Goal: Transaction & Acquisition: Book appointment/travel/reservation

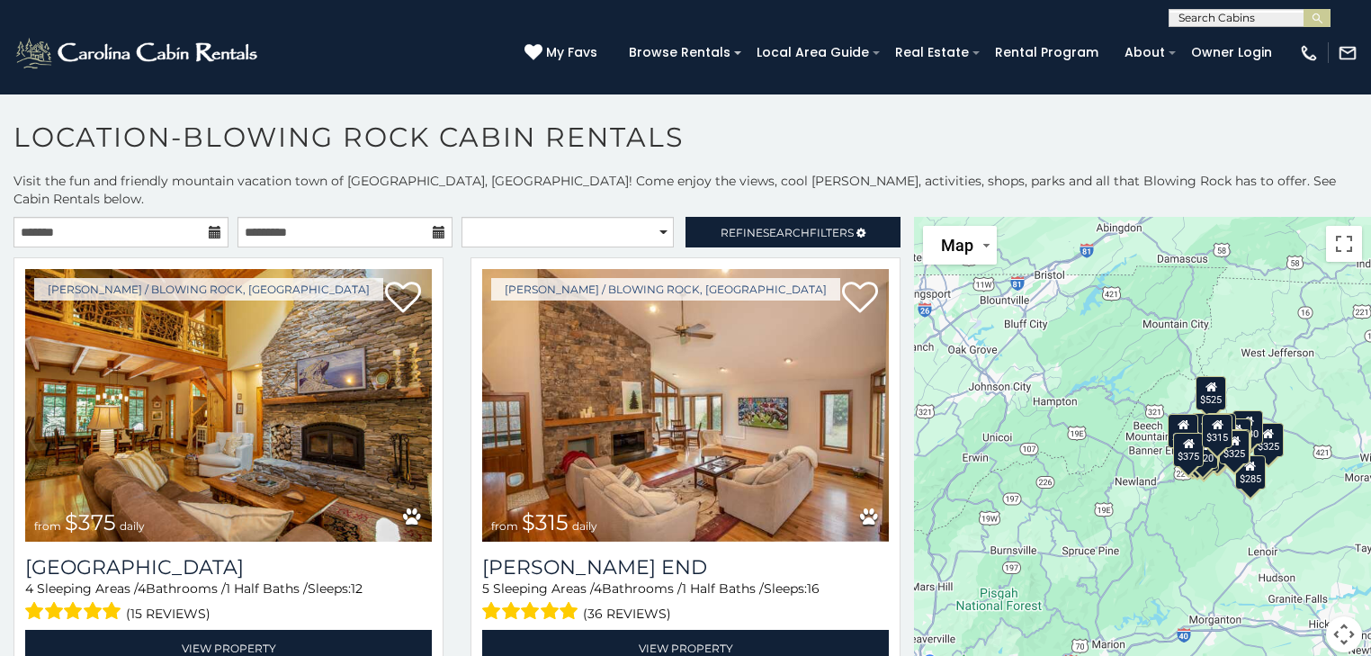
click at [210, 226] on icon at bounding box center [215, 232] width 13 height 13
click at [124, 217] on input "text" at bounding box center [120, 232] width 215 height 31
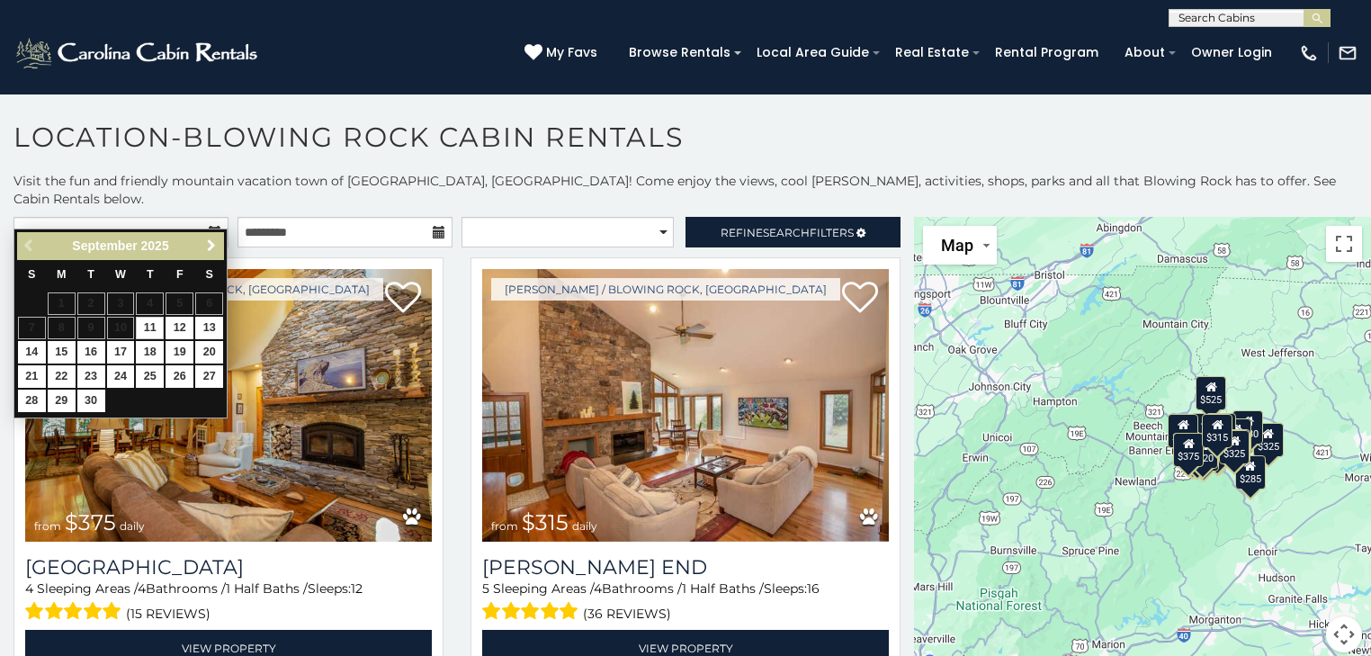
click at [210, 246] on span "Next" at bounding box center [211, 245] width 14 height 14
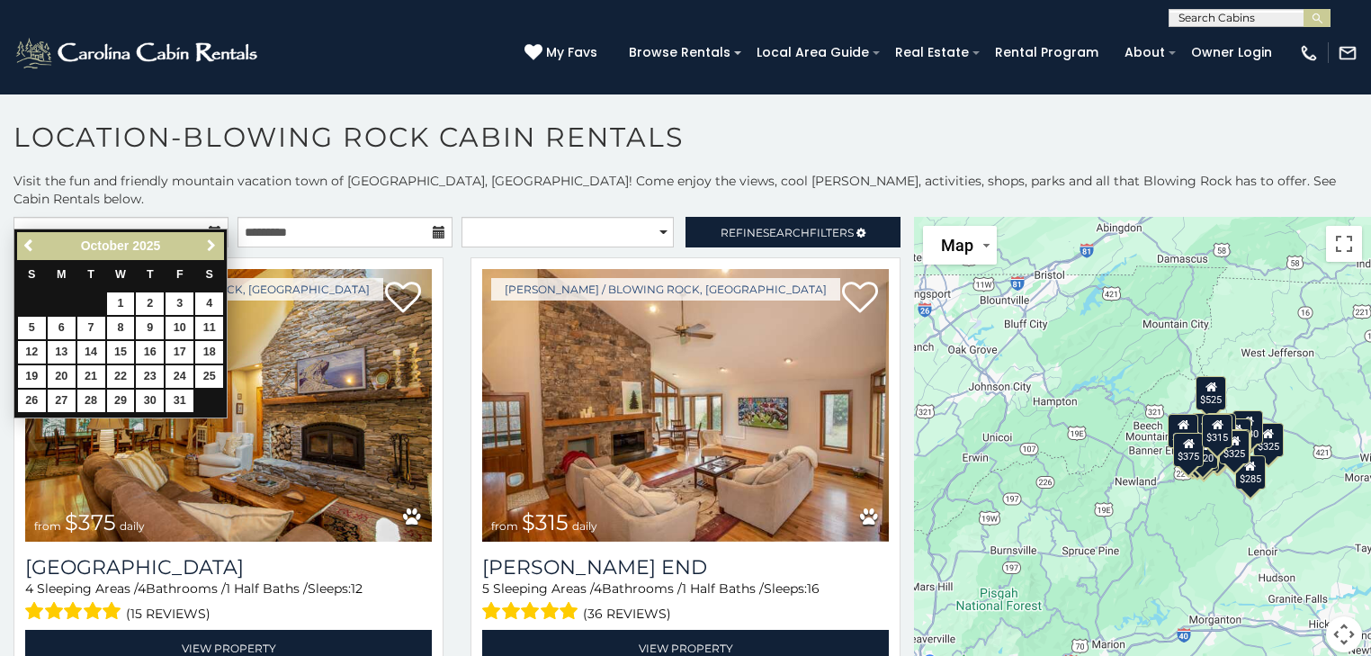
click at [210, 246] on span "Next" at bounding box center [211, 245] width 14 height 14
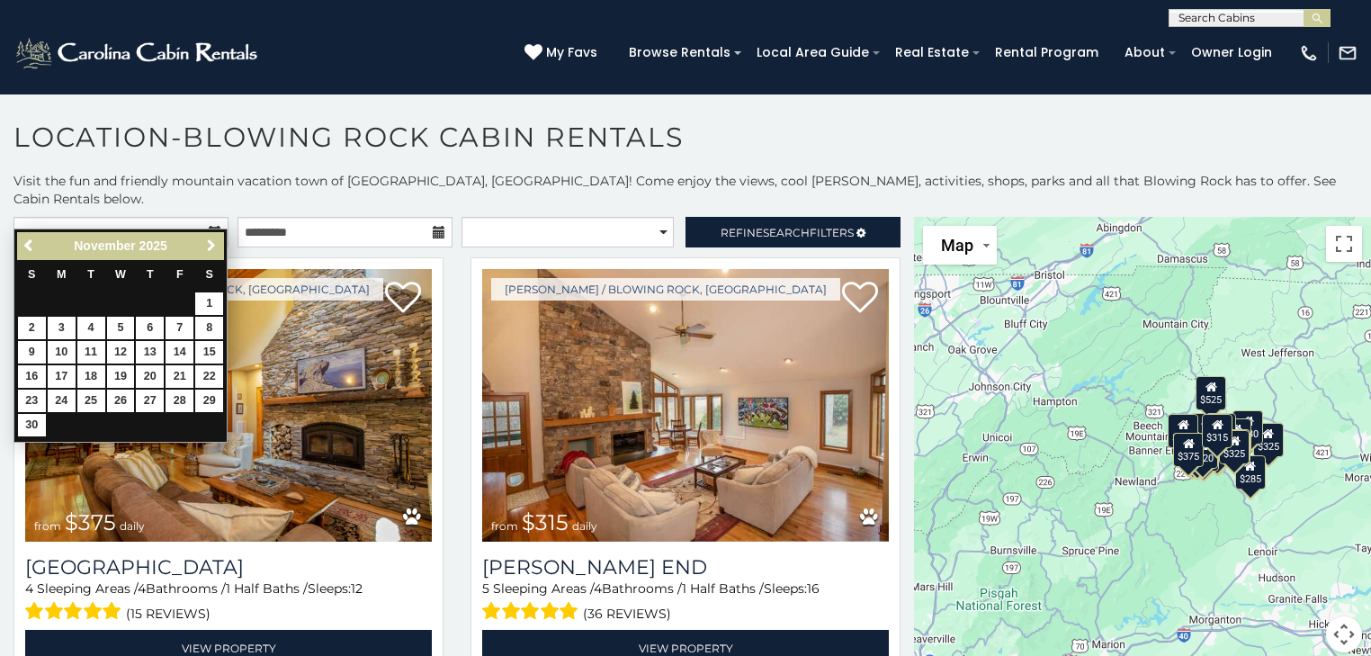
click at [210, 246] on span "Next" at bounding box center [211, 245] width 14 height 14
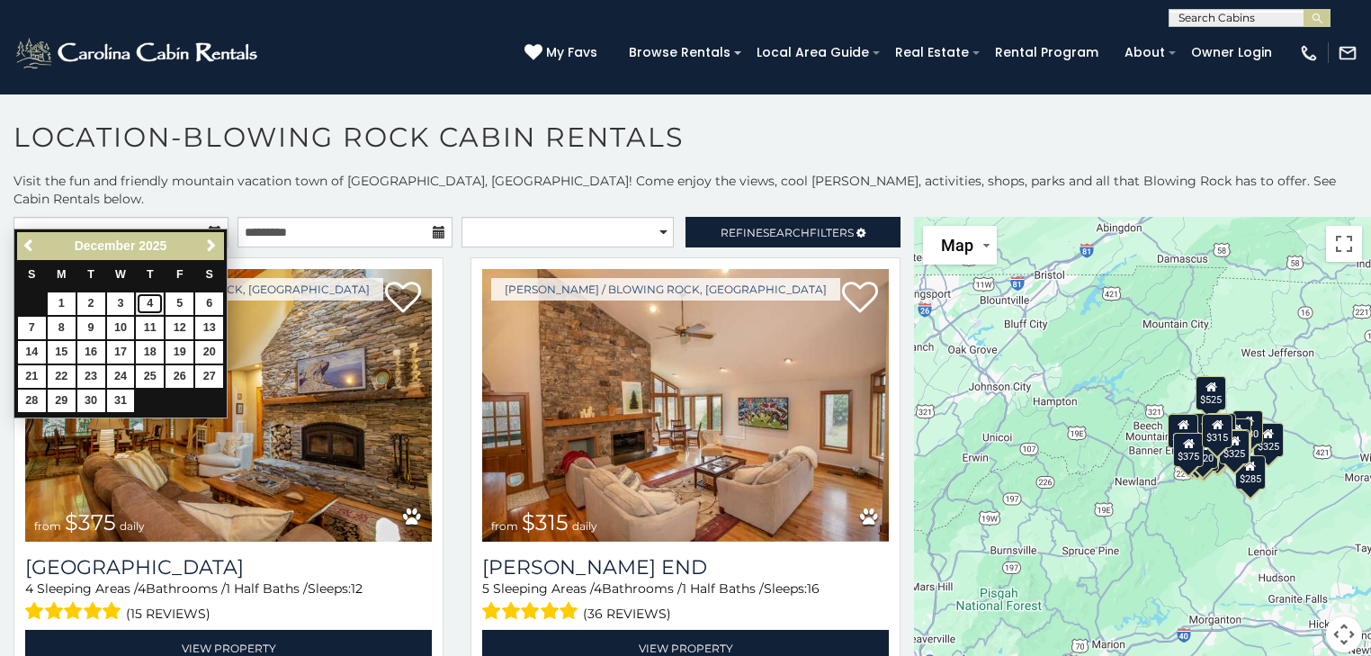
click at [144, 305] on link "4" at bounding box center [150, 303] width 28 height 22
type input "**********"
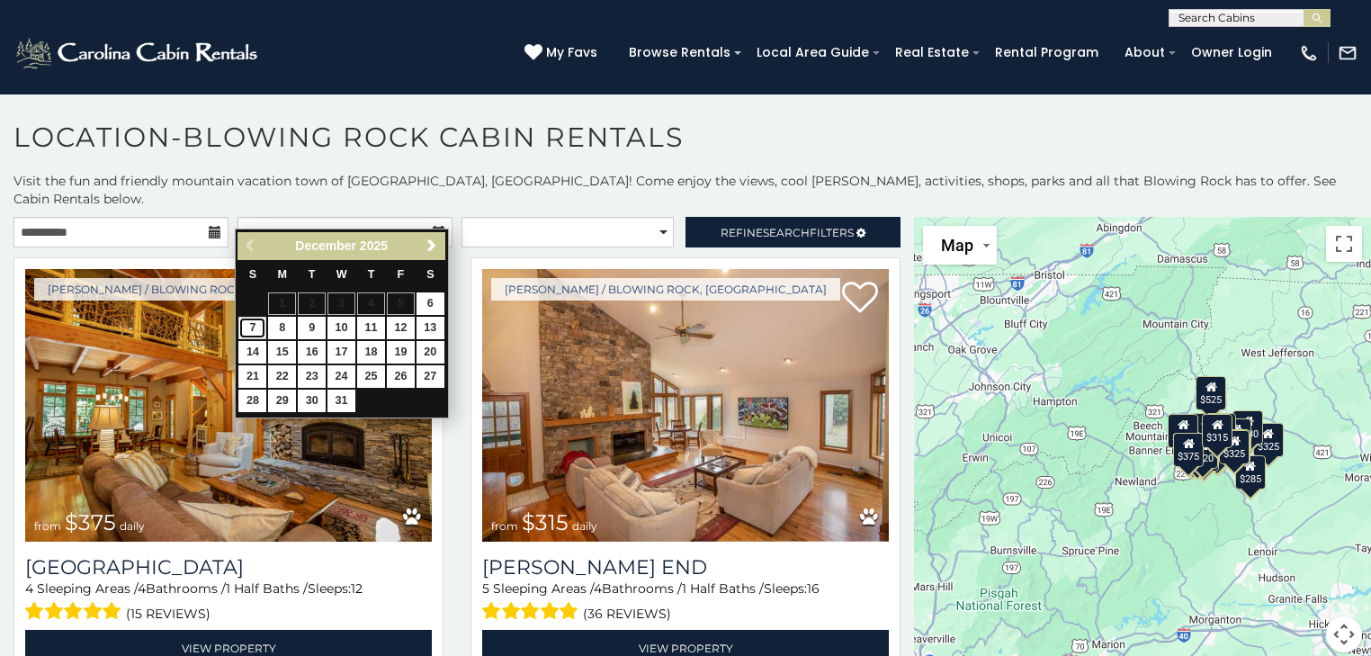
click at [252, 325] on link "7" at bounding box center [252, 328] width 28 height 22
type input "**********"
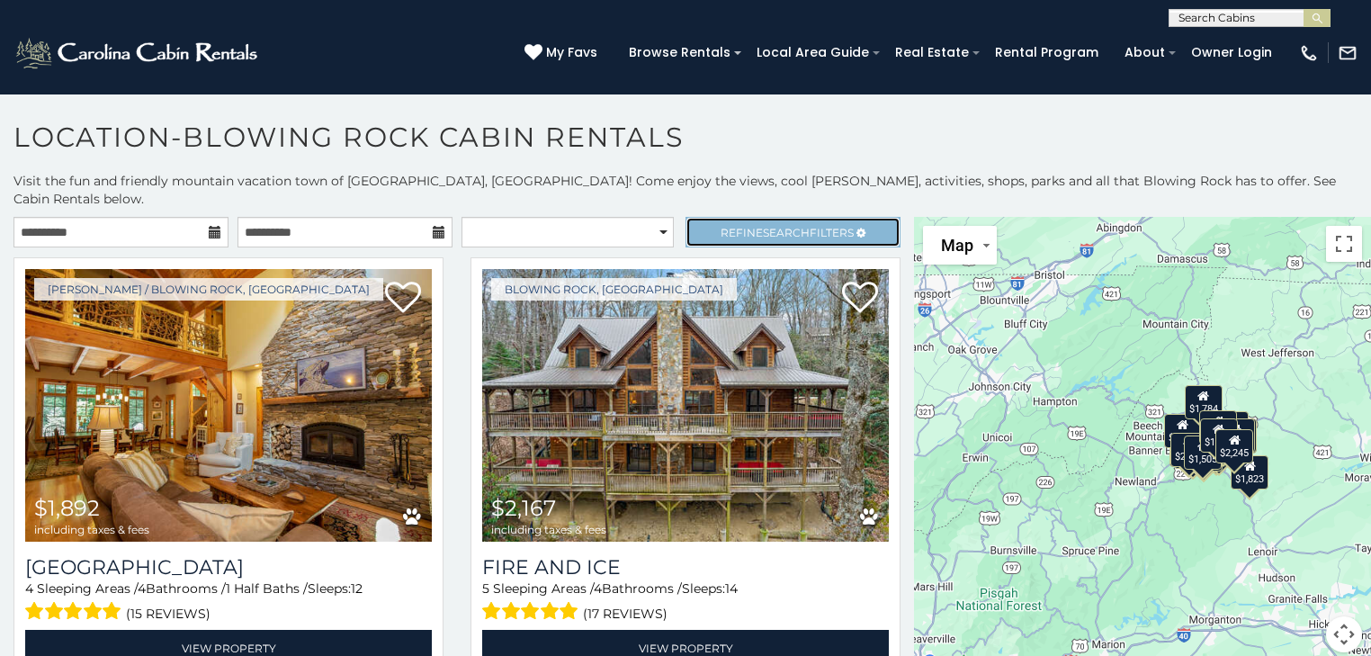
click at [746, 226] on span "Refine Search Filters" at bounding box center [786, 232] width 133 height 13
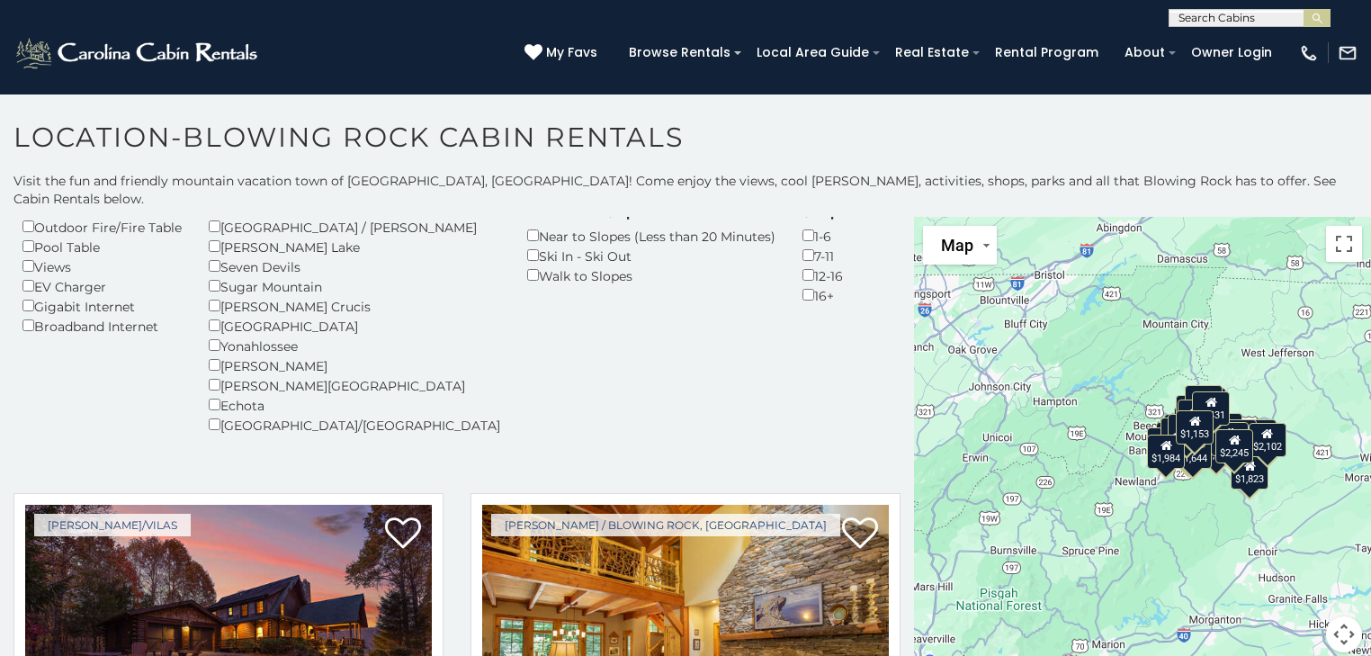
scroll to position [288, 0]
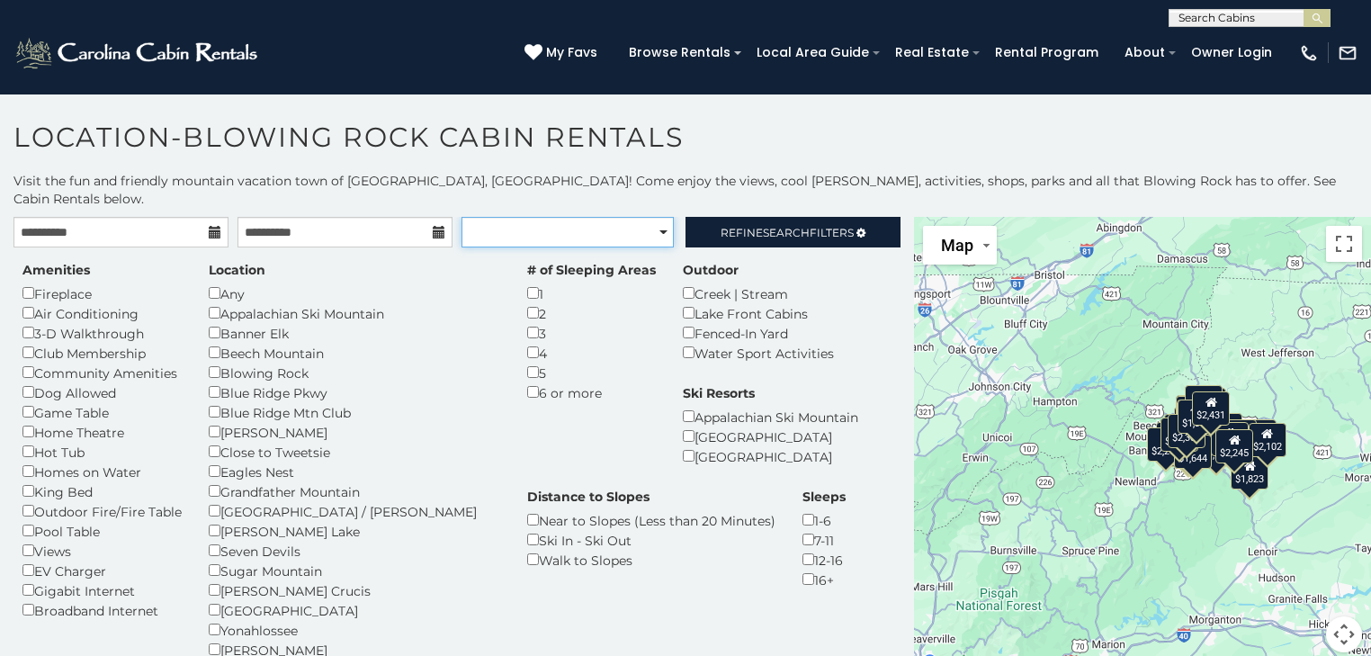
click at [649, 217] on select "**********" at bounding box center [567, 232] width 212 height 31
click at [751, 261] on div "Outdoor Creek | Stream Lake Front Cabins Fenced-In Yard Water Sport Activities" at bounding box center [758, 312] width 178 height 102
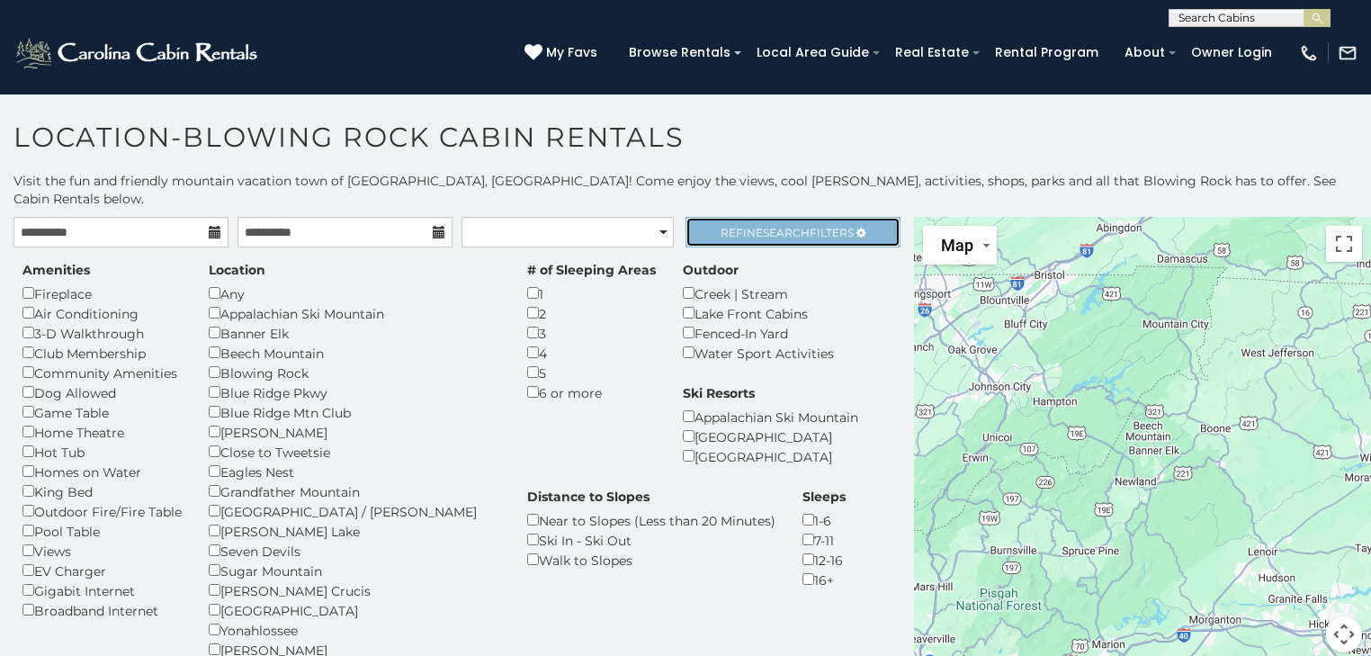
click at [773, 226] on span "Search" at bounding box center [786, 232] width 47 height 13
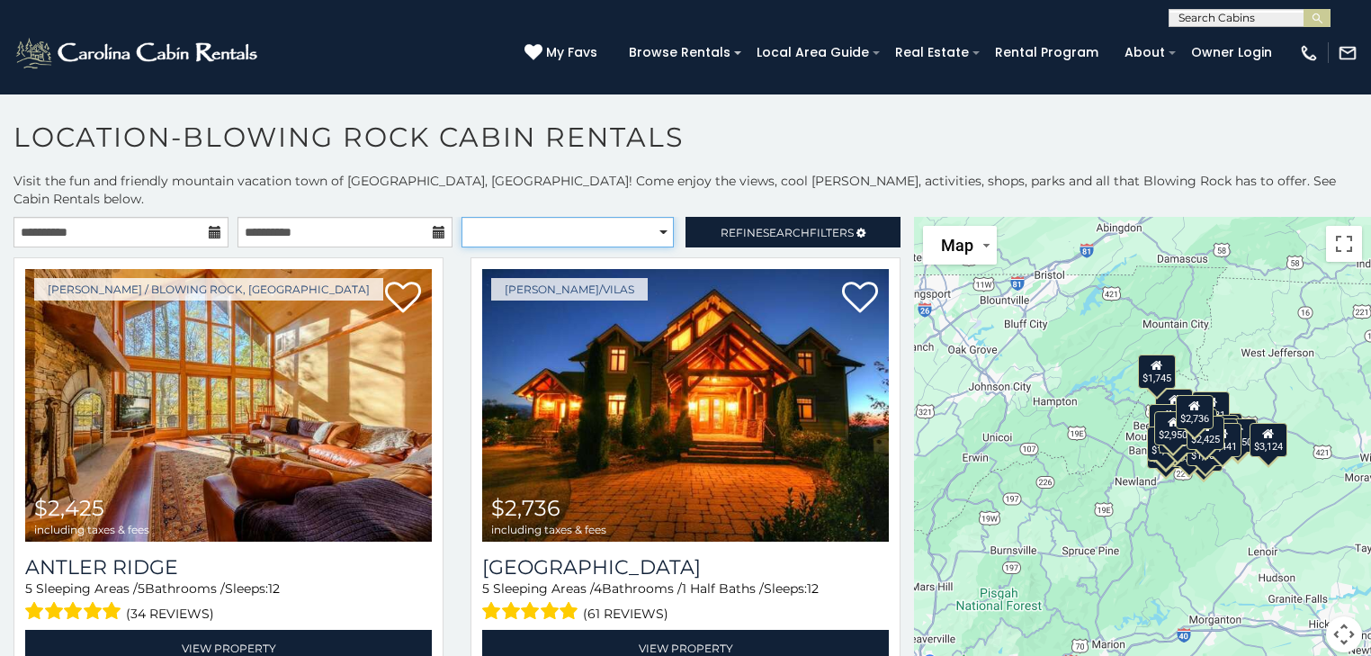
click at [647, 217] on select "**********" at bounding box center [567, 232] width 212 height 31
select select "*********"
click at [461, 217] on select "**********" at bounding box center [567, 232] width 212 height 31
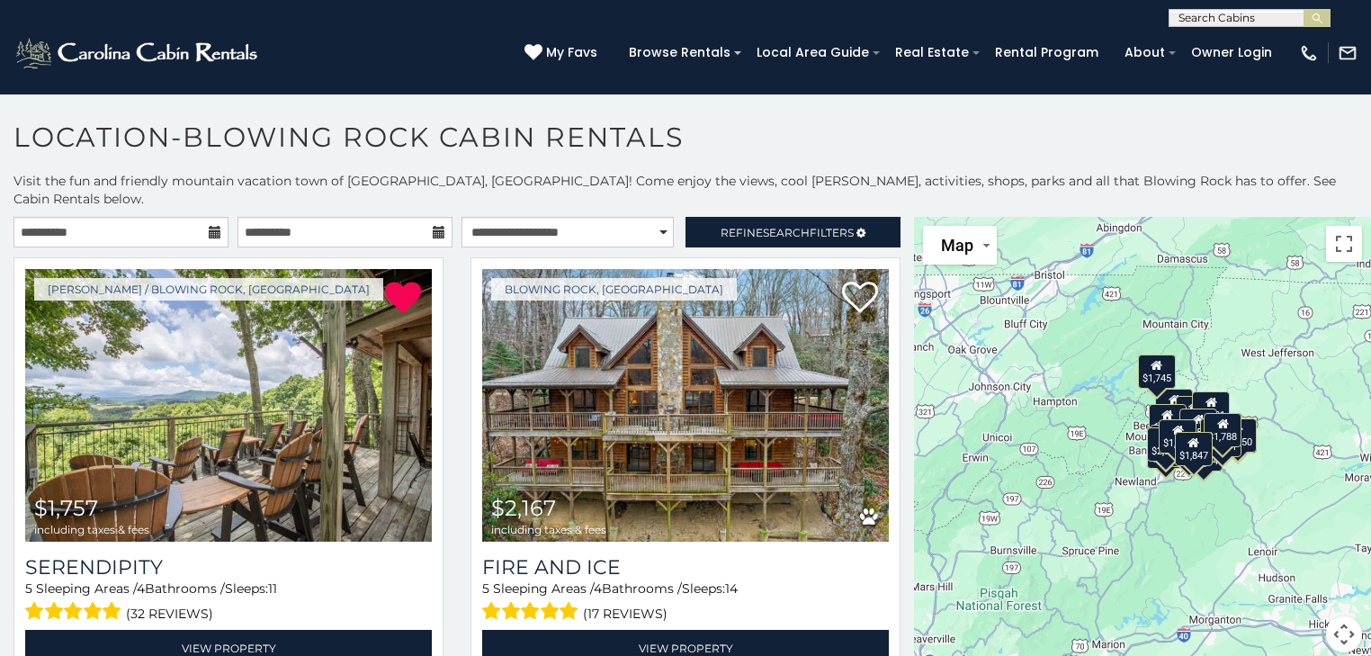
click at [1306, 380] on div "$1,757 $2,167 $2,425 $2,736 $3,018 $1,727 $1,790 $1,984 $2,161 $2,264 $2,338 $2…" at bounding box center [1142, 445] width 457 height 457
click at [1286, 380] on div "$1,757 $2,167 $2,425 $2,736 $3,018 $1,727 $1,790 $1,984 $2,161 $2,264 $2,338 $2…" at bounding box center [1142, 445] width 457 height 457
click at [1284, 377] on div "$1,757 $2,167 $2,425 $2,736 $3,018 $1,727 $1,790 $1,984 $2,161 $2,264 $2,338 $2…" at bounding box center [1142, 445] width 457 height 457
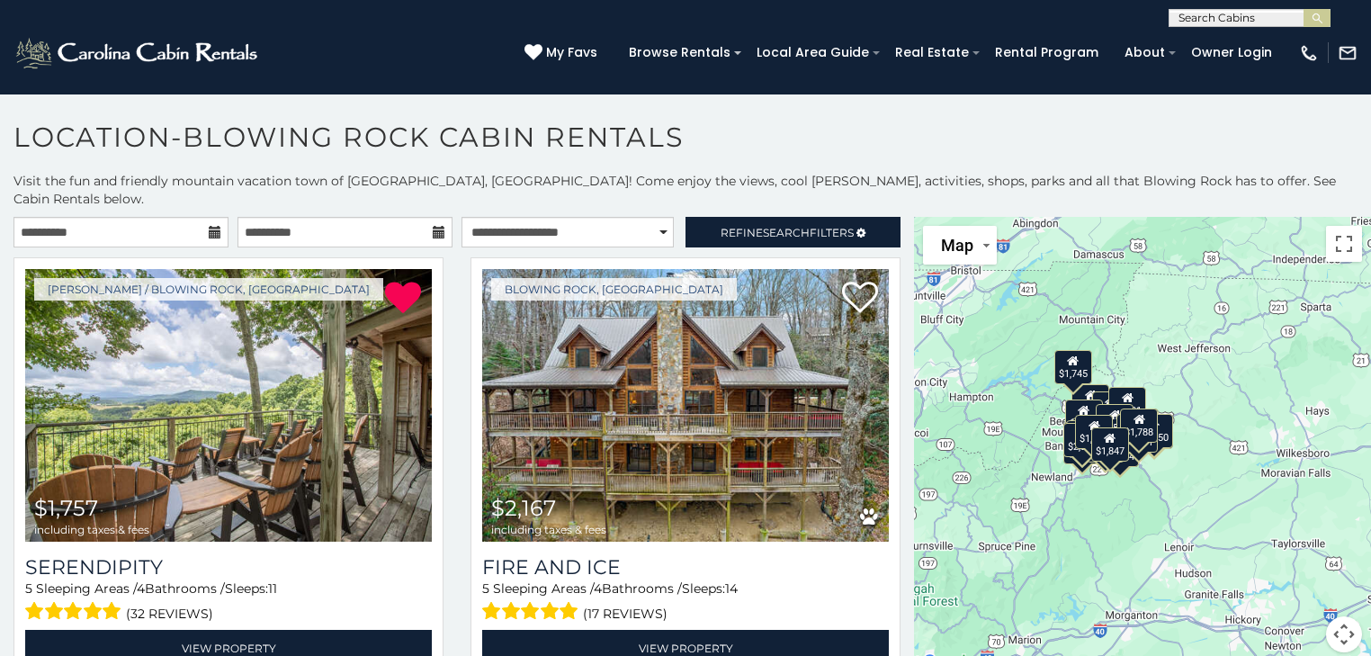
drag, startPoint x: 1226, startPoint y: 335, endPoint x: 1140, endPoint y: 328, distance: 85.7
click at [1140, 328] on div "$1,757 $2,167 $2,425 $2,736 $3,018 $1,727 $1,790 $1,984 $2,161 $2,264 $2,338 $2…" at bounding box center [1142, 445] width 457 height 457
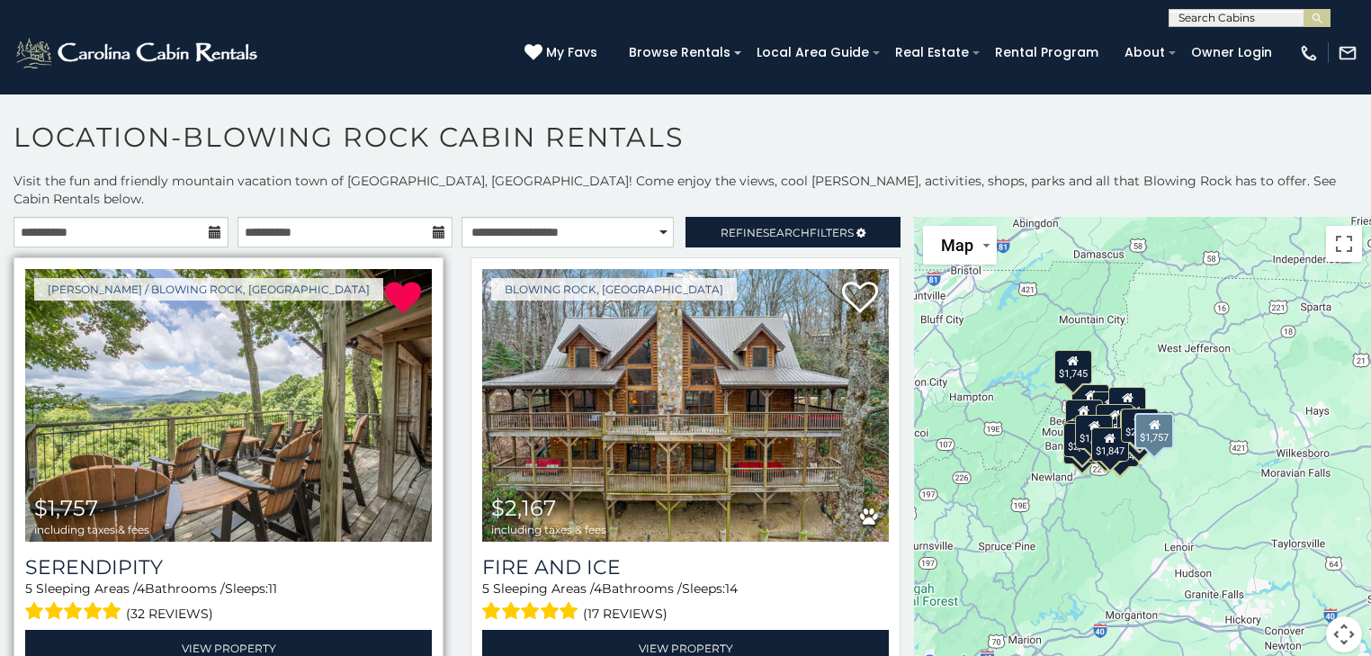
click at [191, 415] on img at bounding box center [228, 405] width 407 height 273
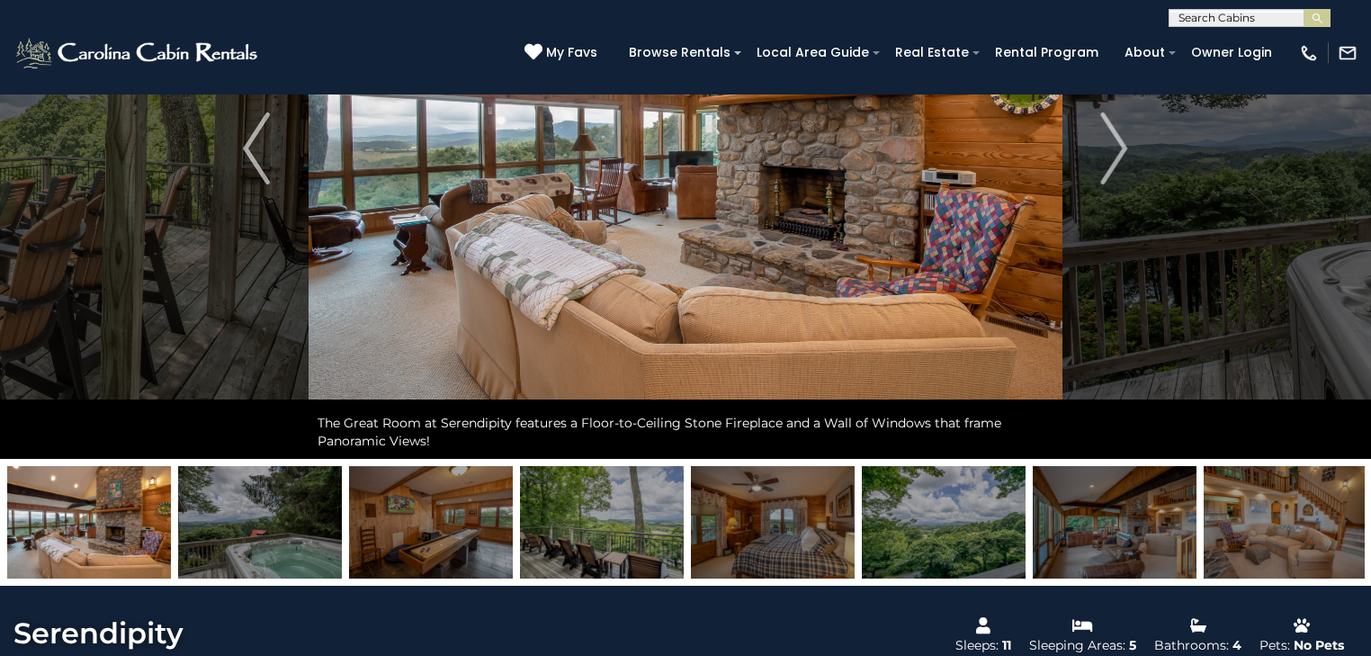
scroll to position [360, 0]
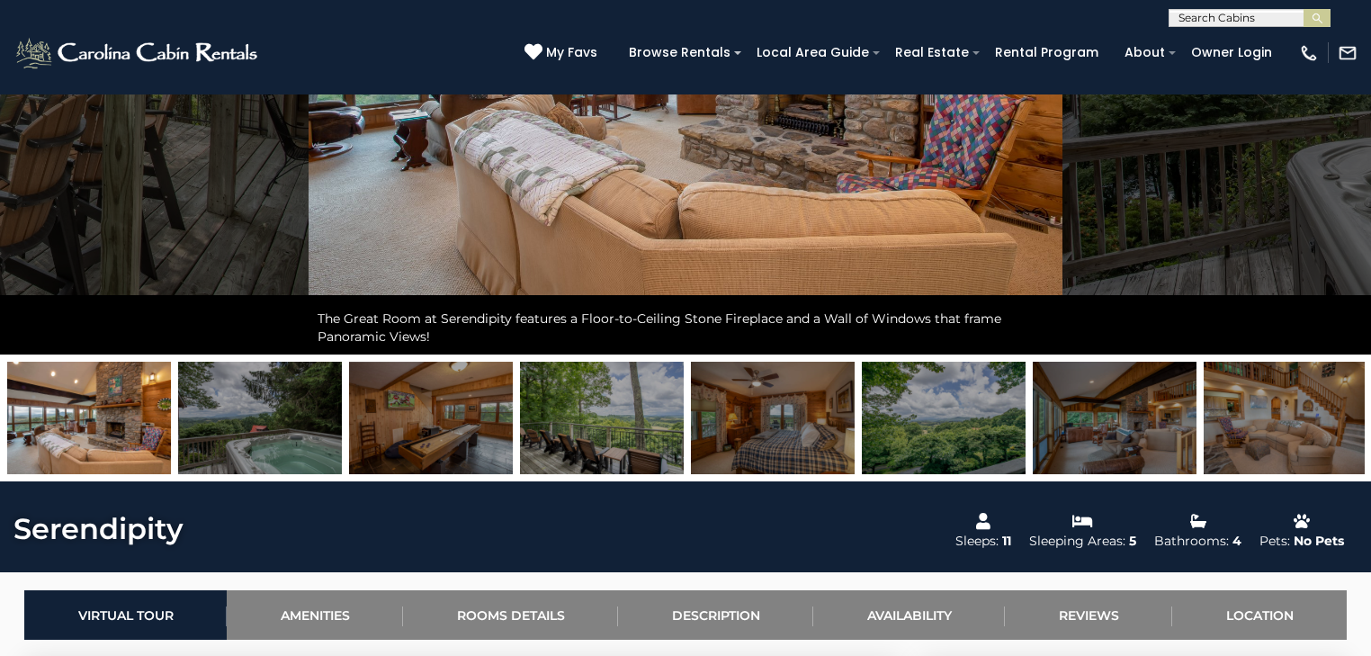
click at [765, 410] on img at bounding box center [773, 418] width 164 height 112
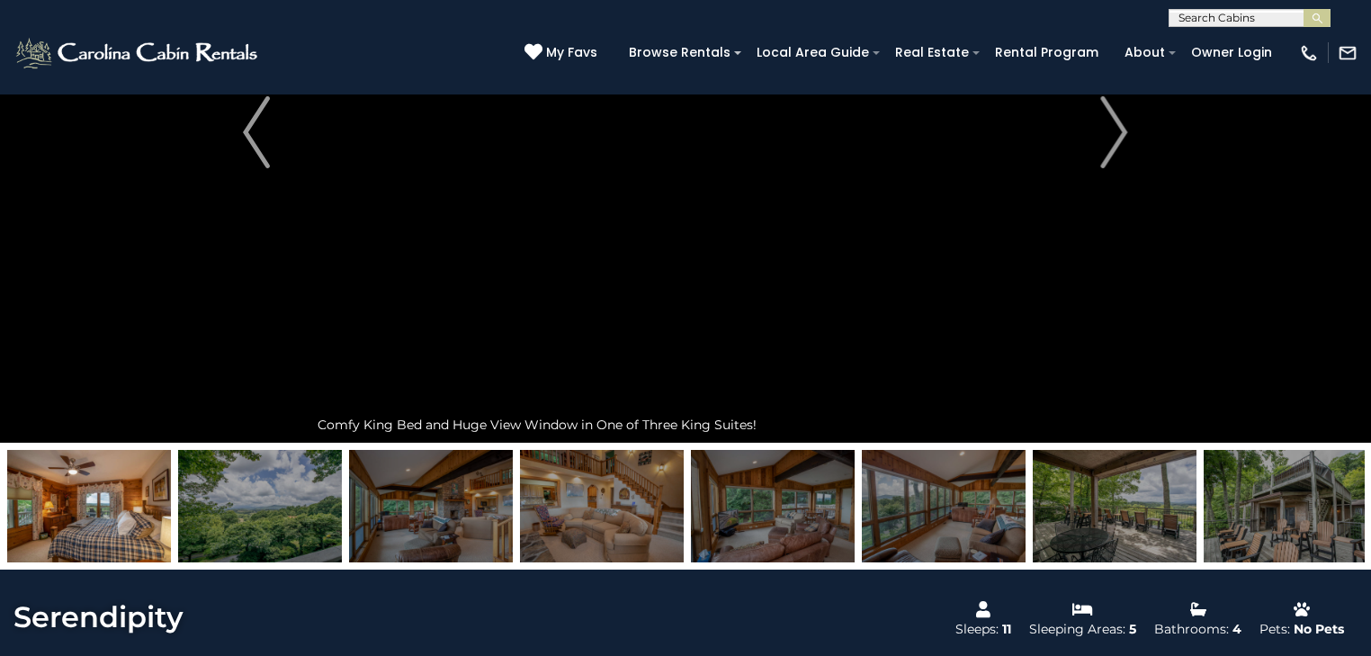
scroll to position [288, 0]
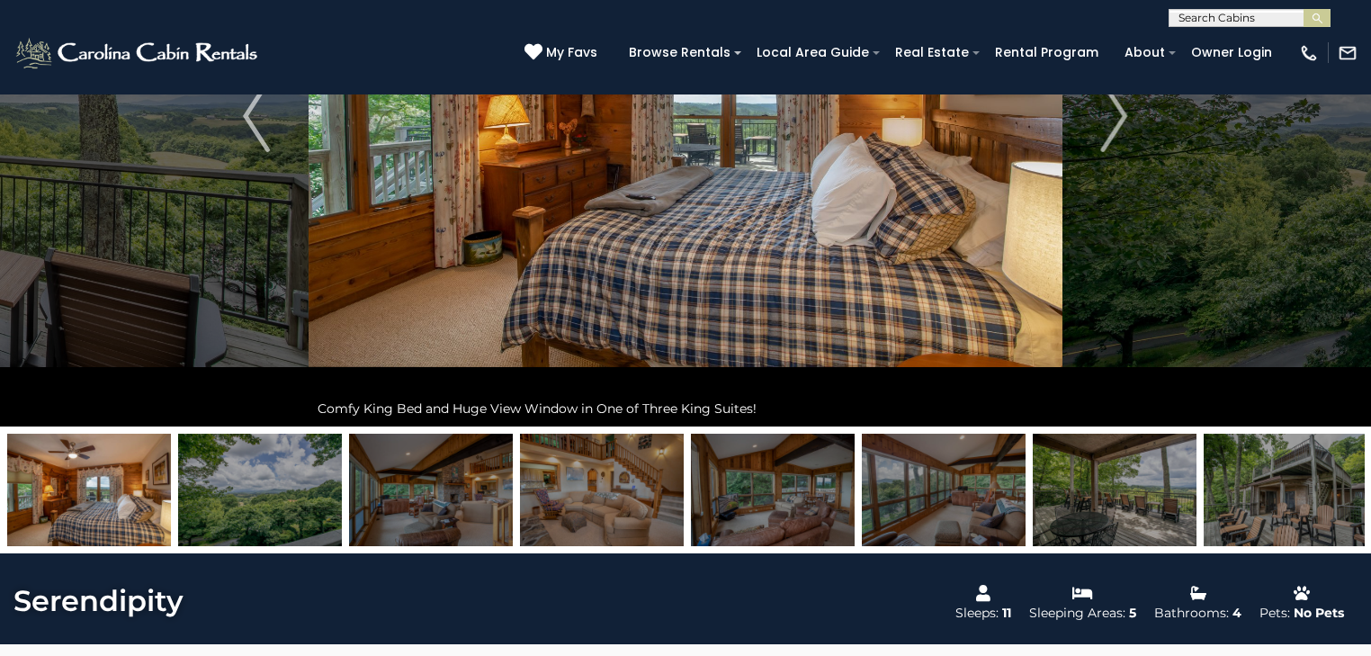
click at [598, 492] on img at bounding box center [602, 489] width 164 height 112
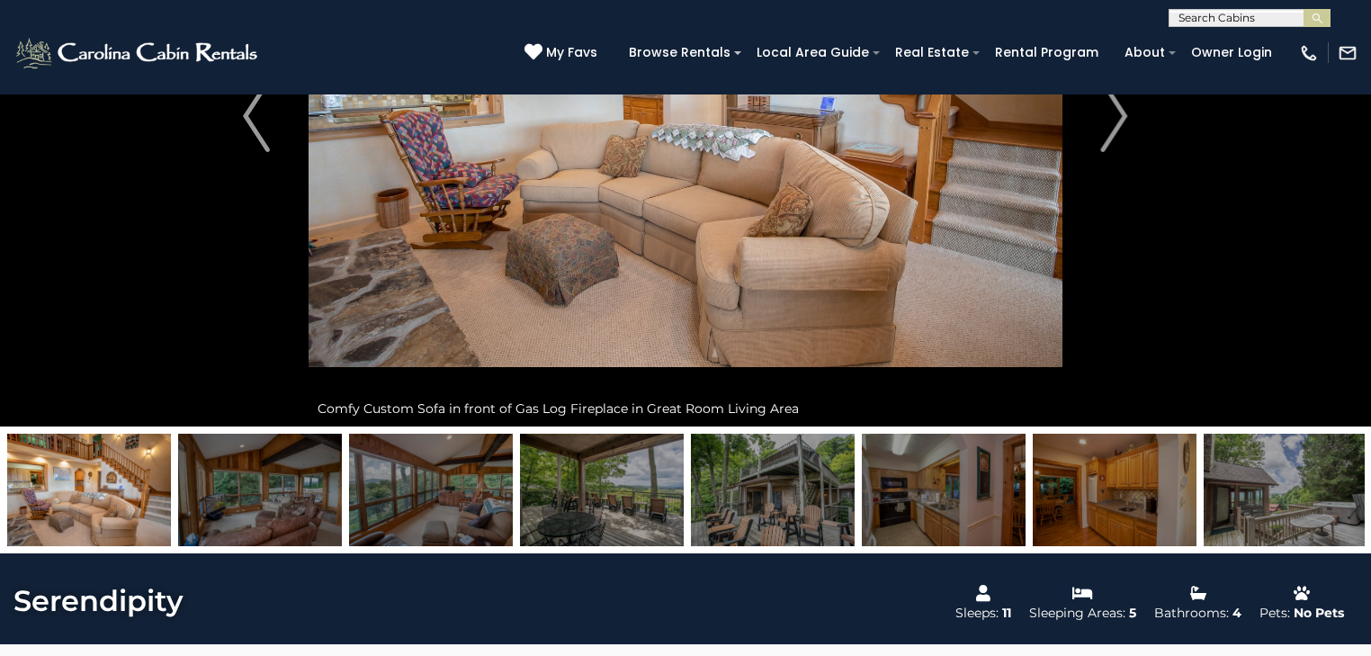
scroll to position [216, 0]
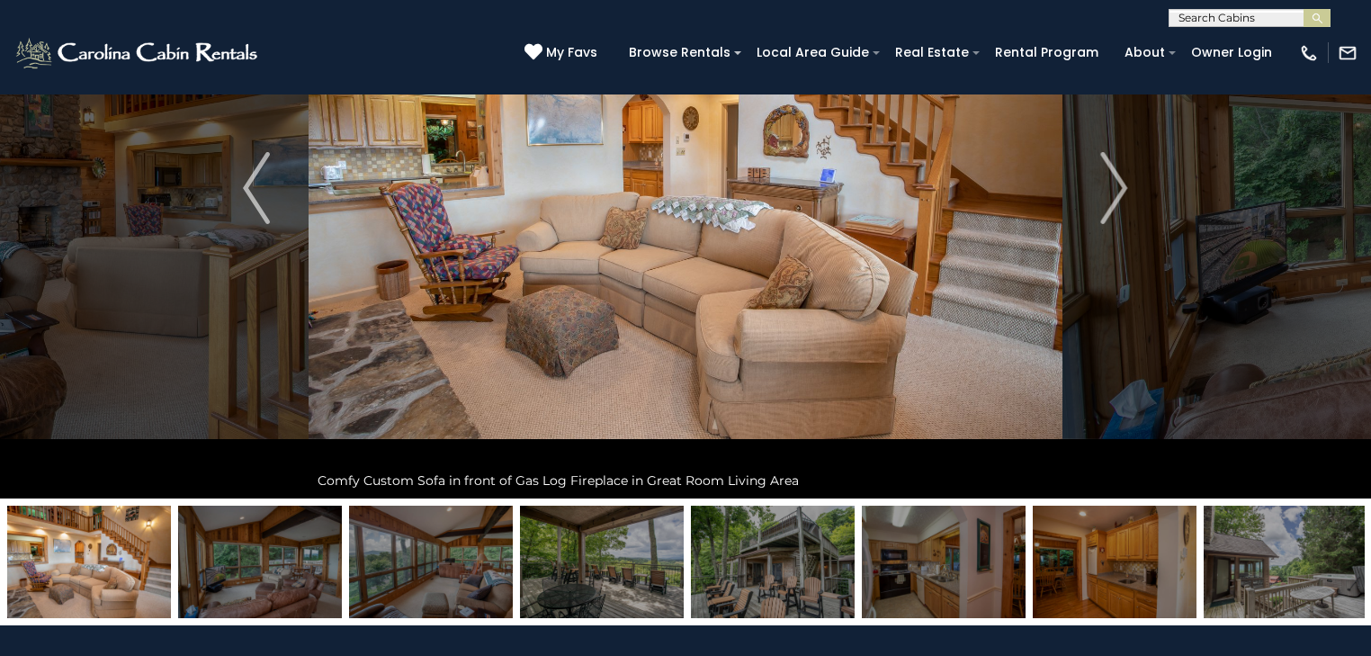
click at [780, 547] on img at bounding box center [773, 561] width 164 height 112
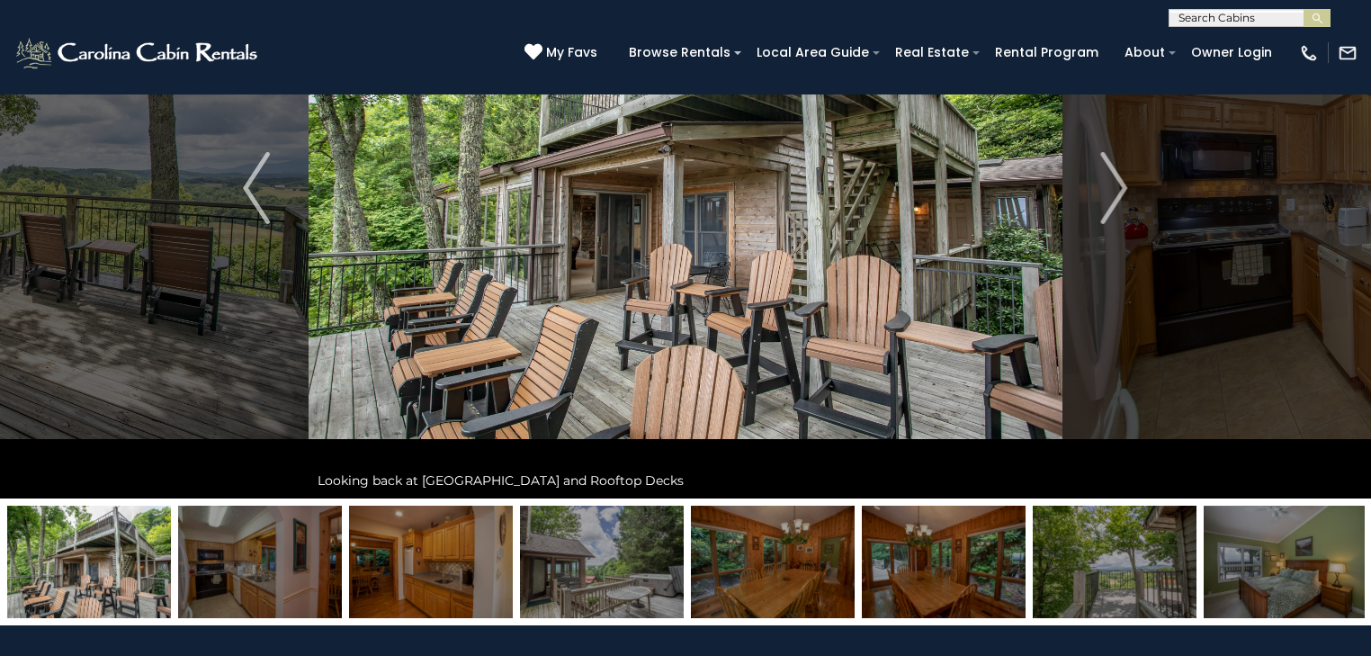
click at [802, 555] on img at bounding box center [773, 561] width 164 height 112
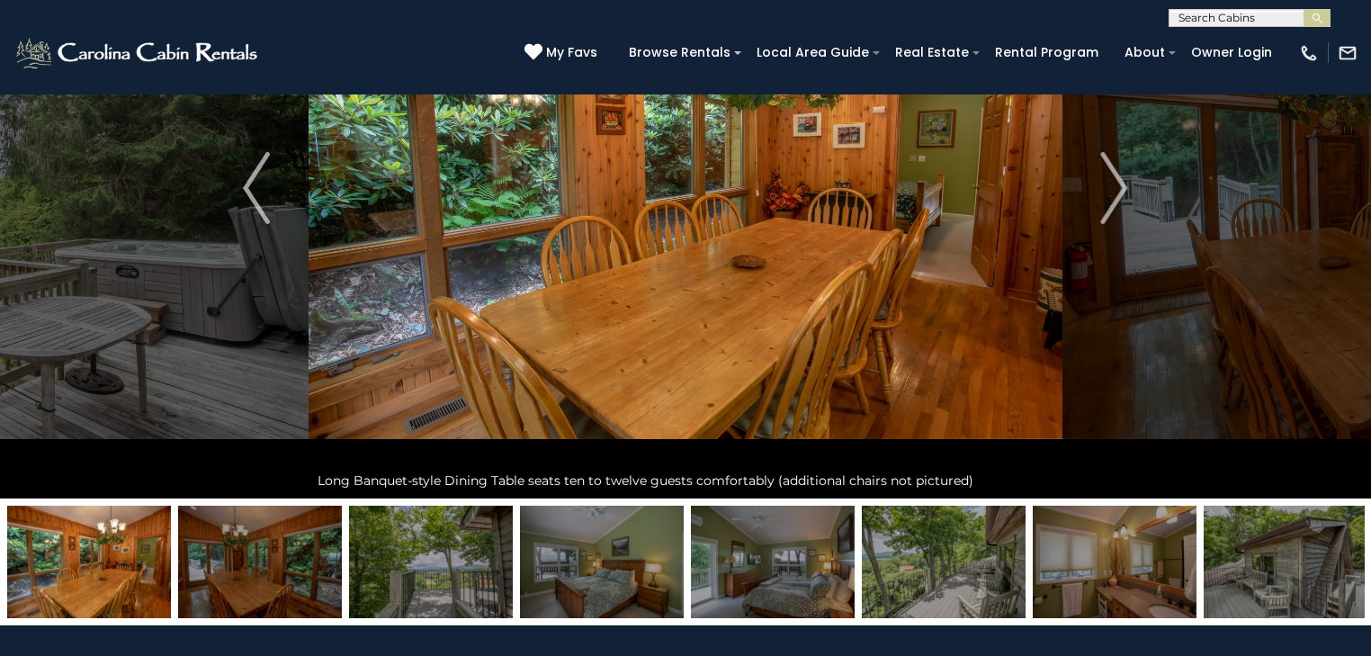
click at [1095, 560] on img at bounding box center [1114, 561] width 164 height 112
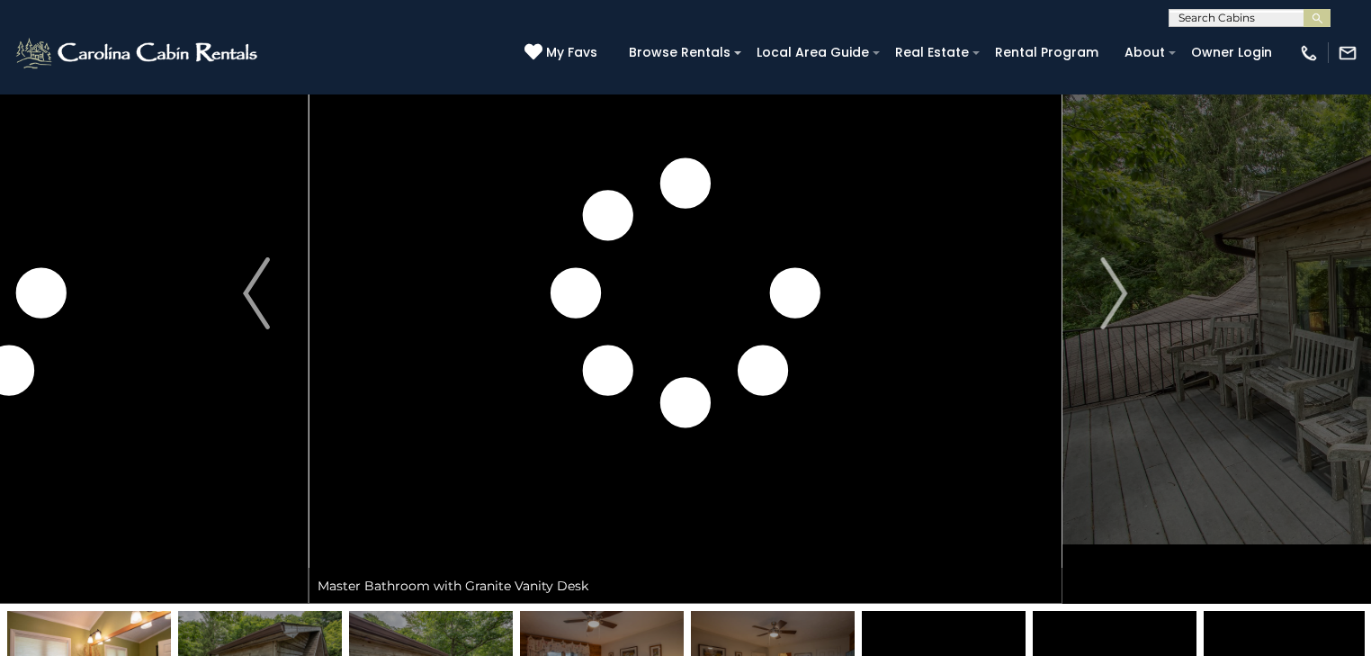
scroll to position [0, 0]
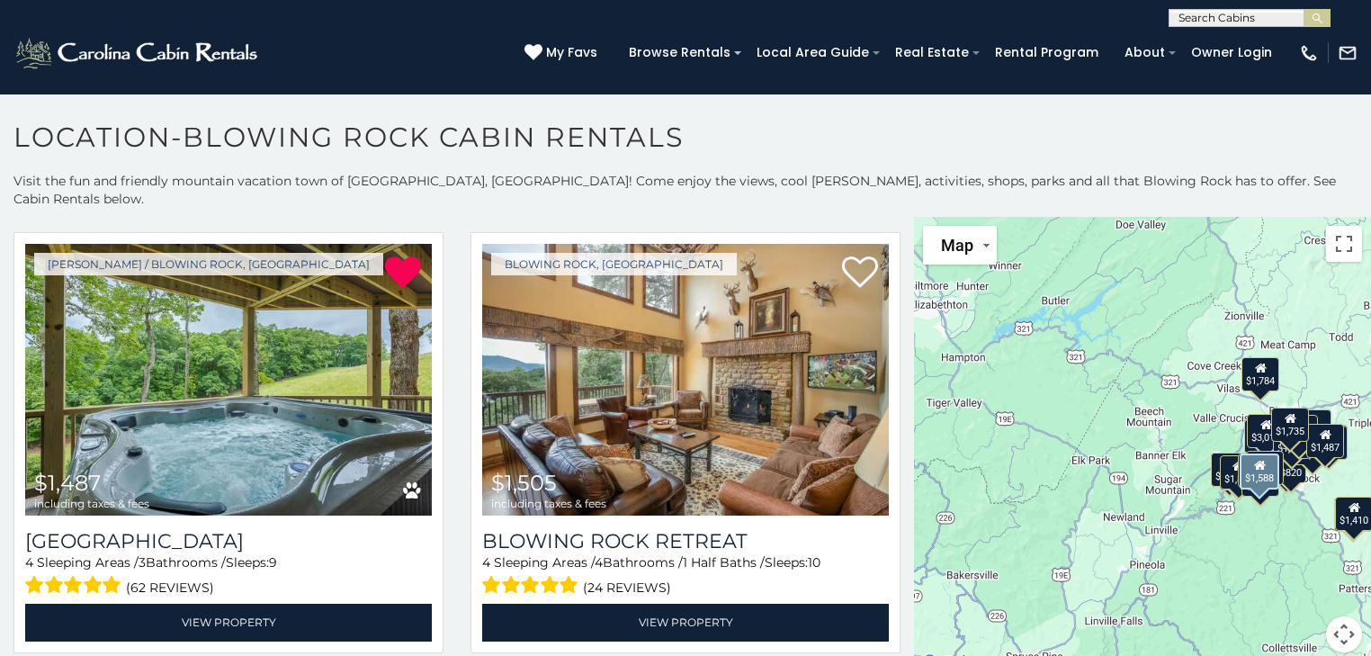
scroll to position [4821, 0]
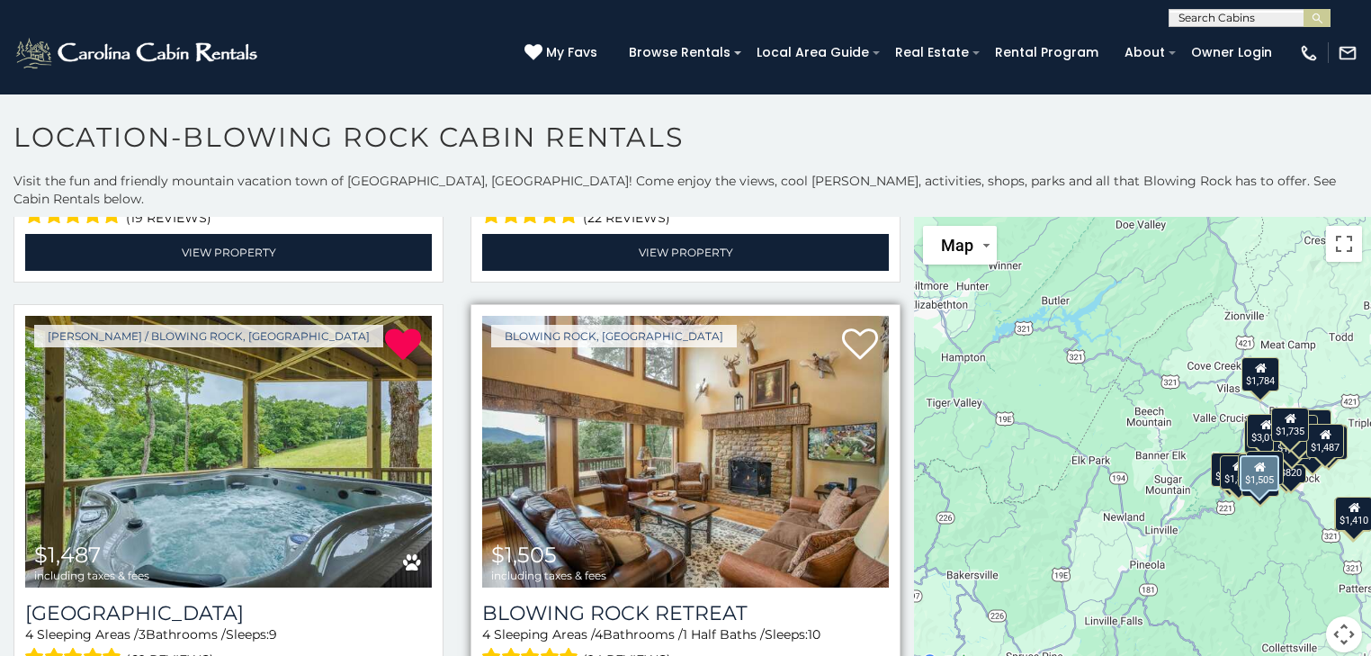
click at [657, 425] on img at bounding box center [685, 452] width 407 height 273
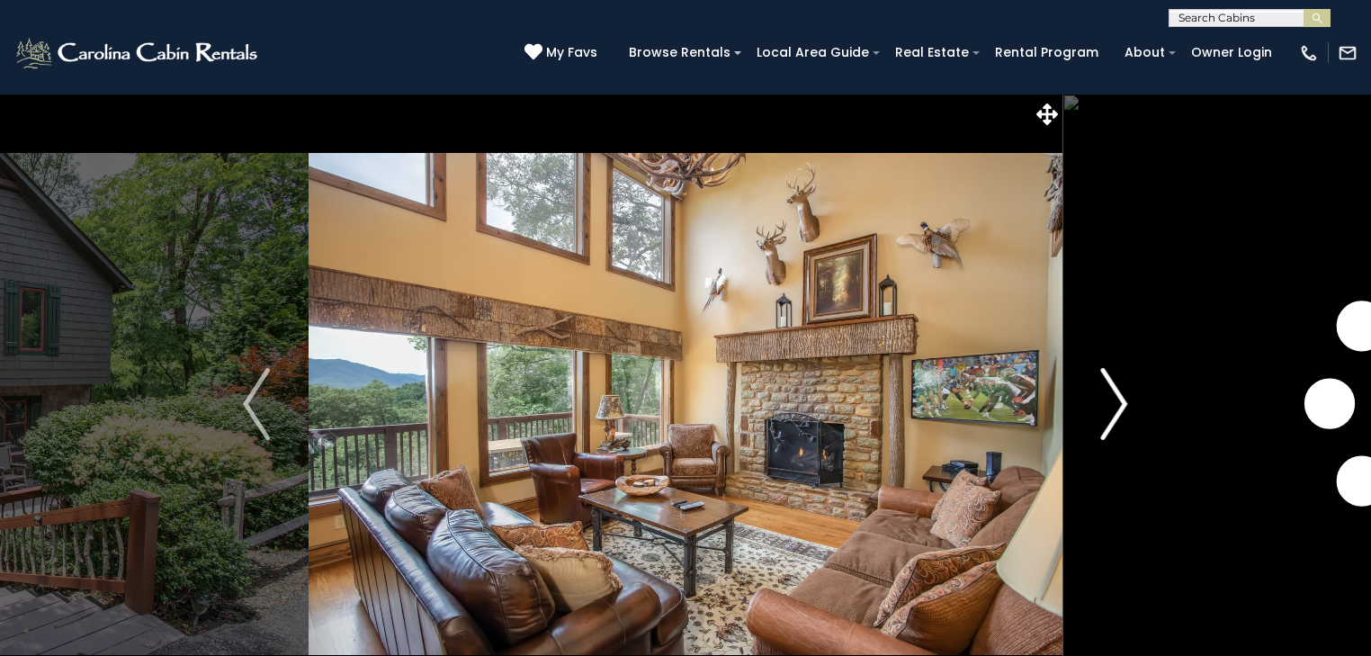
click at [1115, 407] on img "Next" at bounding box center [1114, 404] width 27 height 72
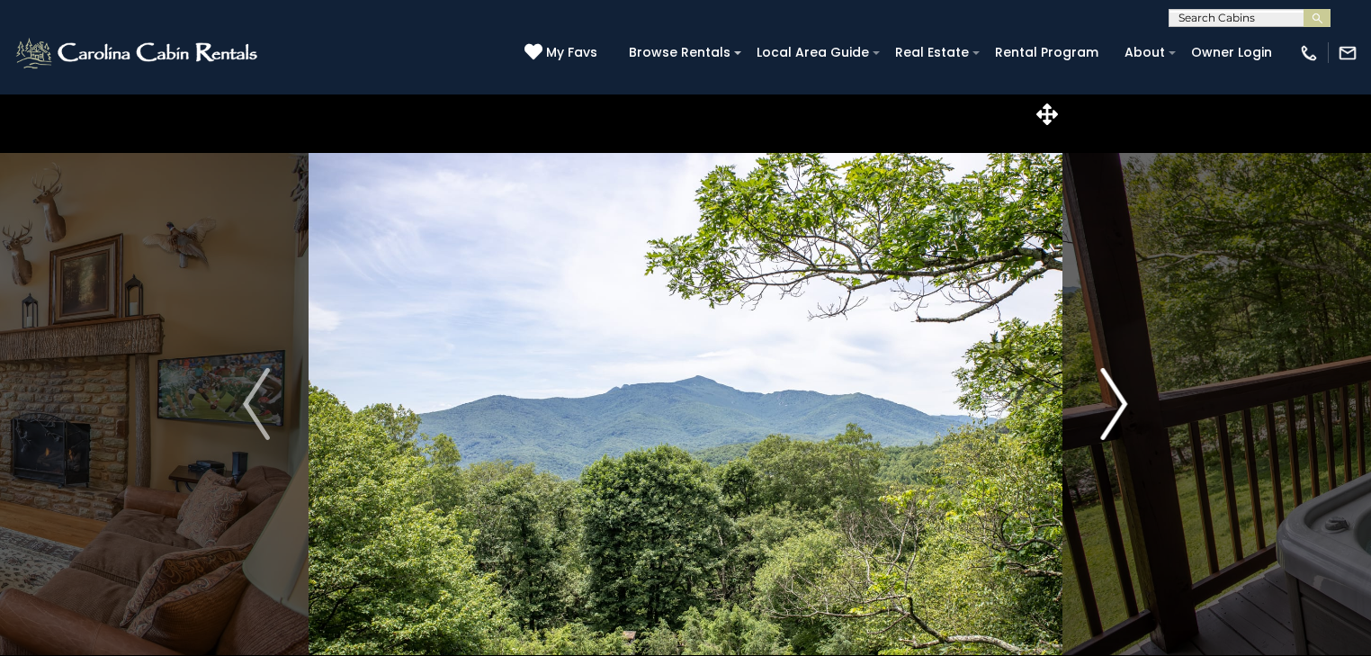
click at [1115, 407] on img "Next" at bounding box center [1114, 404] width 27 height 72
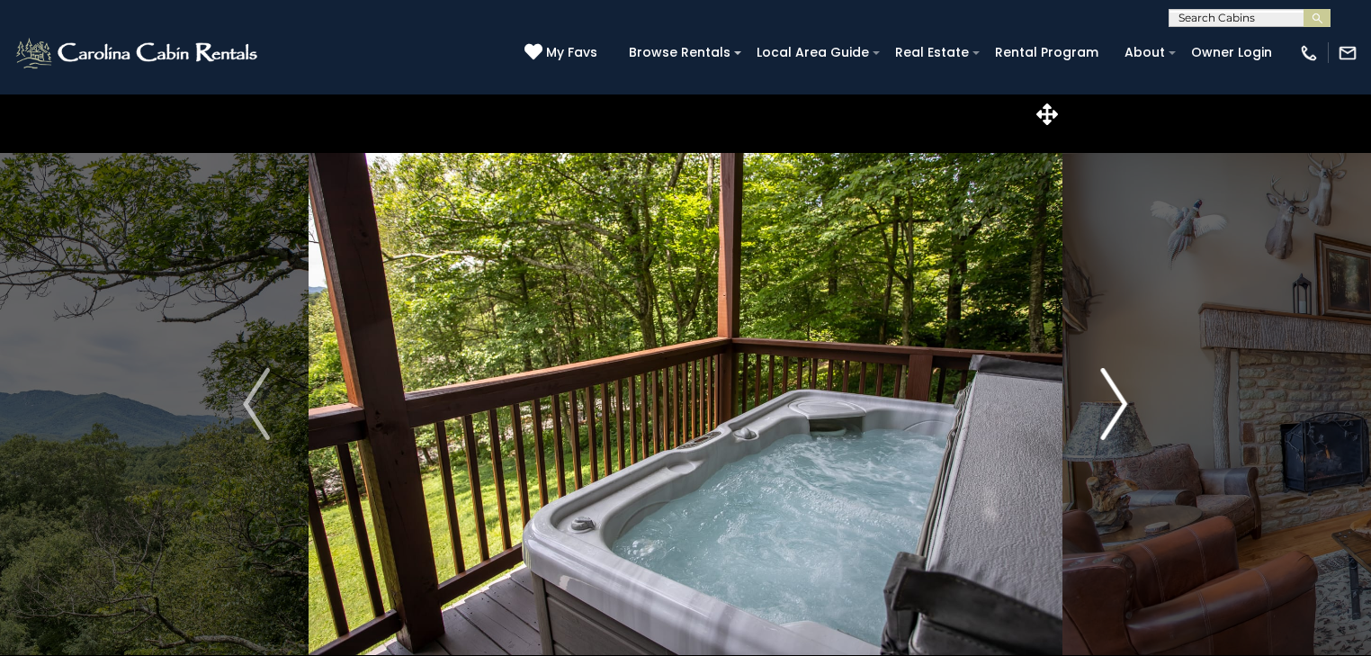
click at [1115, 407] on img "Next" at bounding box center [1114, 404] width 27 height 72
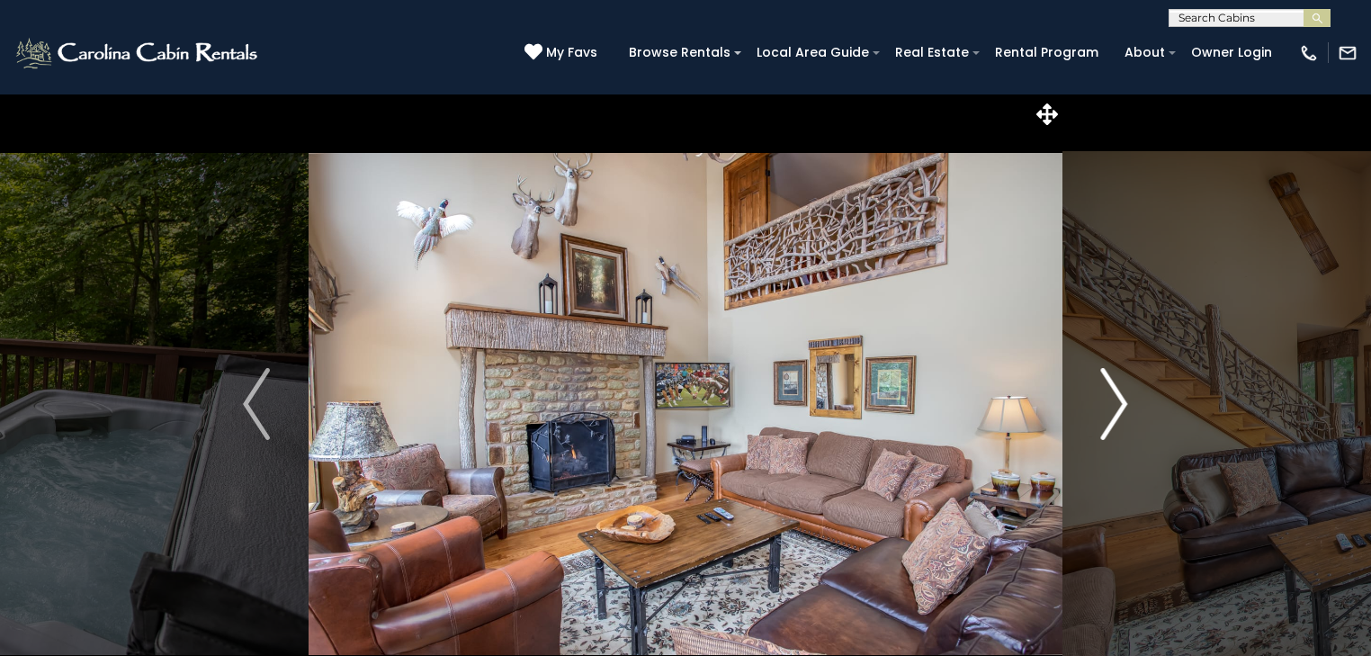
click at [1115, 407] on img "Next" at bounding box center [1114, 404] width 27 height 72
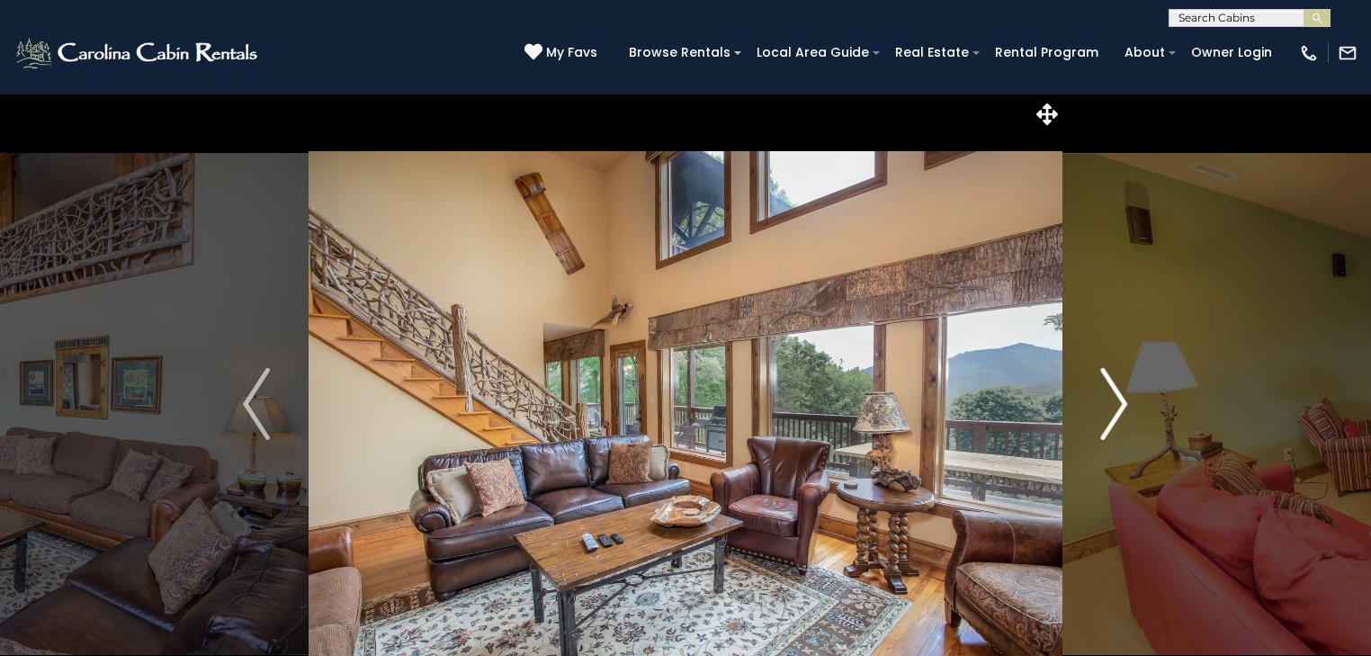
click at [1115, 407] on img "Next" at bounding box center [1114, 404] width 27 height 72
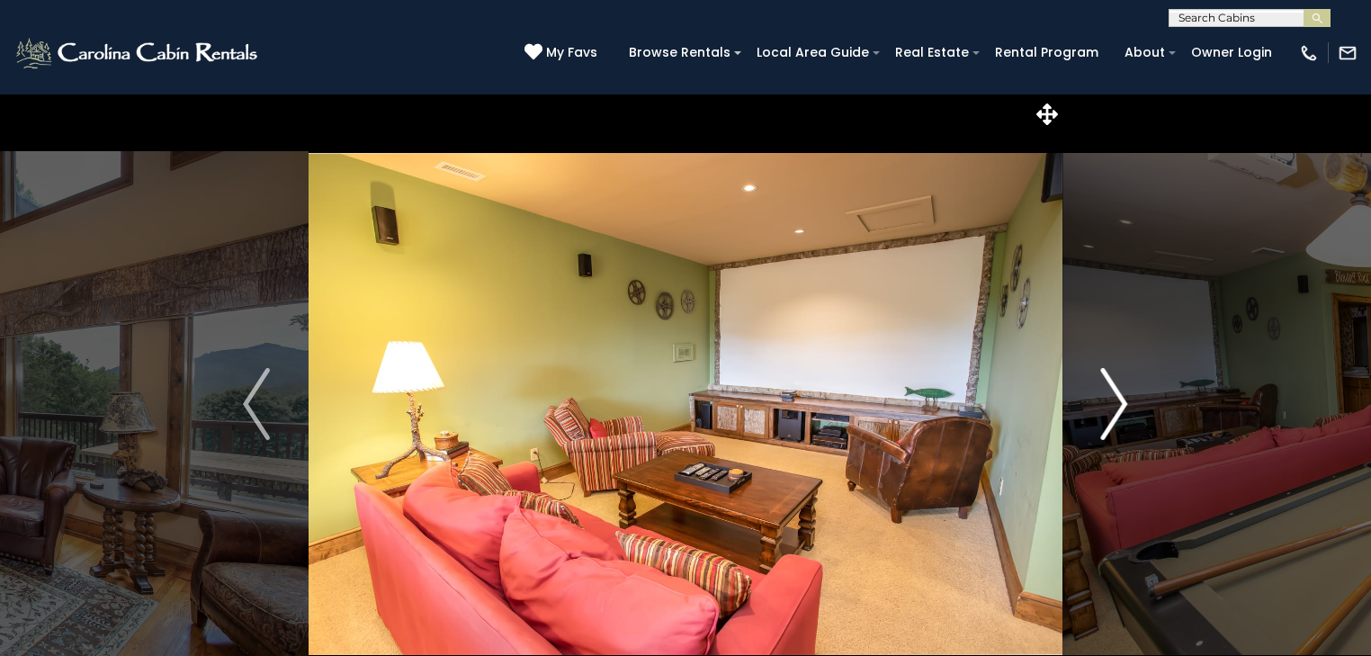
click at [1115, 407] on img "Next" at bounding box center [1114, 404] width 27 height 72
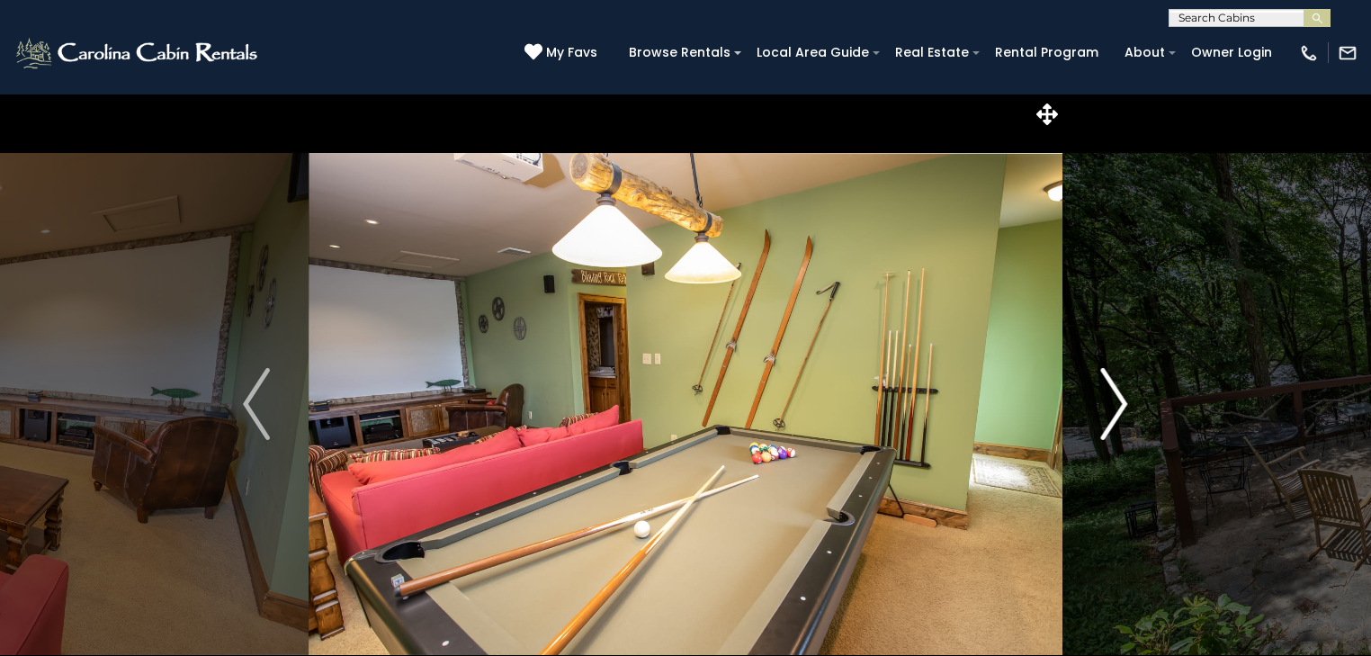
click at [1115, 407] on img "Next" at bounding box center [1114, 404] width 27 height 72
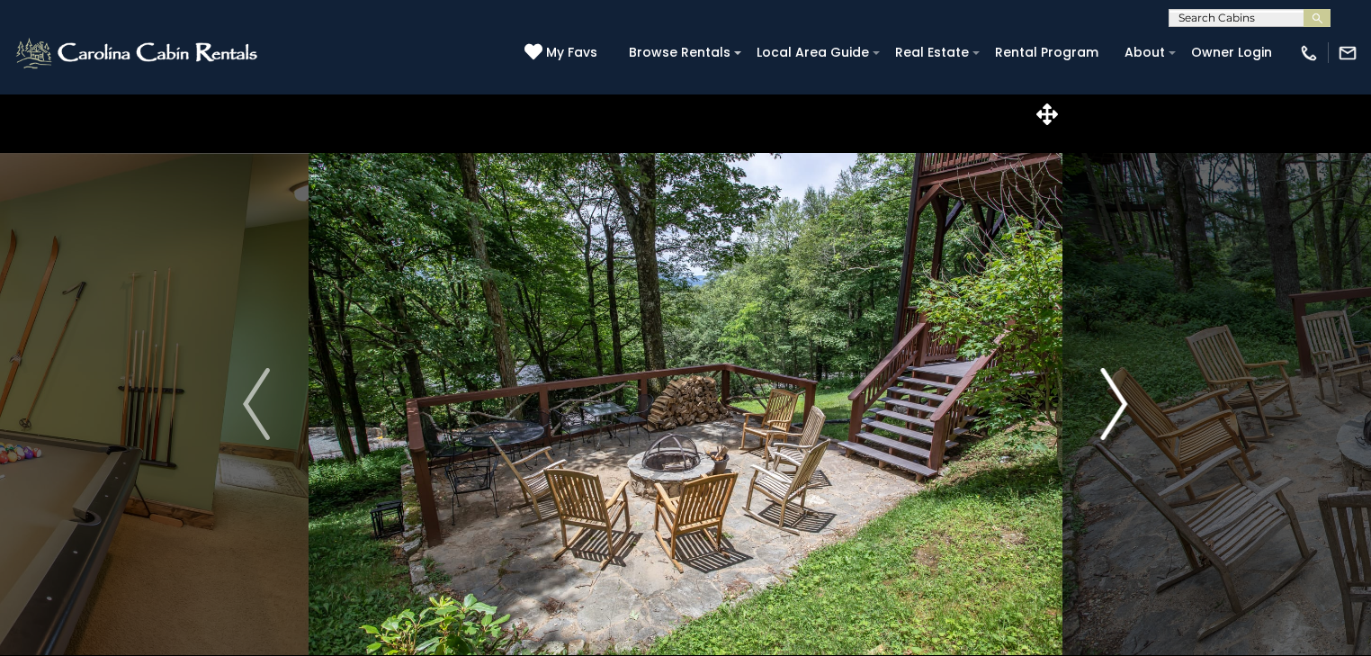
click at [1115, 407] on img "Next" at bounding box center [1114, 404] width 27 height 72
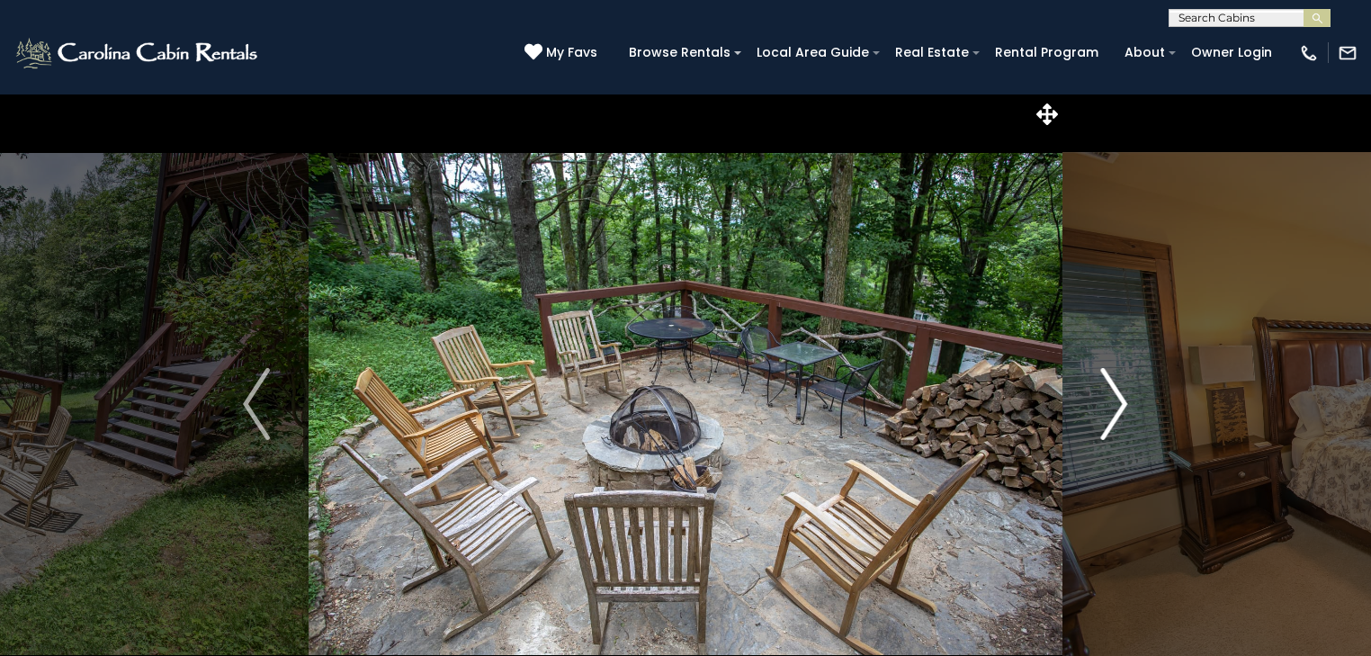
click at [1115, 407] on img "Next" at bounding box center [1114, 404] width 27 height 72
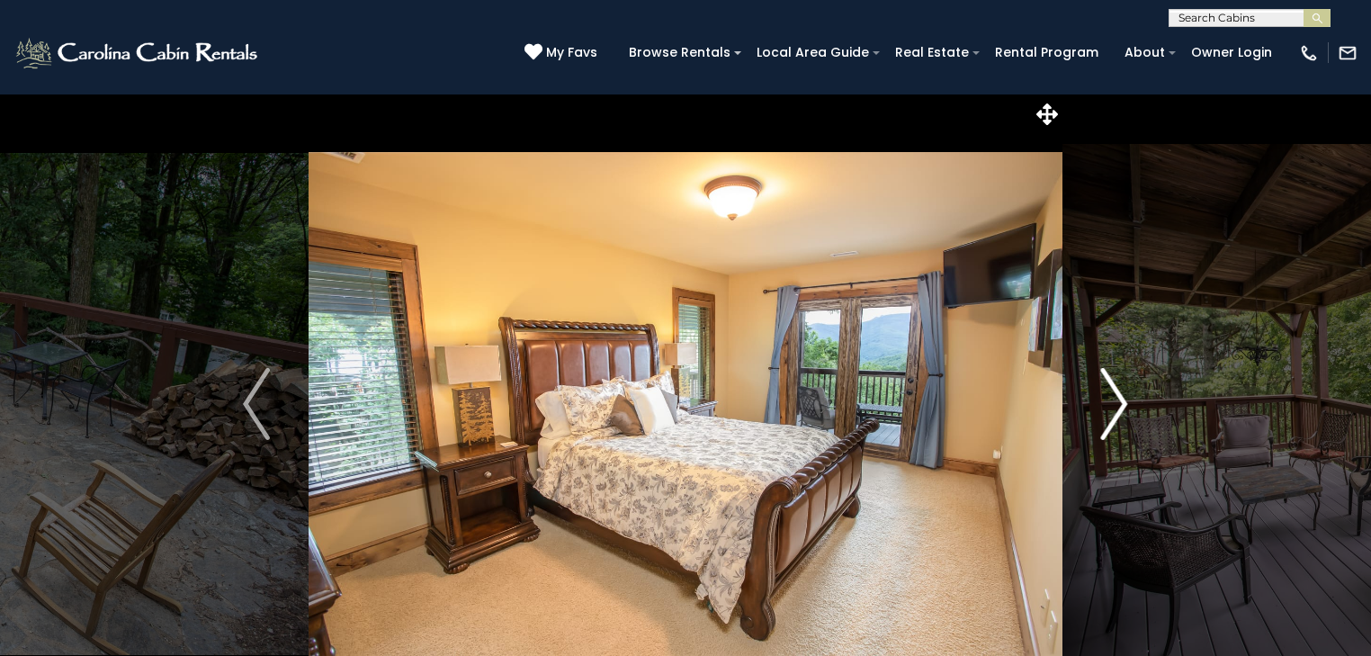
click at [1115, 407] on img "Next" at bounding box center [1114, 404] width 27 height 72
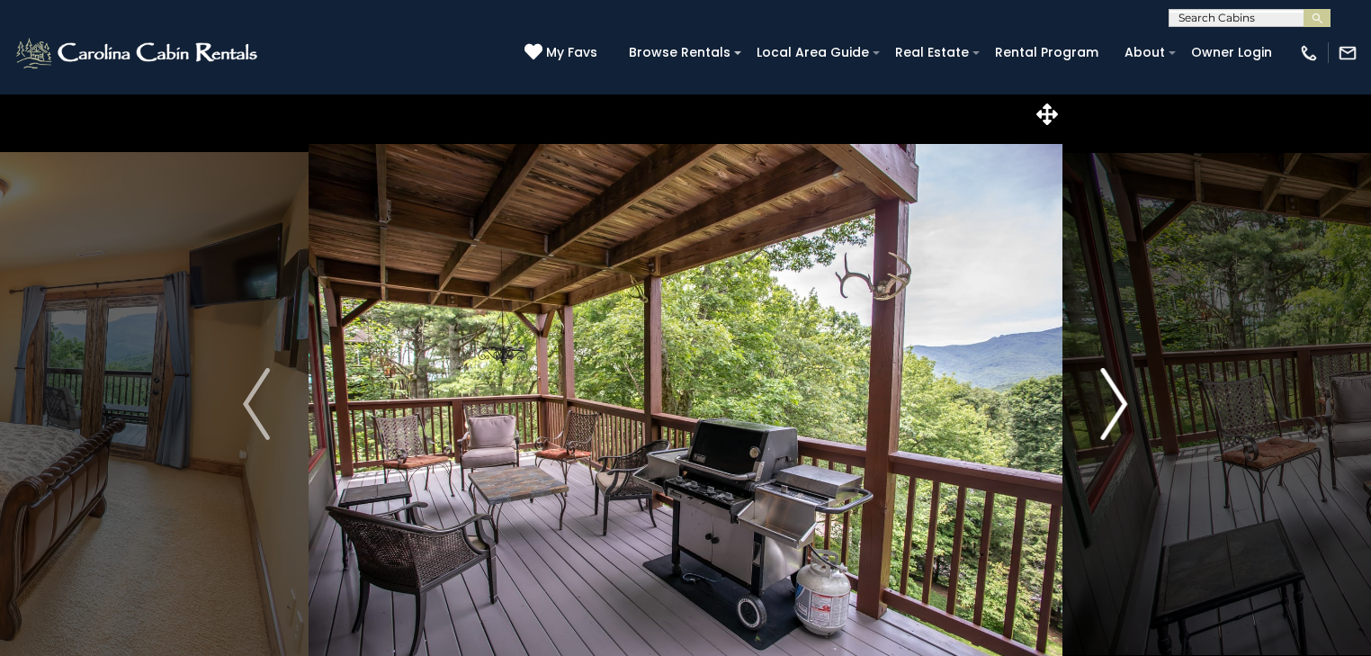
click at [1115, 407] on img "Next" at bounding box center [1114, 404] width 27 height 72
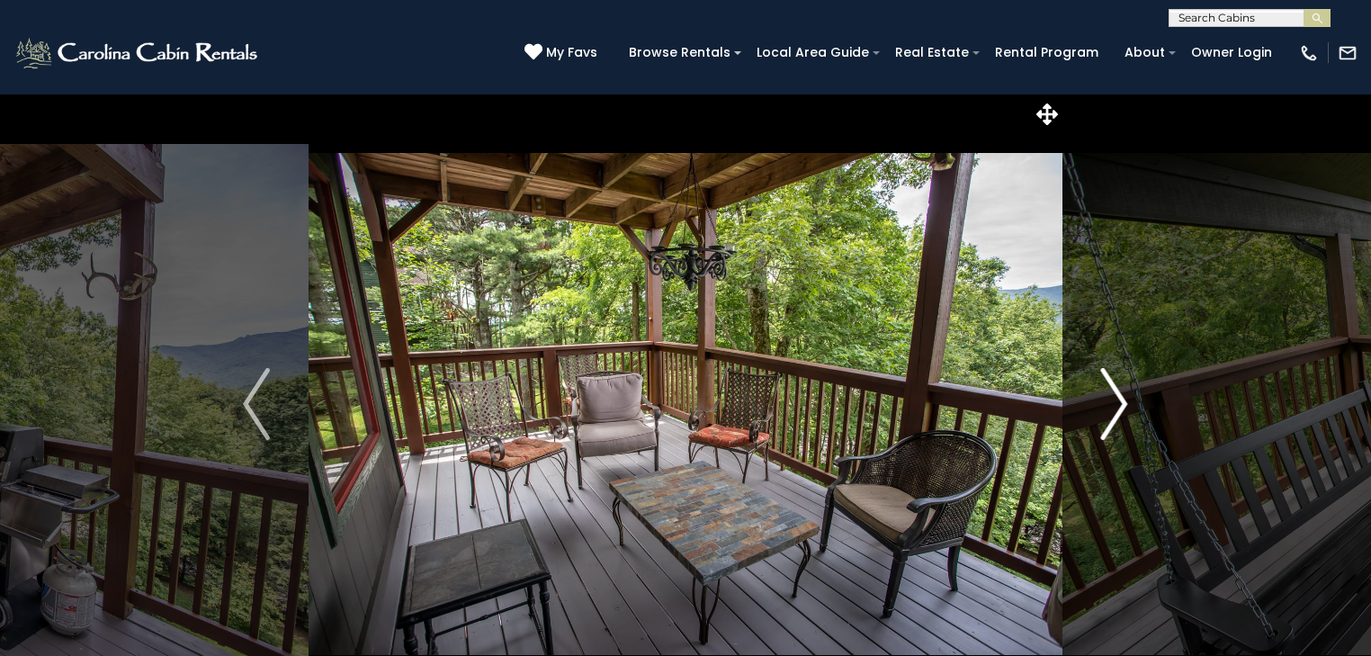
click at [1115, 407] on img "Next" at bounding box center [1114, 404] width 27 height 72
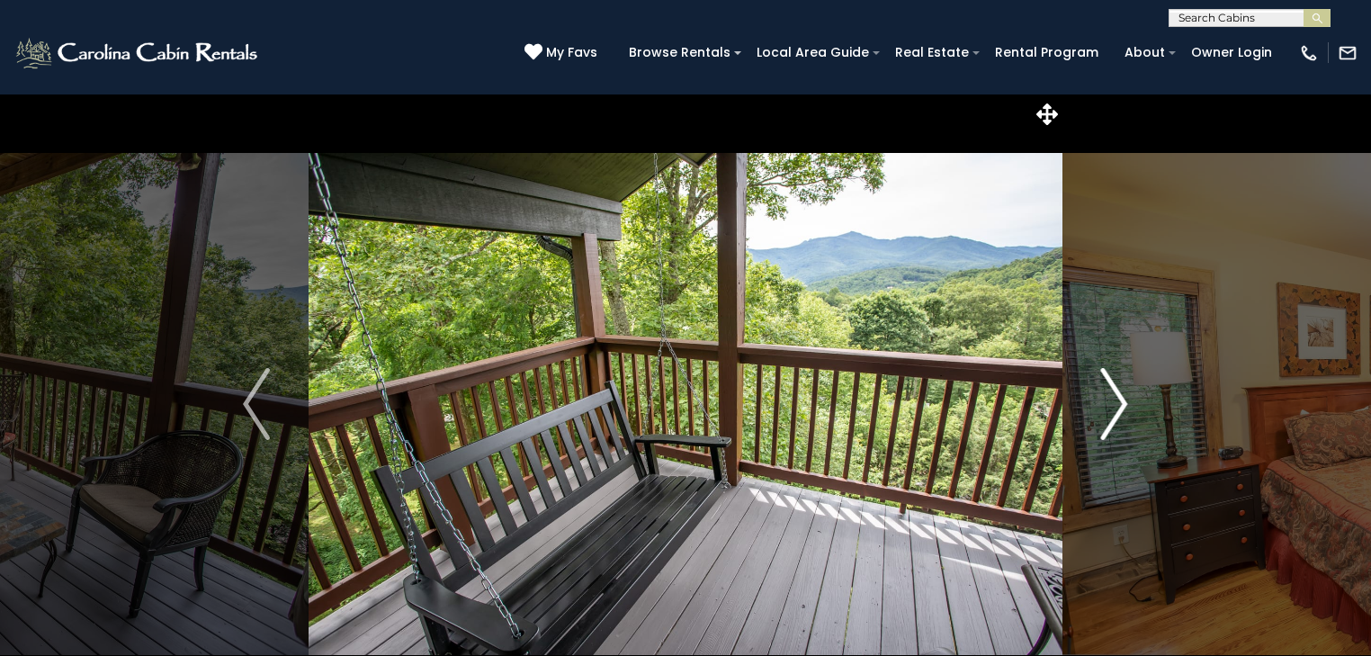
click at [1115, 407] on img "Next" at bounding box center [1114, 404] width 27 height 72
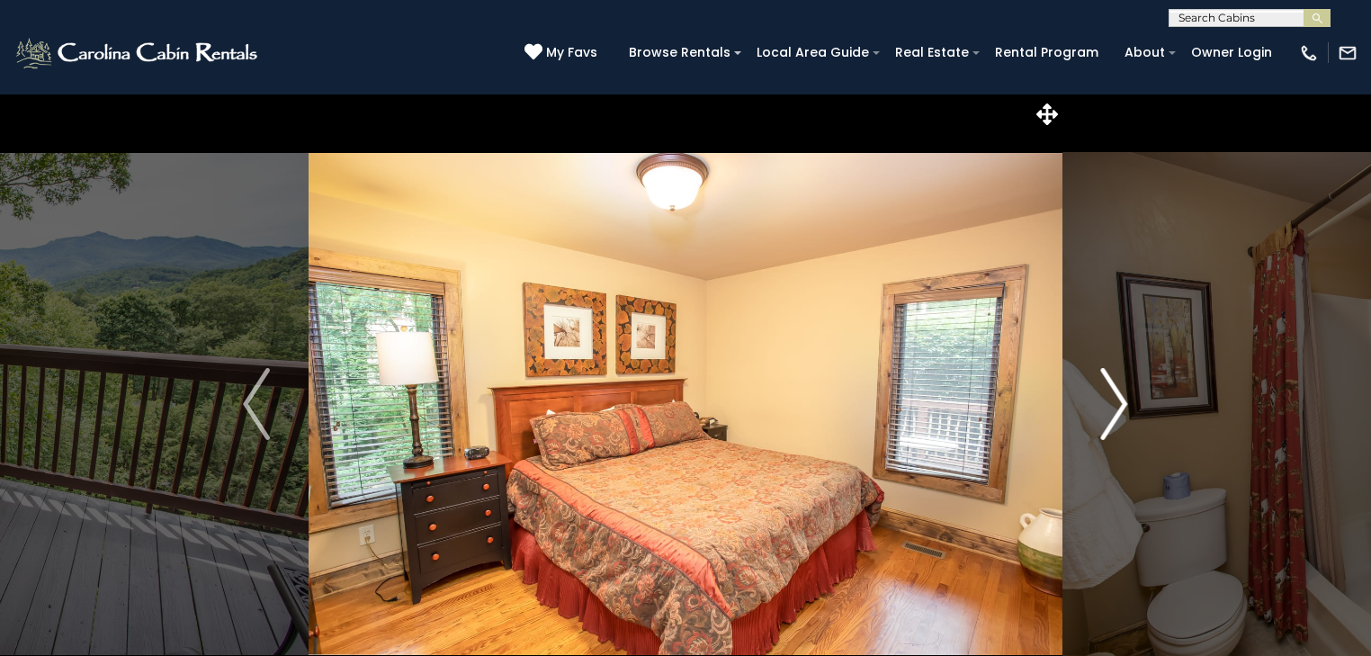
click at [1115, 407] on img "Next" at bounding box center [1114, 404] width 27 height 72
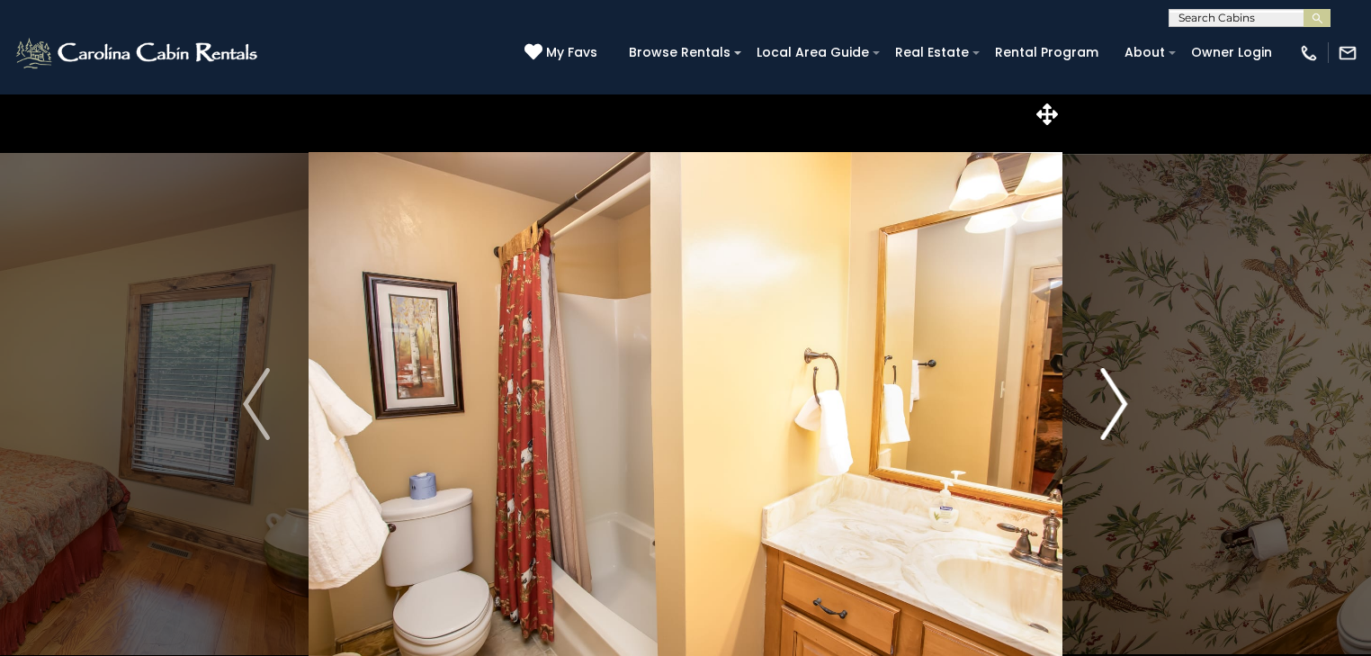
click at [1115, 407] on img "Next" at bounding box center [1114, 404] width 27 height 72
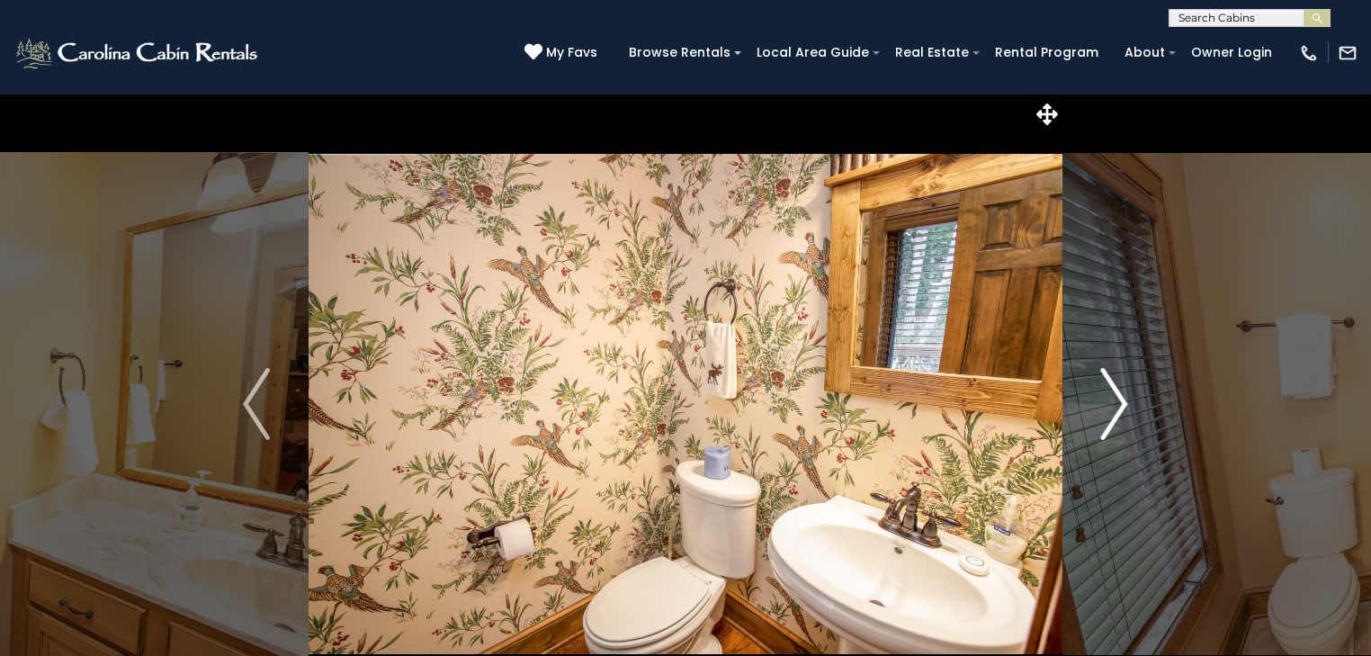
click at [1115, 407] on img "Next" at bounding box center [1114, 404] width 27 height 72
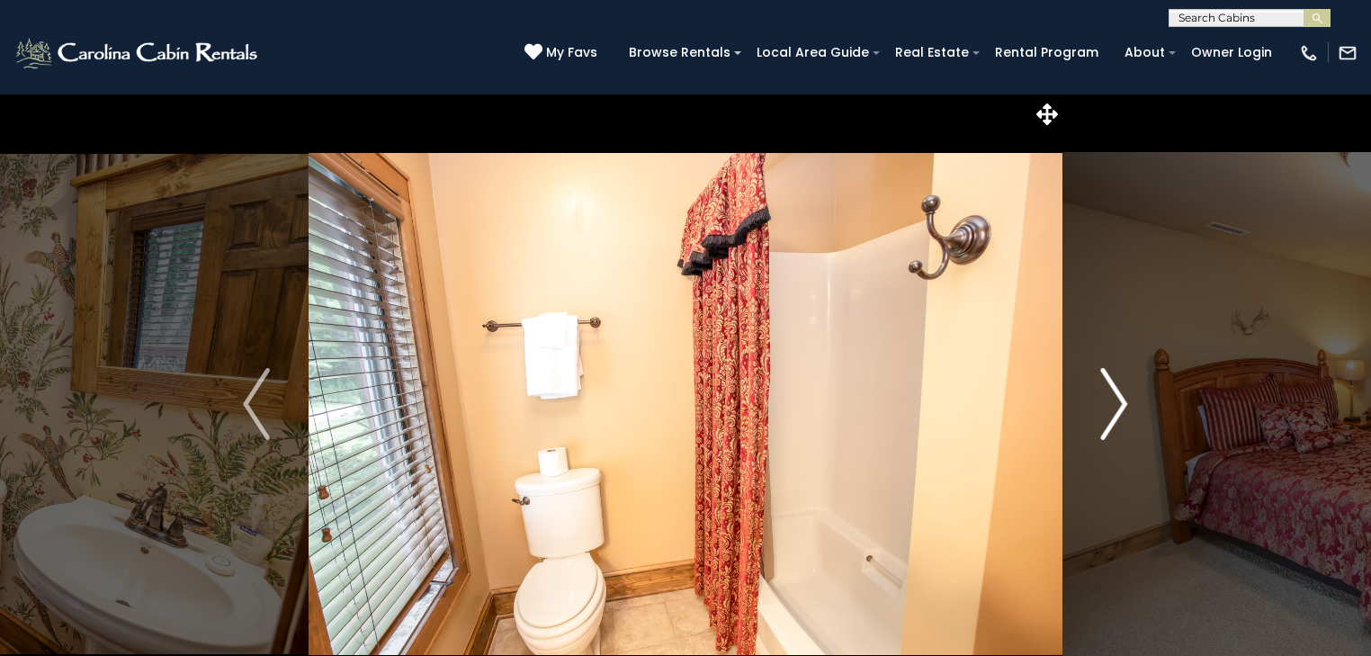
click at [1115, 407] on img "Next" at bounding box center [1114, 404] width 27 height 72
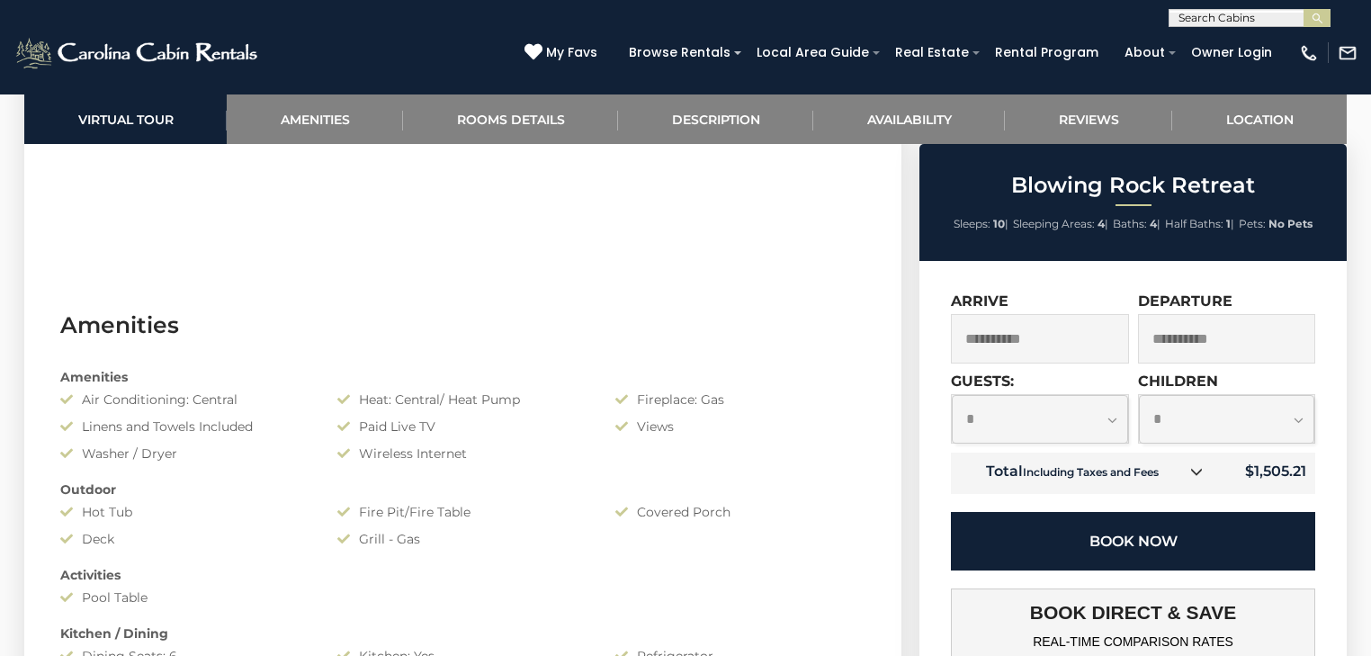
scroll to position [1295, 0]
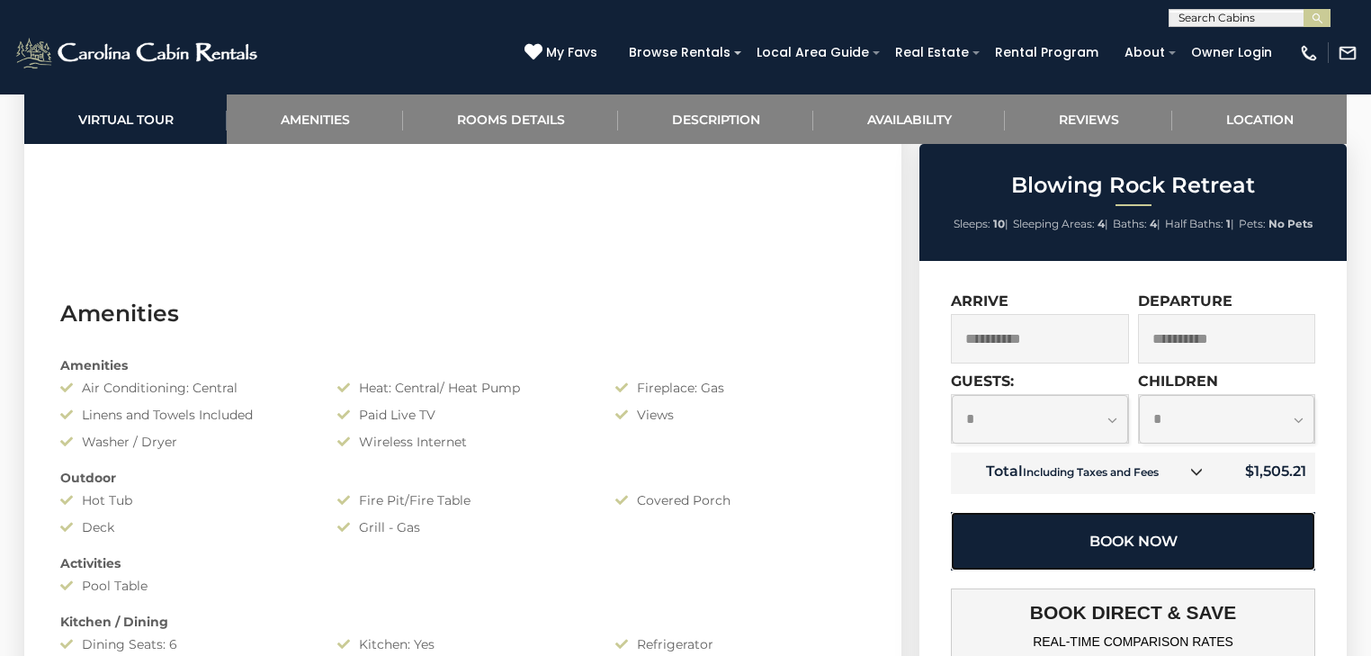
click at [1147, 553] on button "Book Now" at bounding box center [1133, 541] width 364 height 58
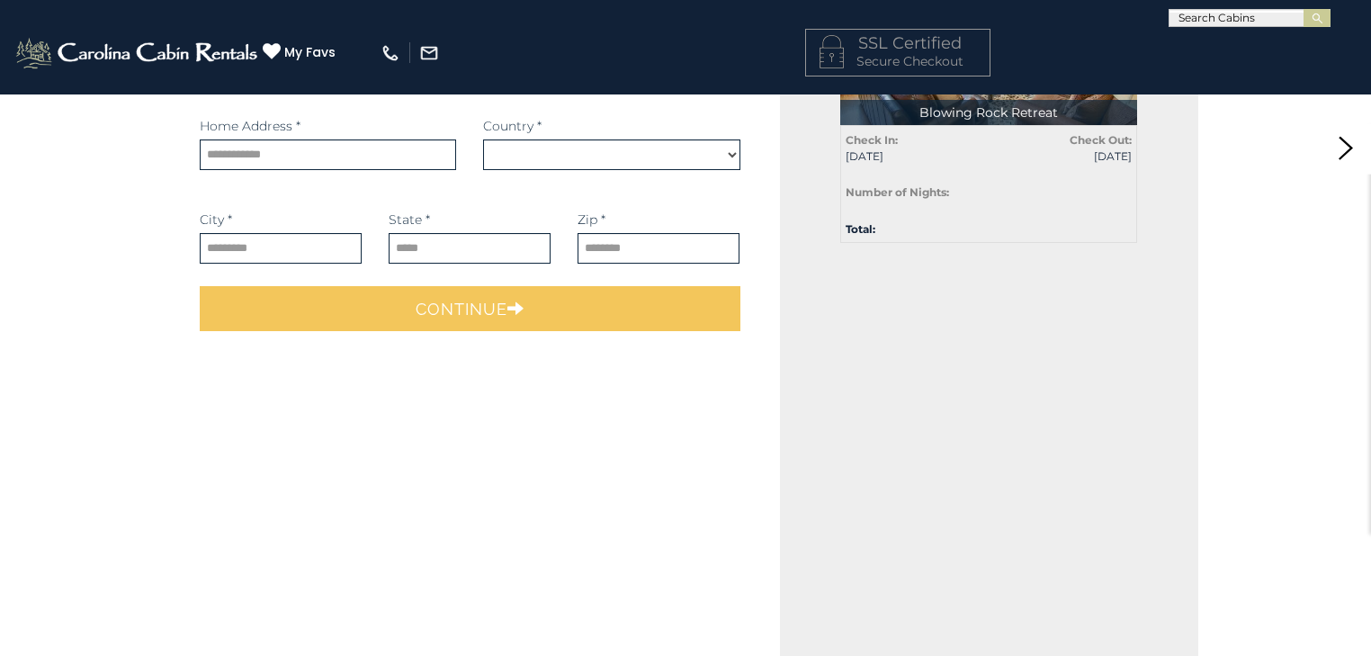
select select "*********"
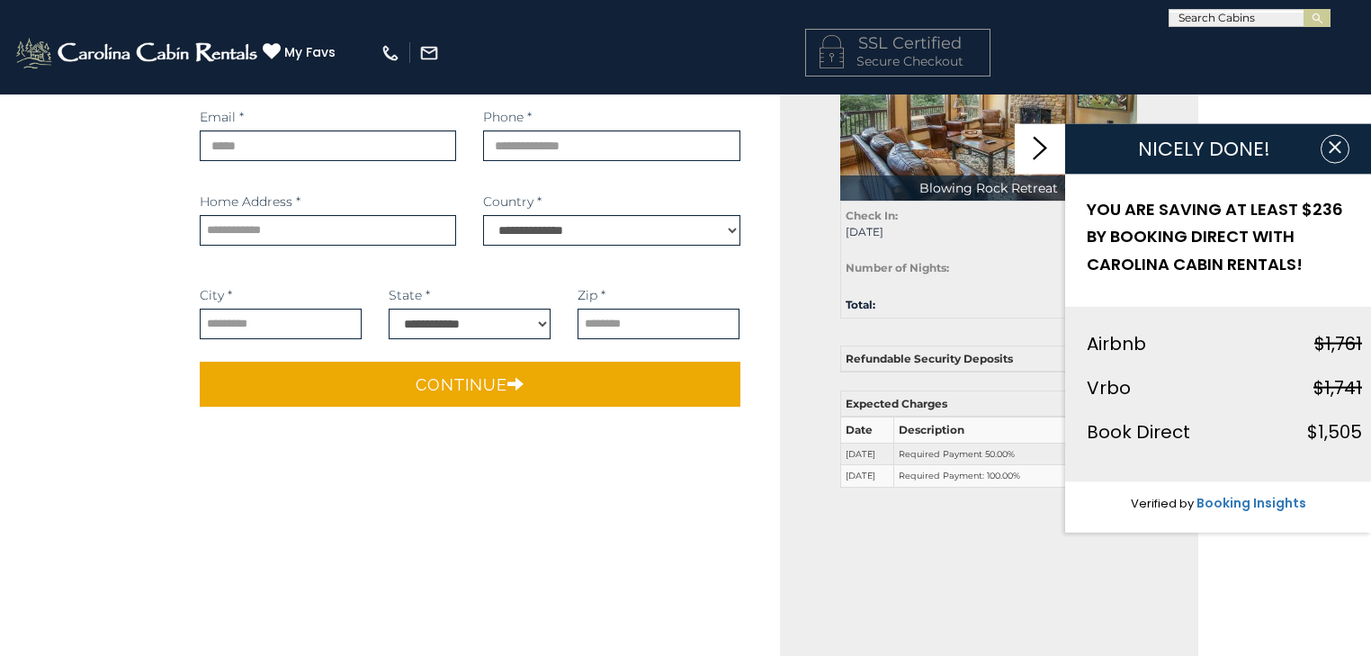
scroll to position [216, 0]
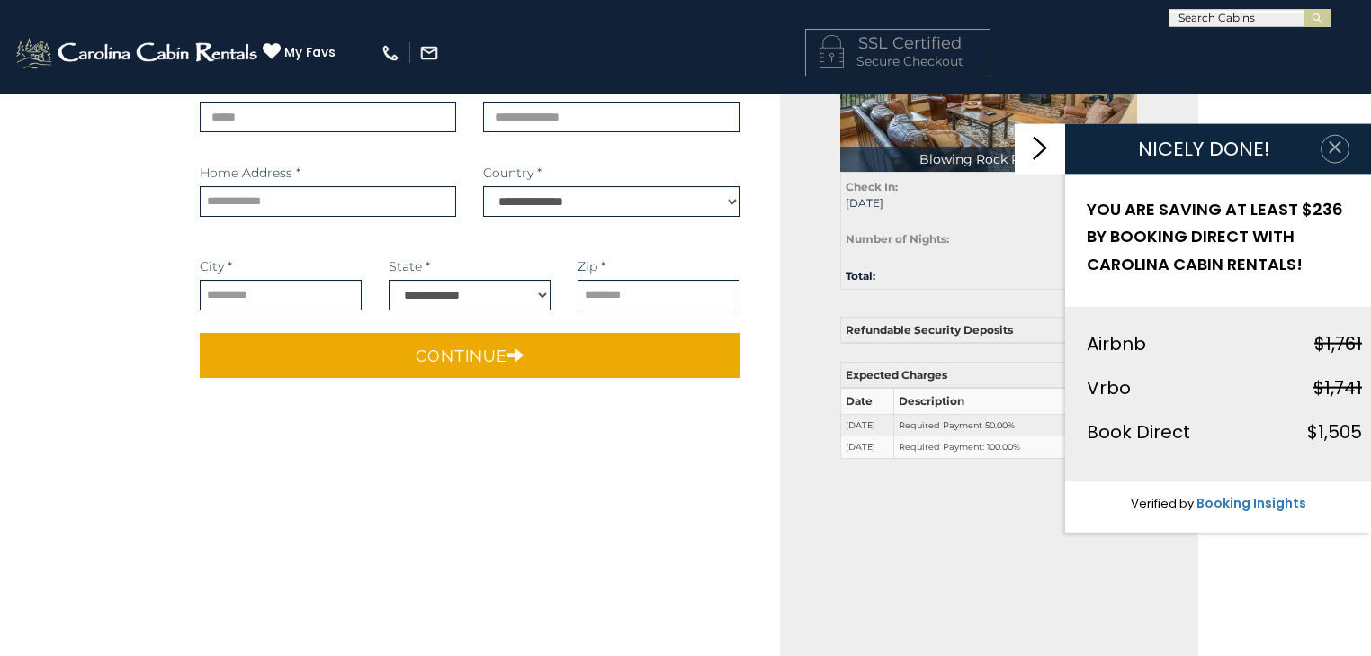
click at [1339, 148] on icon "button" at bounding box center [1335, 147] width 18 height 18
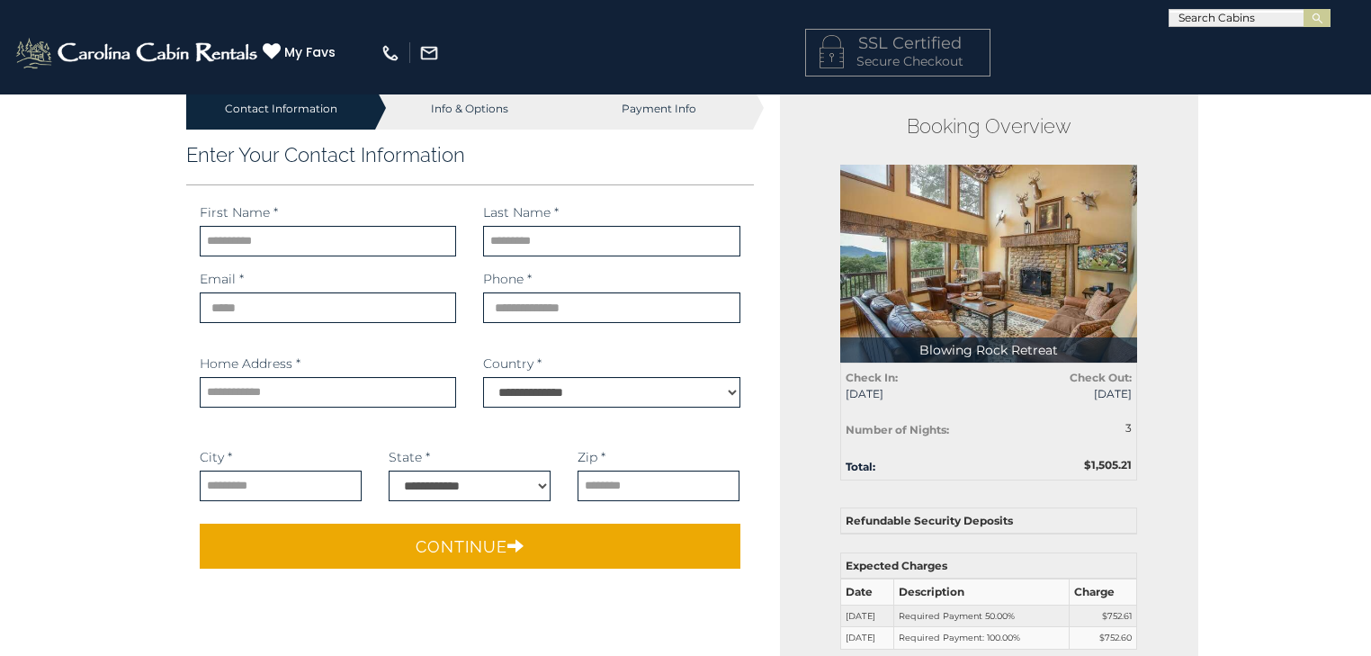
scroll to position [0, 0]
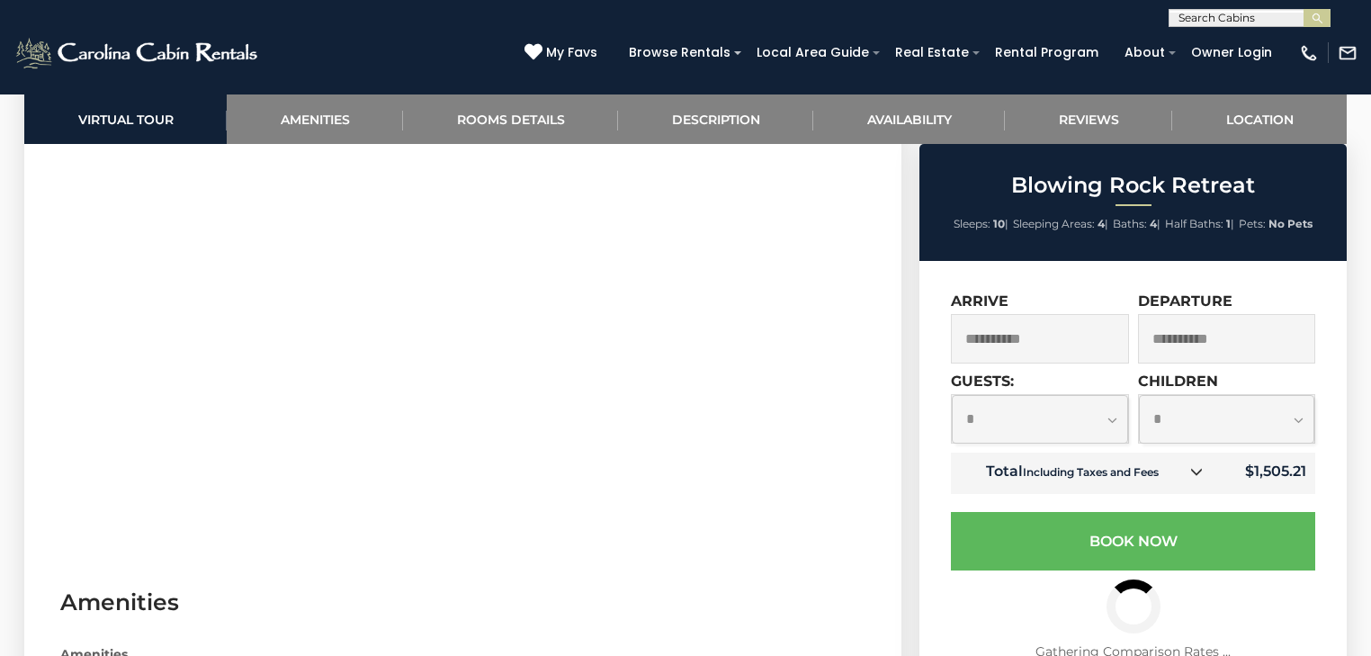
scroll to position [576, 0]
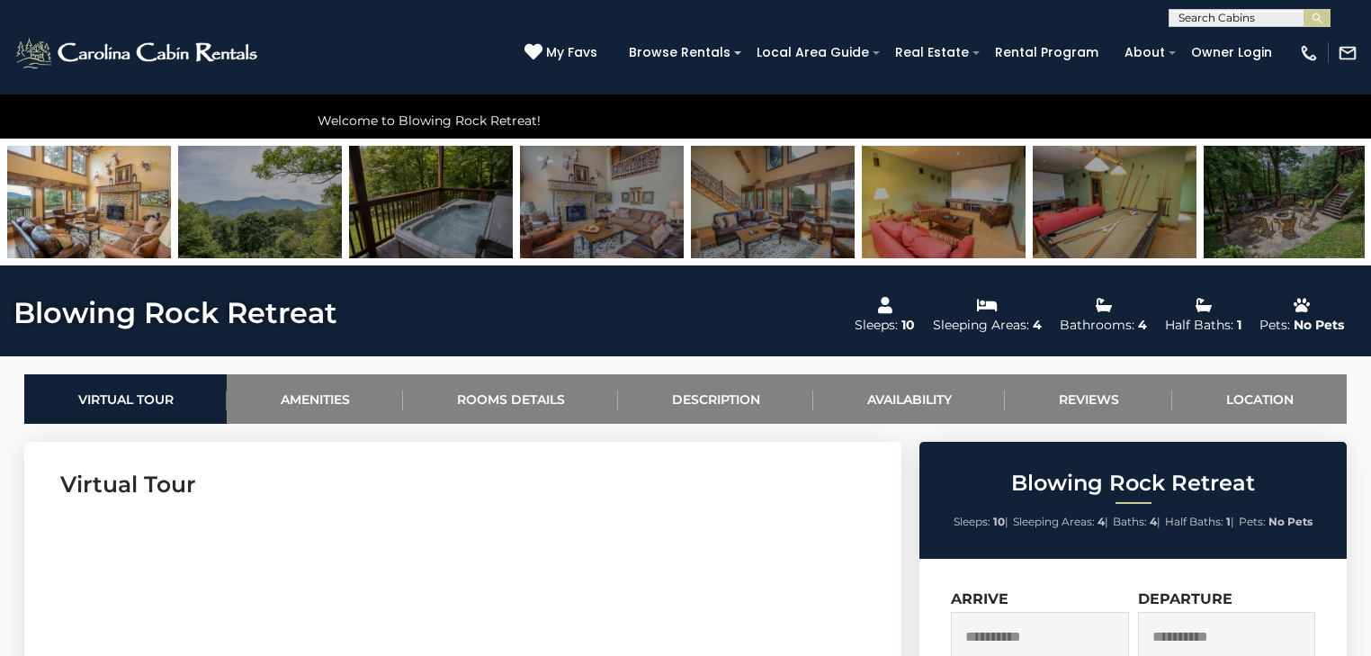
click at [553, 218] on img at bounding box center [602, 202] width 164 height 112
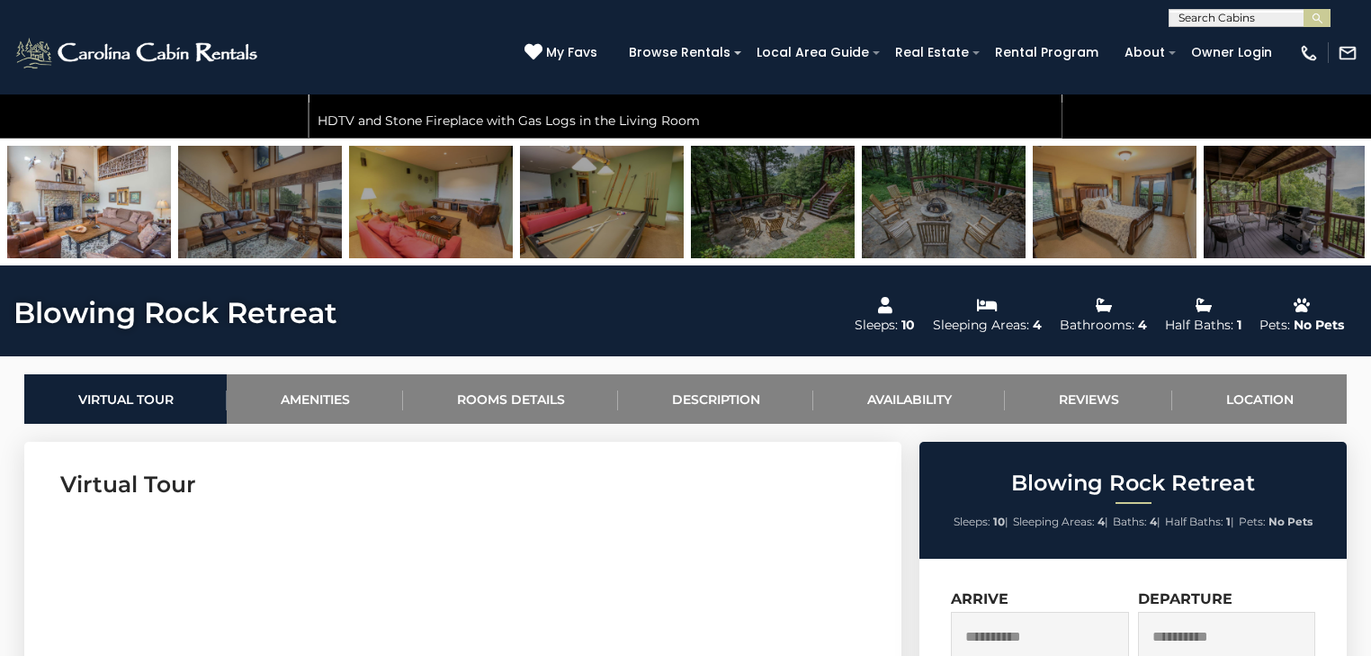
scroll to position [288, 0]
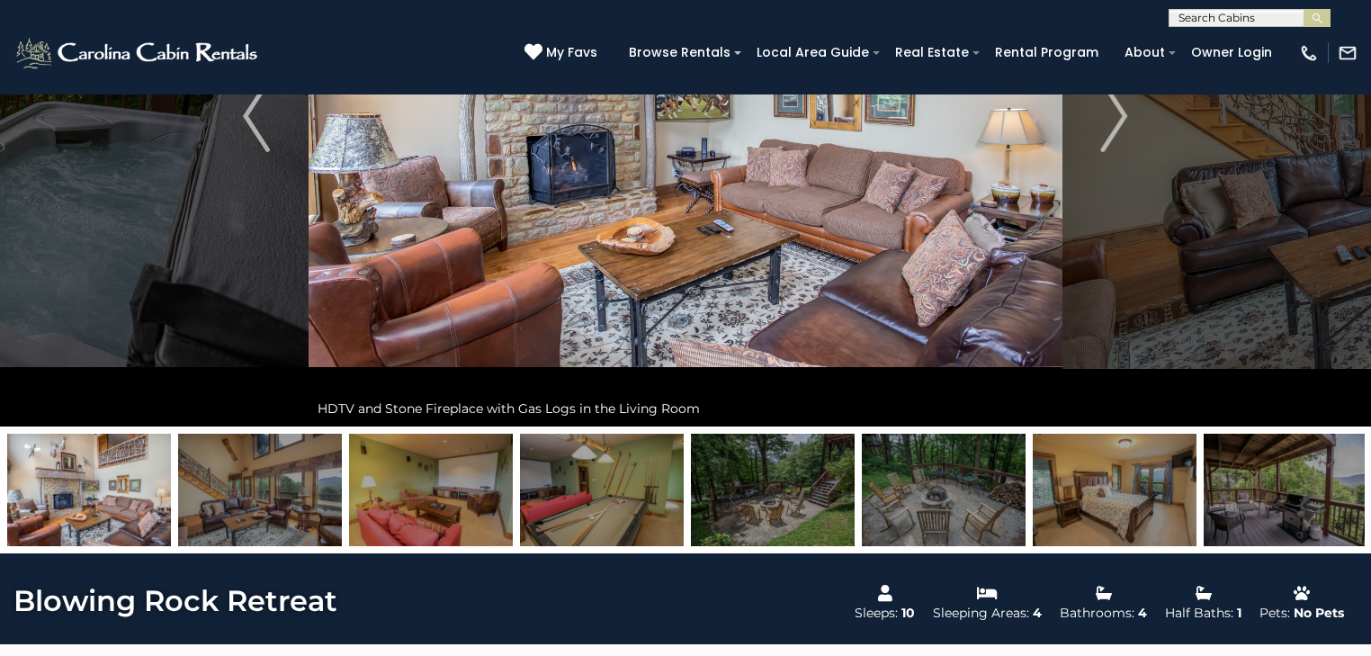
click at [453, 522] on img at bounding box center [431, 489] width 164 height 112
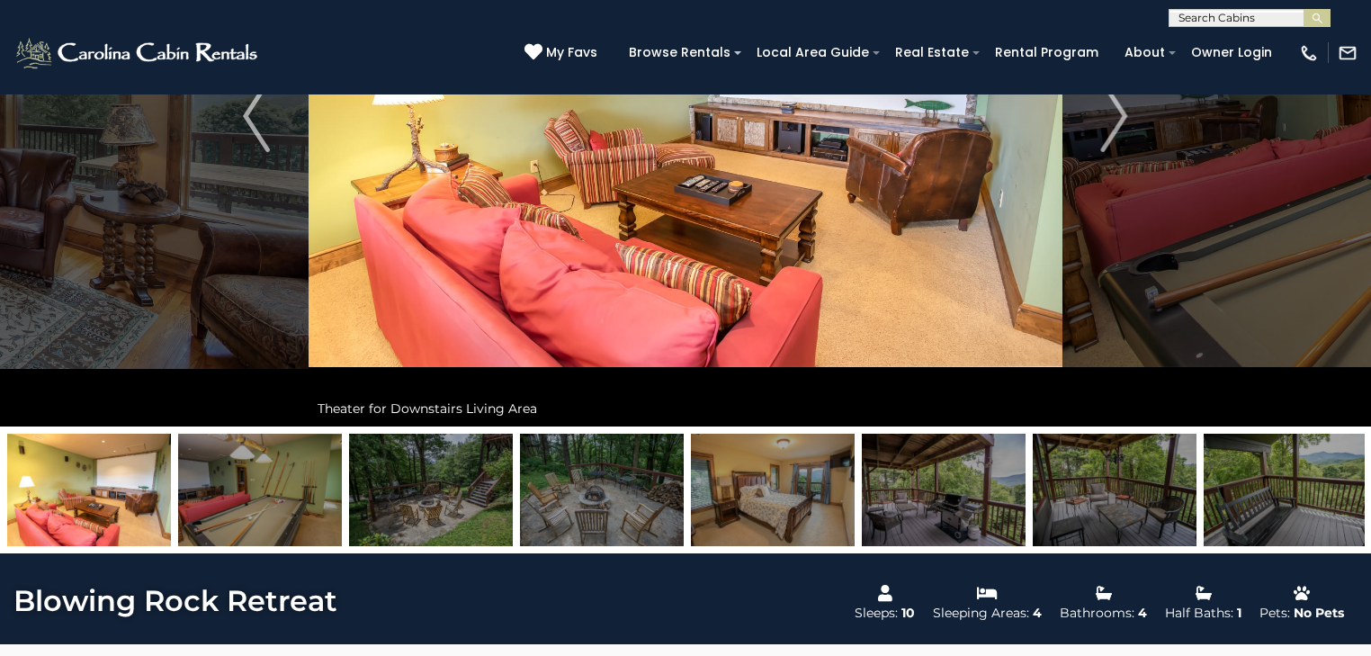
click at [1122, 514] on img at bounding box center [1114, 489] width 164 height 112
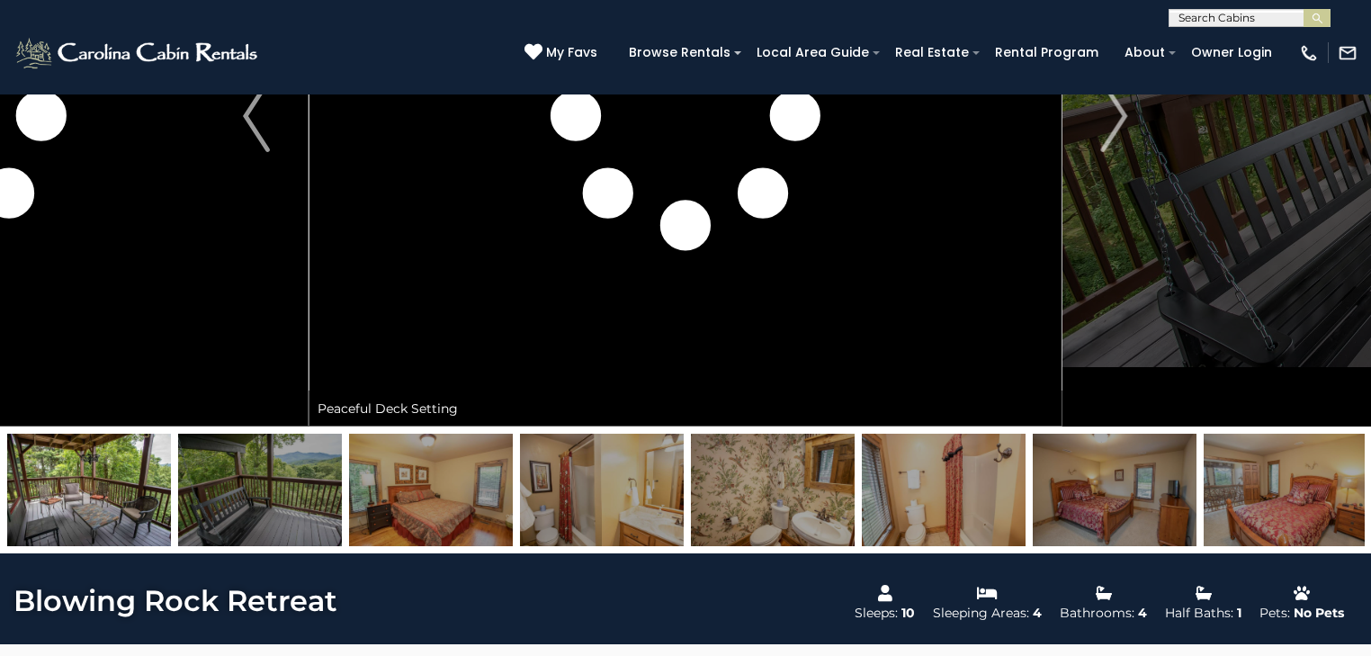
click at [1122, 514] on img at bounding box center [1114, 489] width 164 height 112
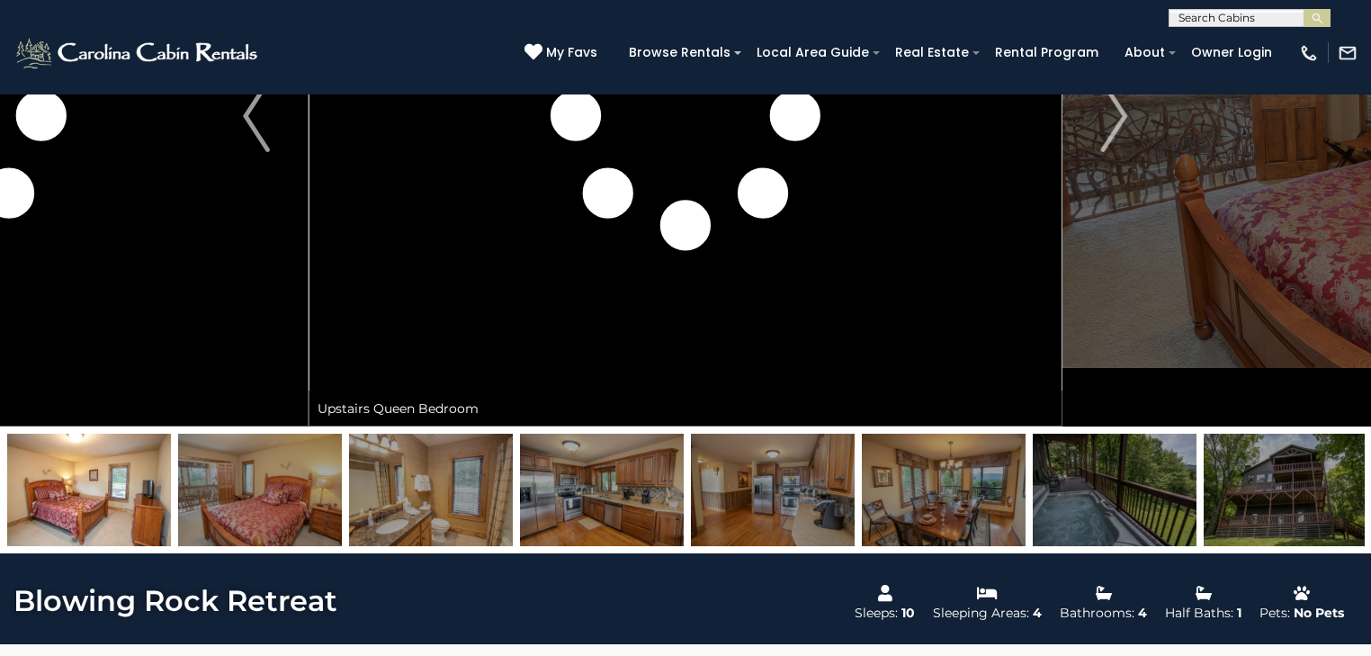
click at [1122, 514] on img at bounding box center [1114, 489] width 164 height 112
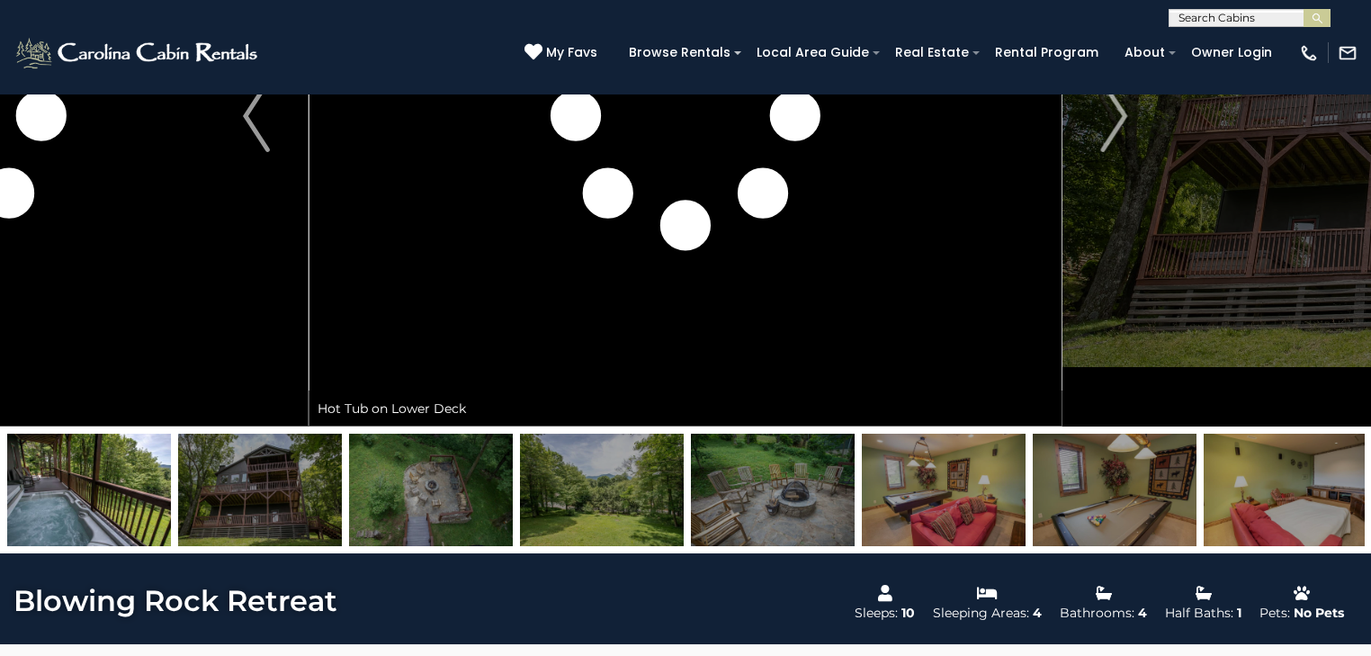
click at [1122, 514] on img at bounding box center [1114, 489] width 164 height 112
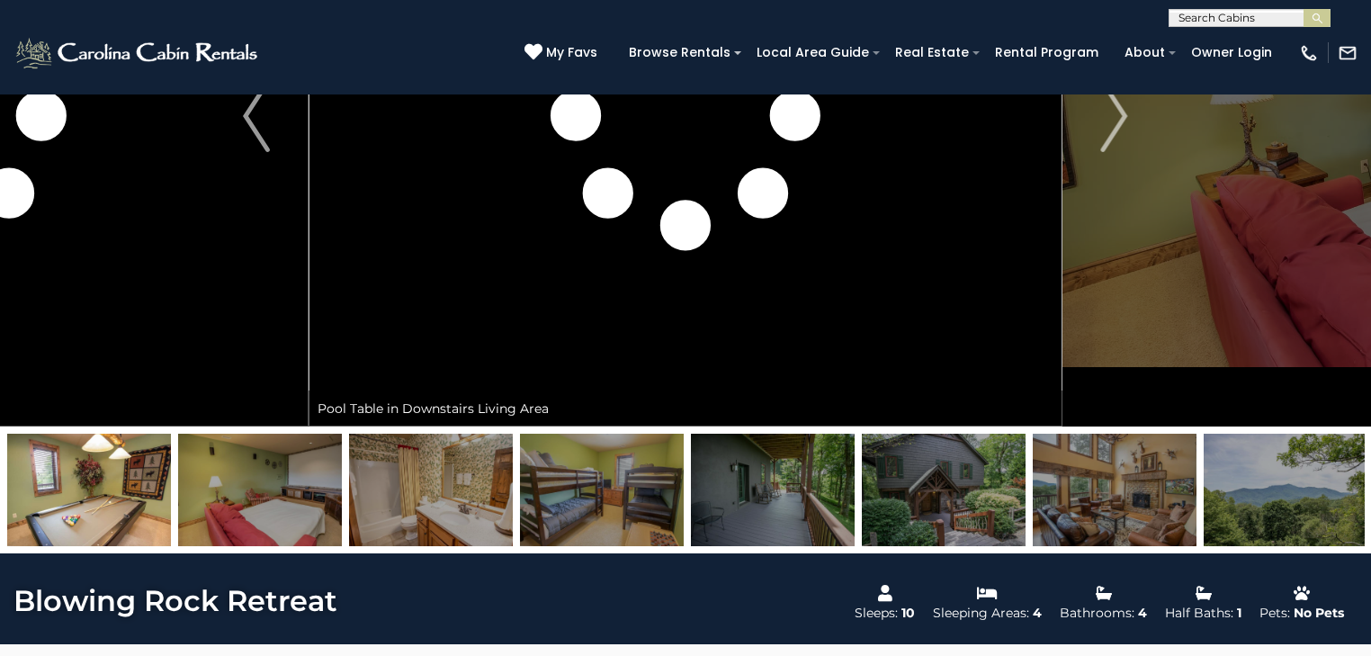
click at [1138, 507] on img at bounding box center [1114, 489] width 164 height 112
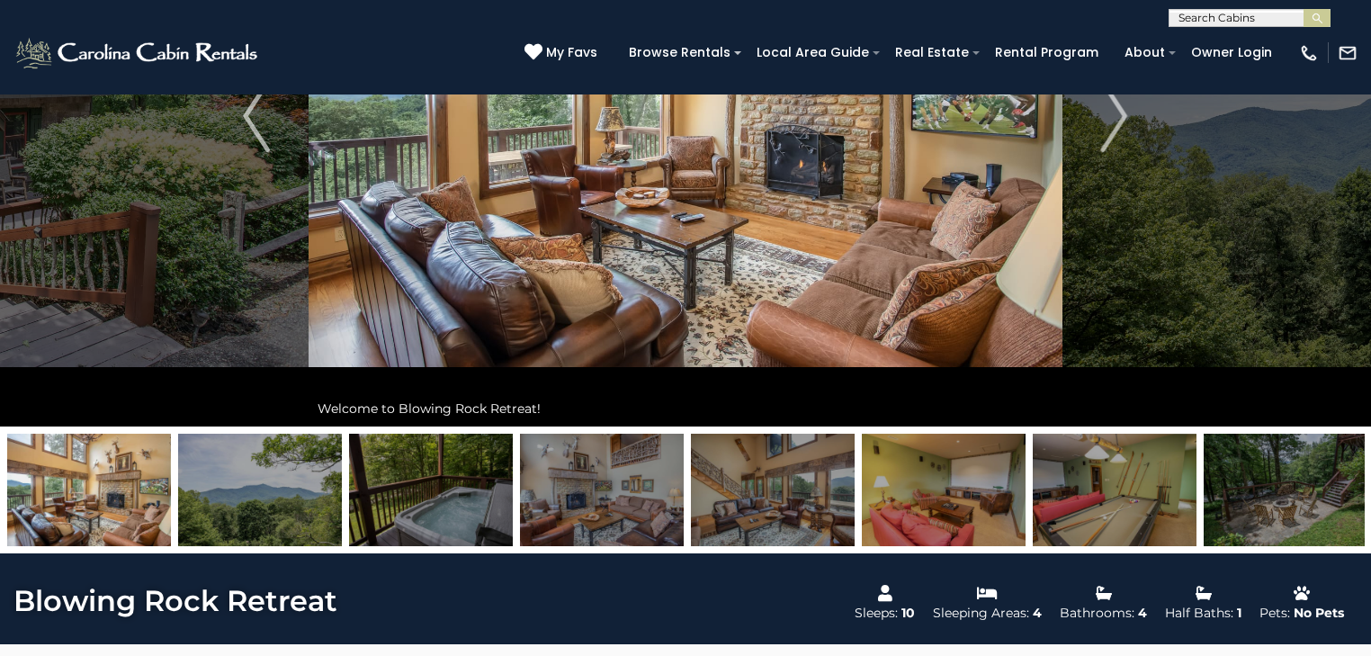
click at [1138, 507] on img at bounding box center [1114, 489] width 164 height 112
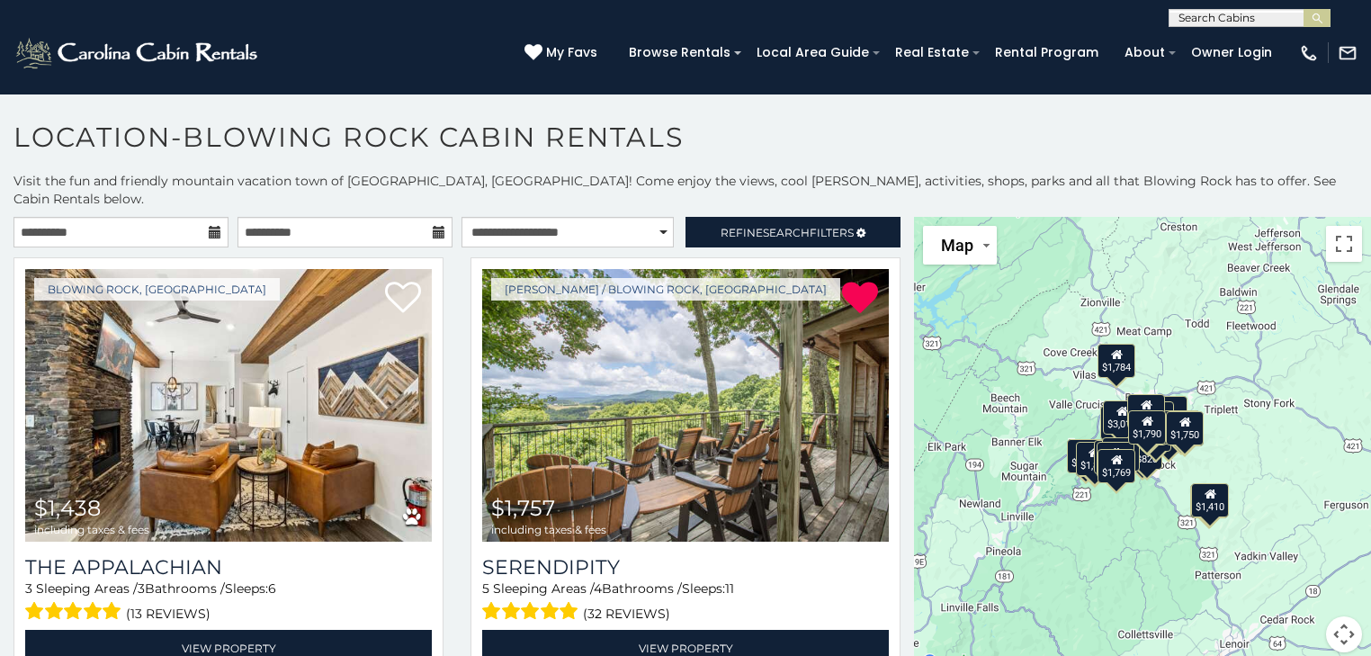
drag, startPoint x: 1308, startPoint y: 523, endPoint x: 1162, endPoint y: 509, distance: 146.3
click at [1162, 509] on div "$1,438 $1,757 $1,892 $2,167 $820 $1,572 $1,644 $1,727 $1,823 $1,828 $1,874 $3,0…" at bounding box center [1142, 445] width 457 height 457
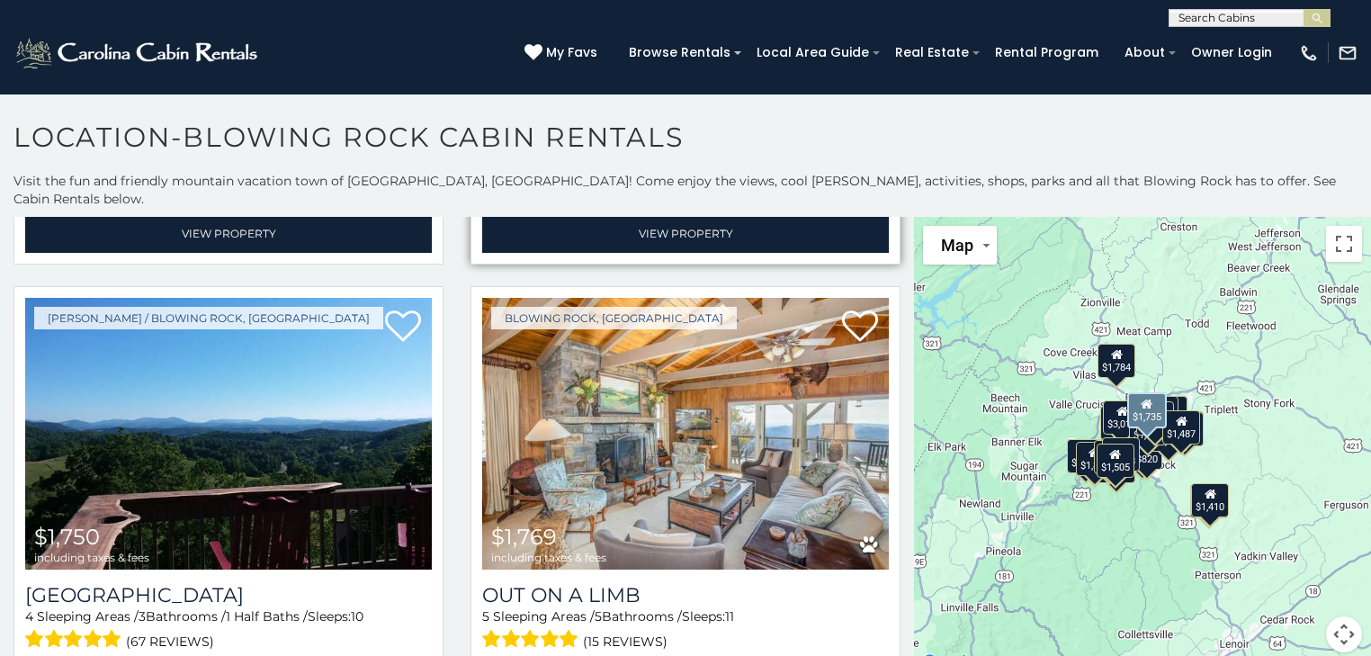
scroll to position [5756, 0]
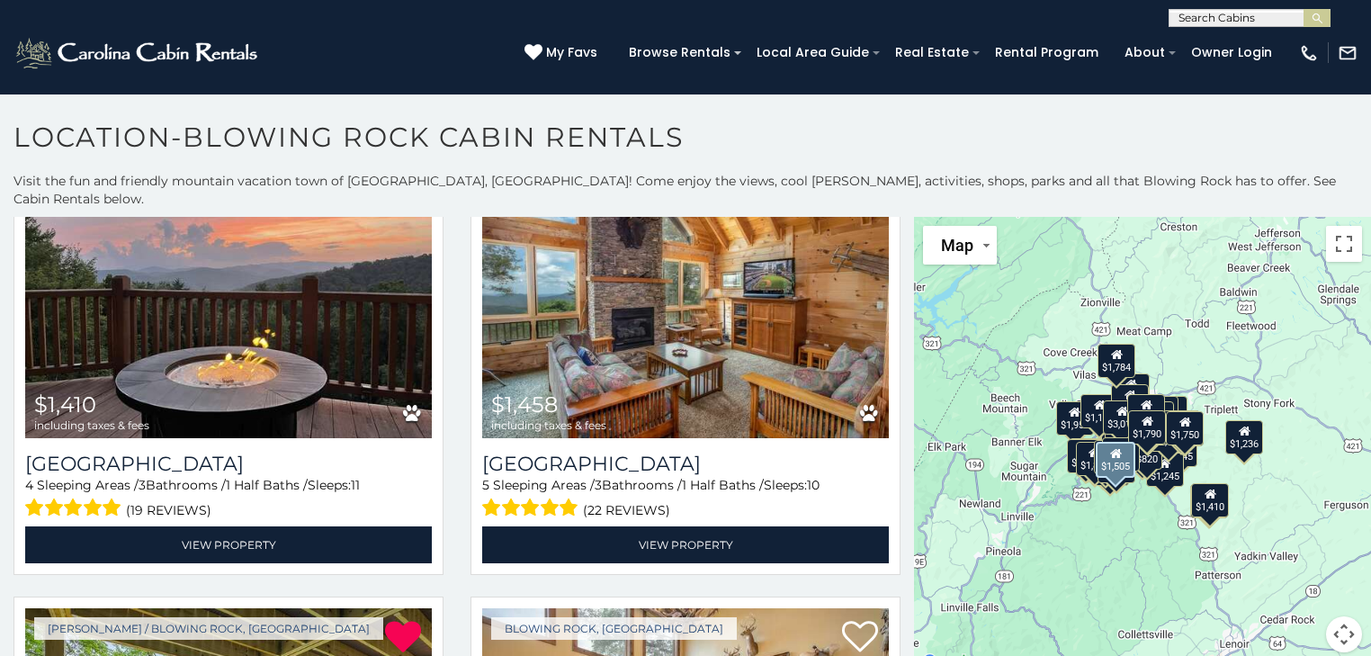
scroll to position [4434, 0]
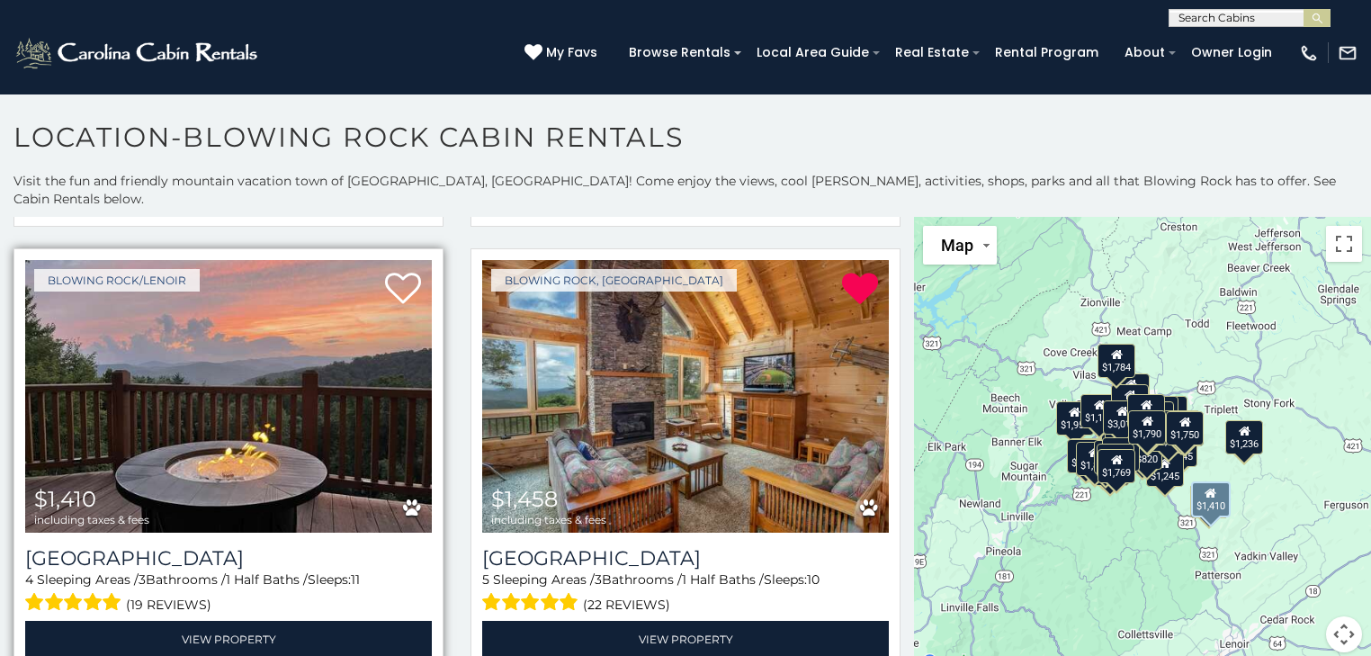
click at [287, 300] on img at bounding box center [228, 396] width 407 height 273
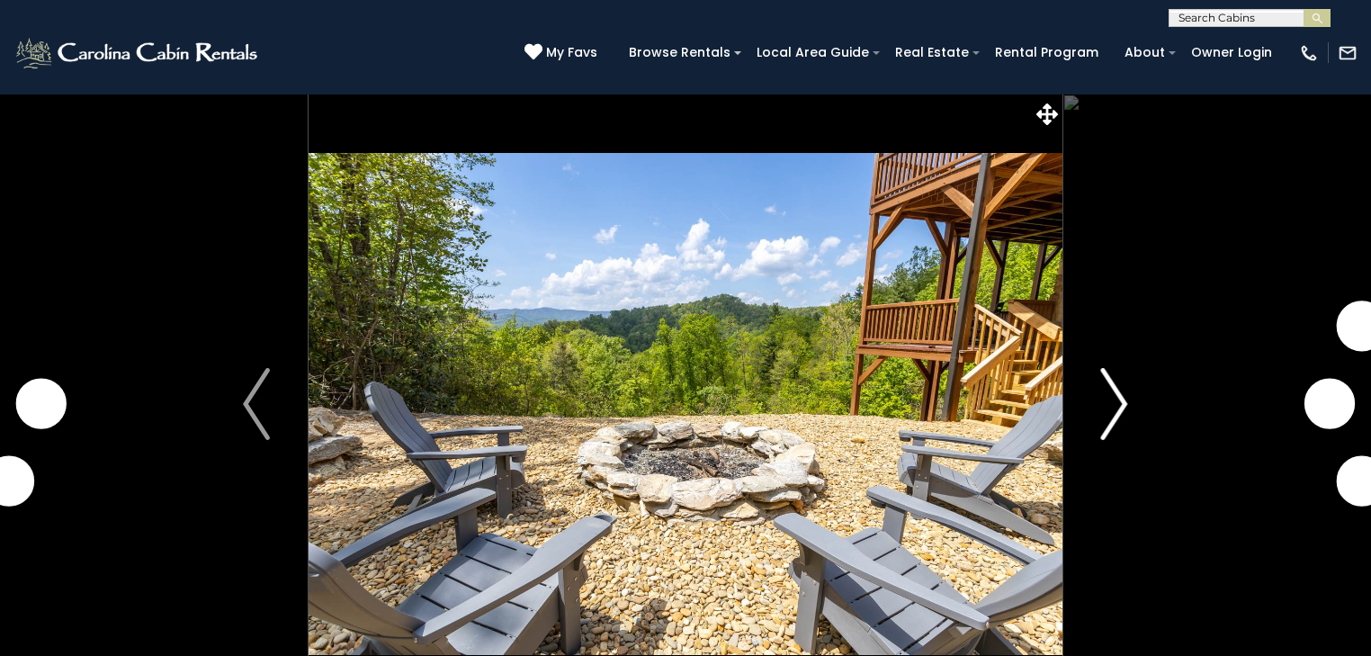
click at [1104, 403] on img "Next" at bounding box center [1114, 404] width 27 height 72
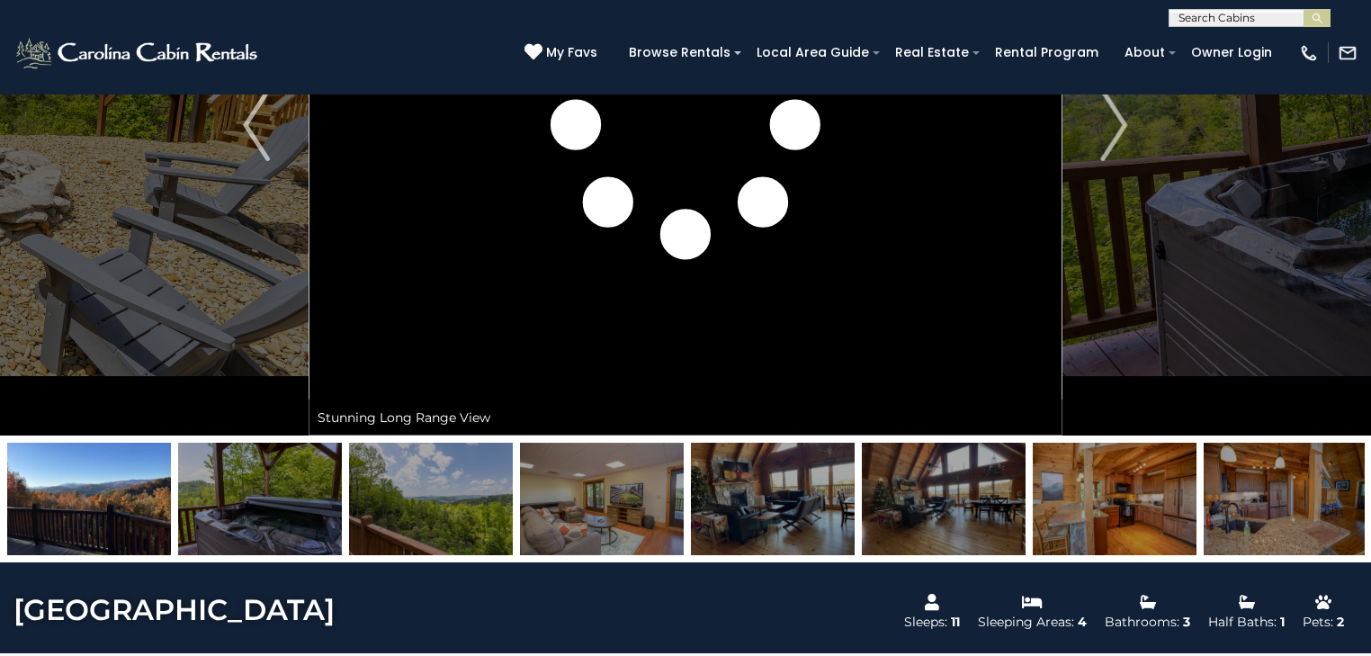
scroll to position [288, 0]
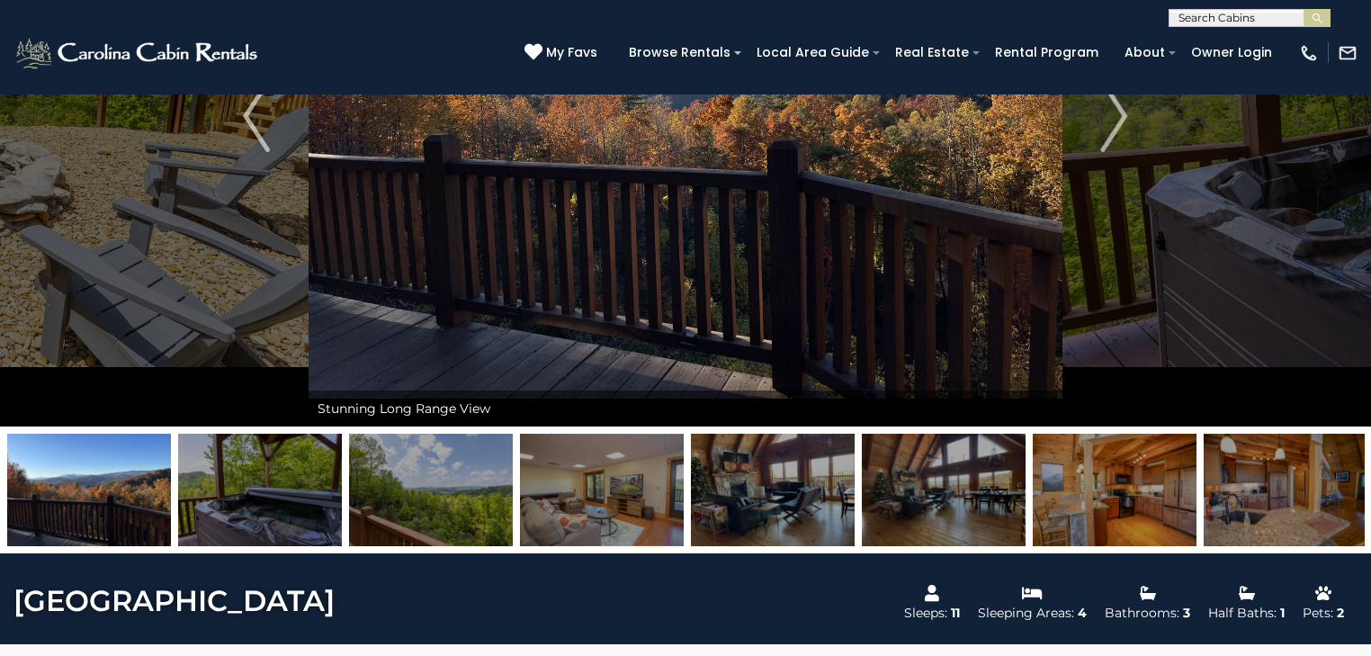
click at [1112, 459] on img at bounding box center [1114, 489] width 164 height 112
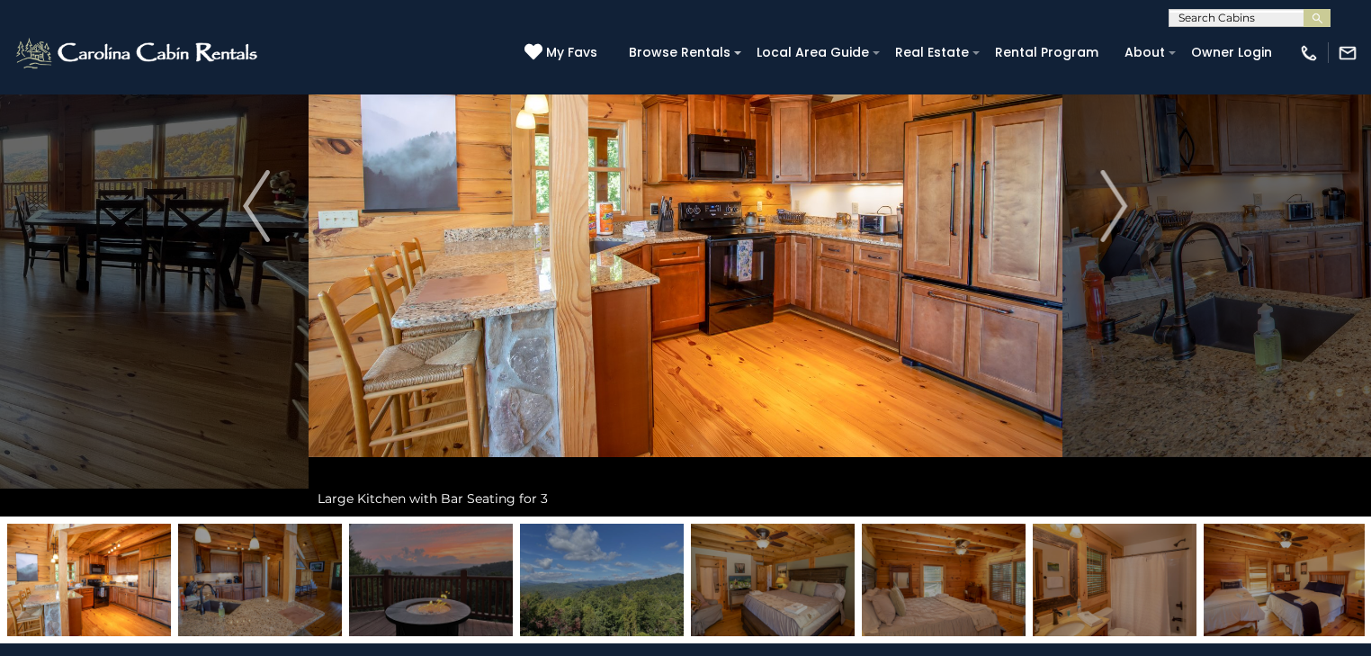
scroll to position [216, 0]
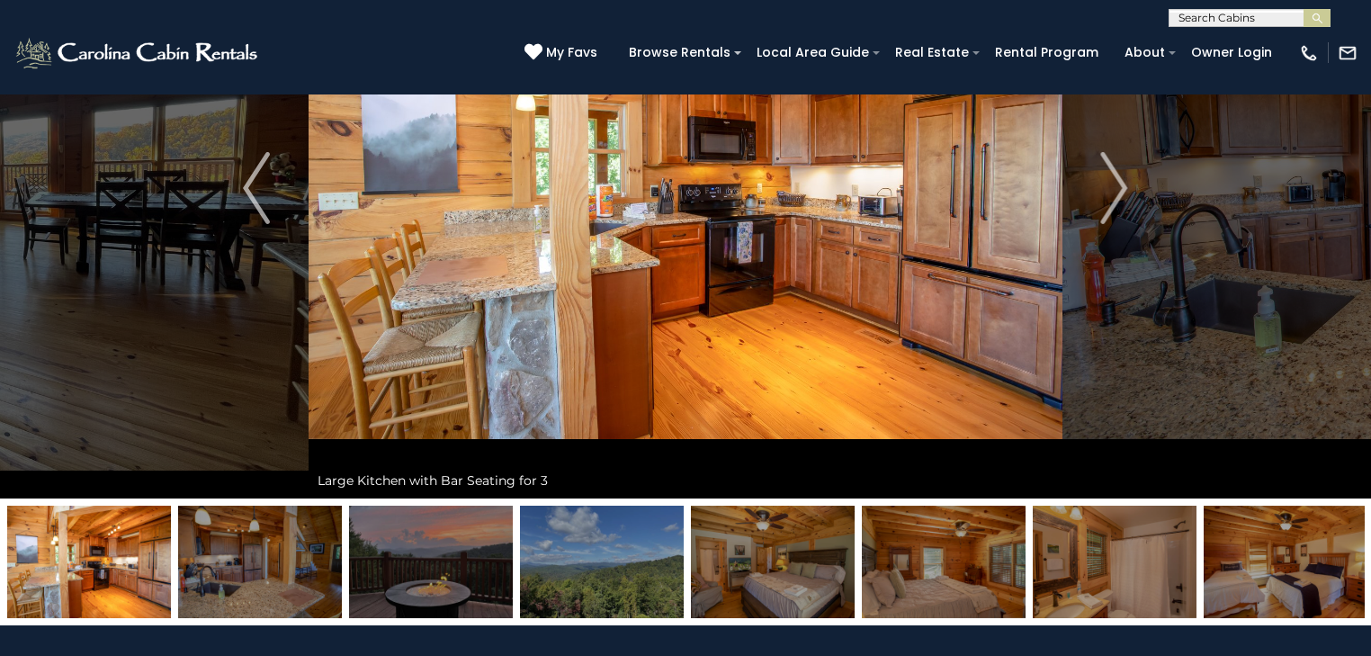
click at [770, 584] on img at bounding box center [773, 561] width 164 height 112
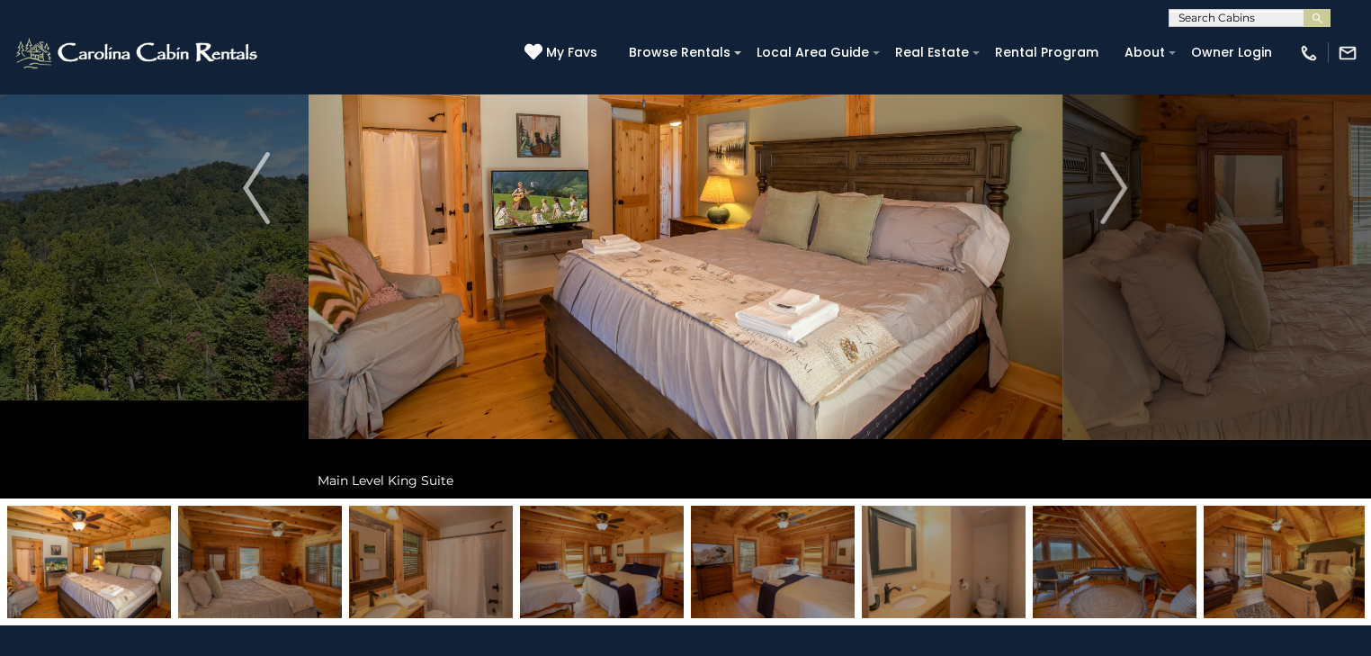
click at [607, 561] on img at bounding box center [602, 561] width 164 height 112
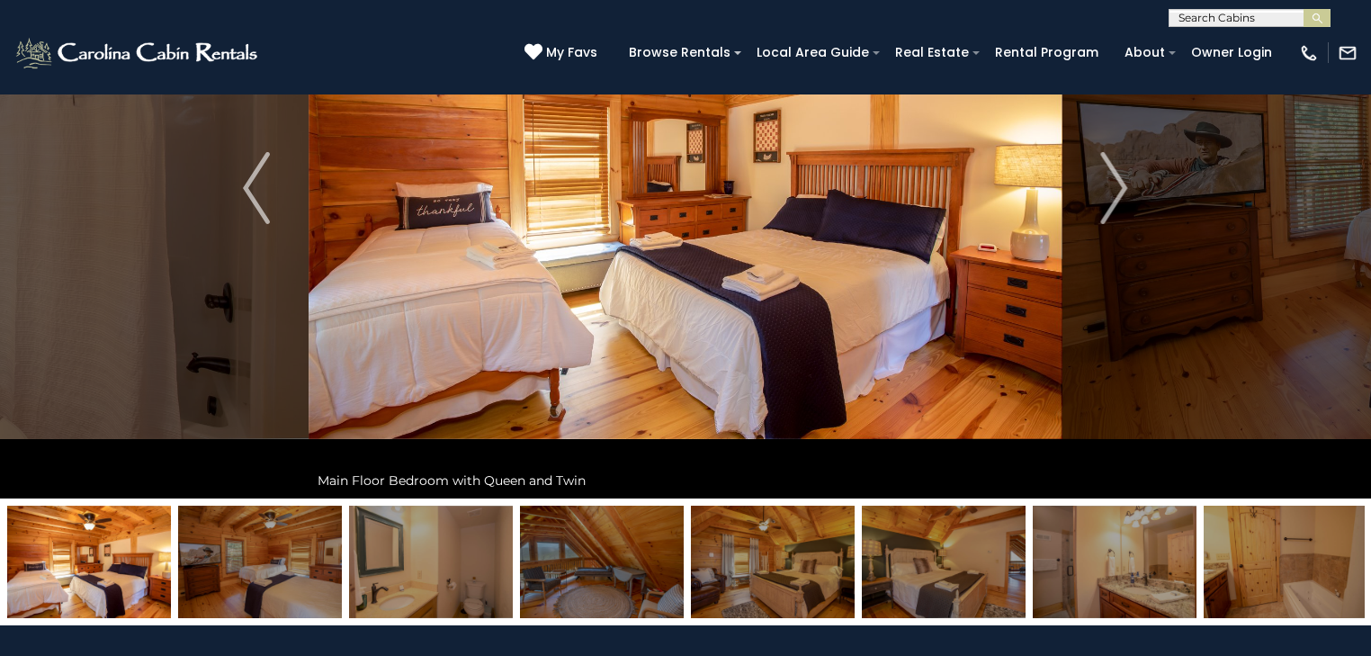
click at [788, 592] on img at bounding box center [773, 561] width 164 height 112
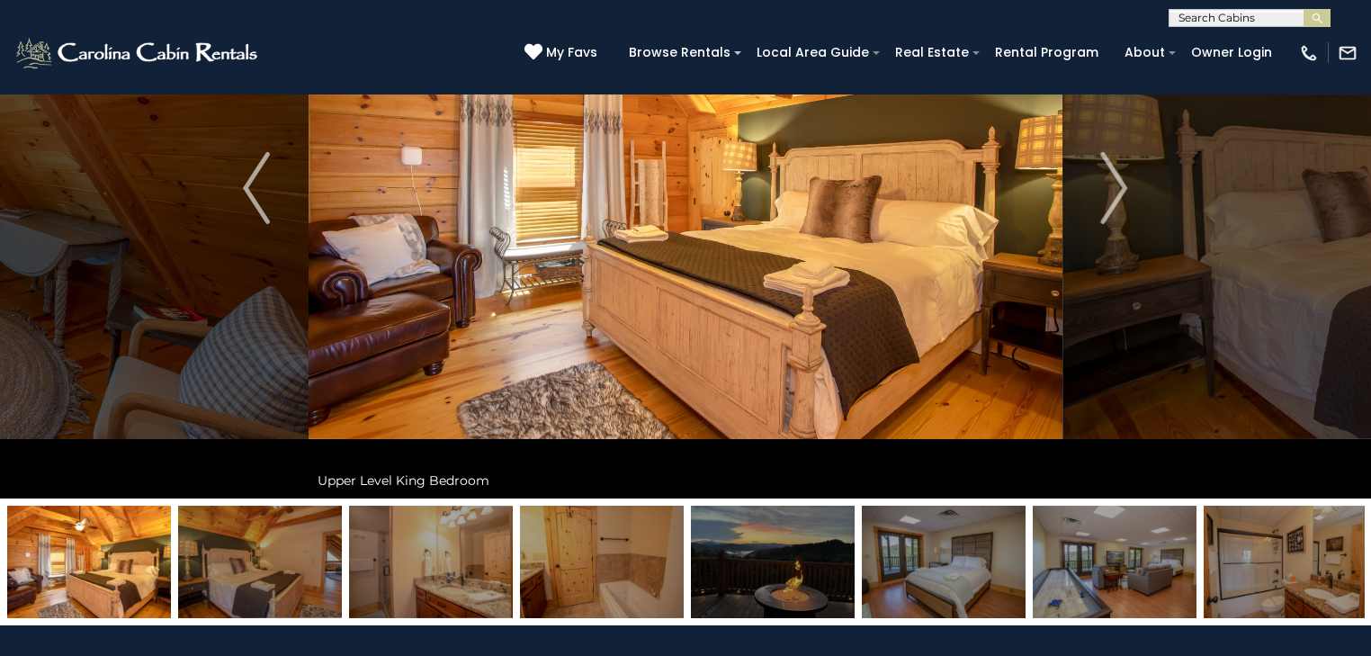
click at [934, 570] on img at bounding box center [944, 561] width 164 height 112
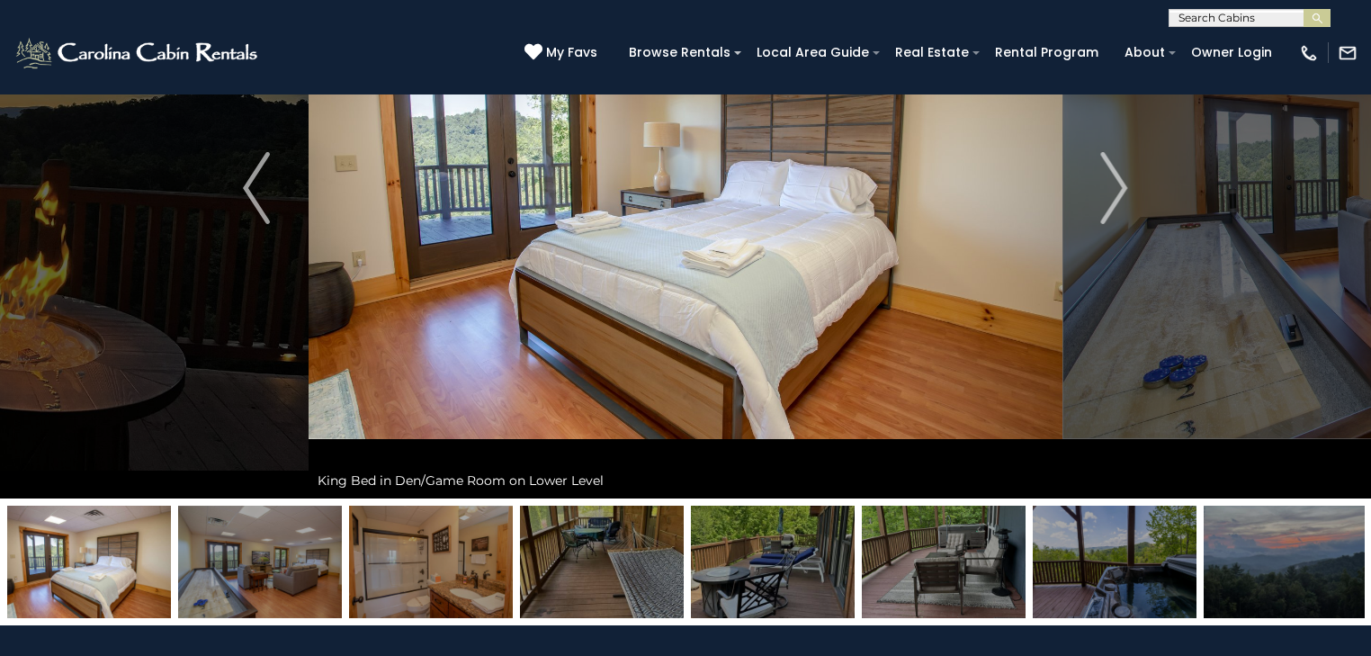
click at [809, 576] on img at bounding box center [773, 561] width 164 height 112
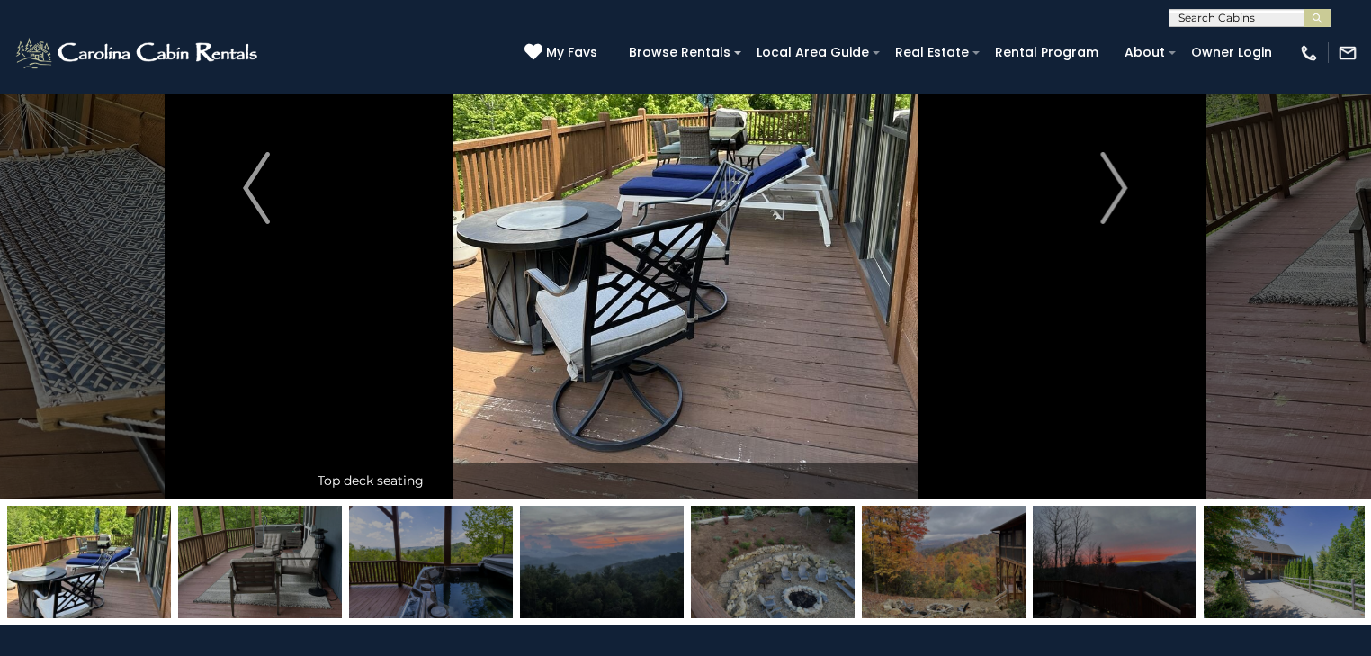
click at [805, 576] on img at bounding box center [773, 561] width 164 height 112
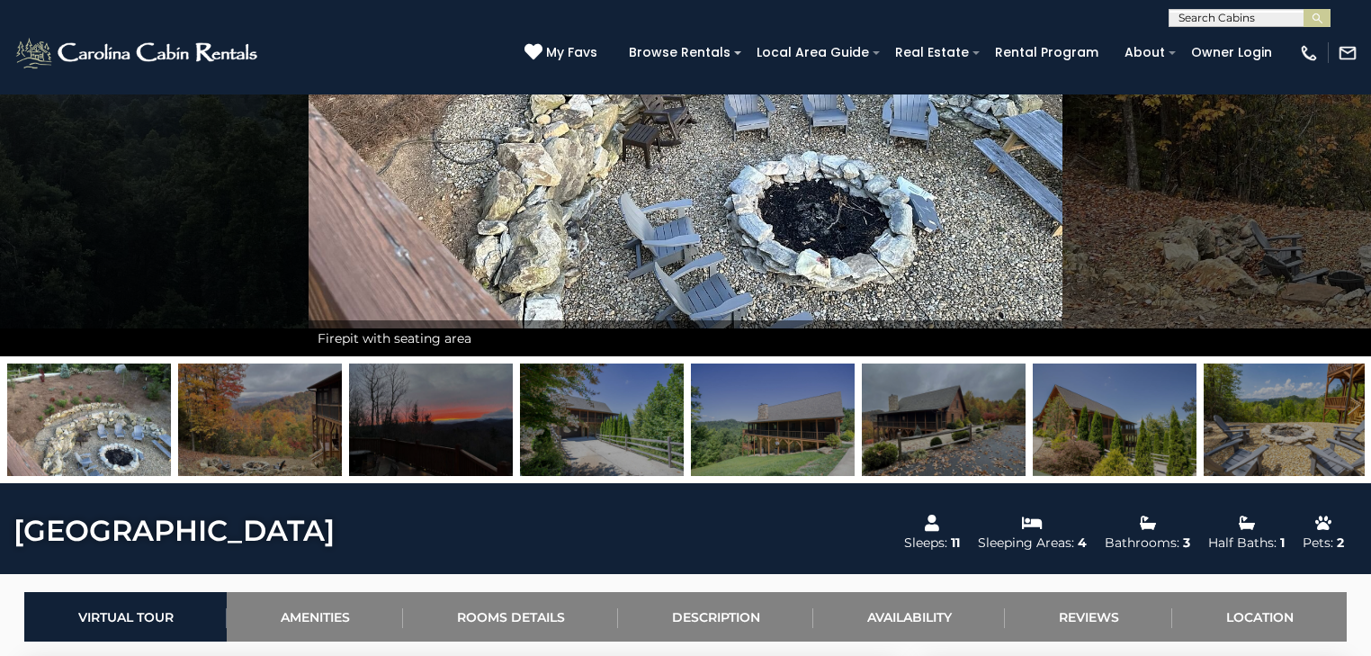
scroll to position [360, 0]
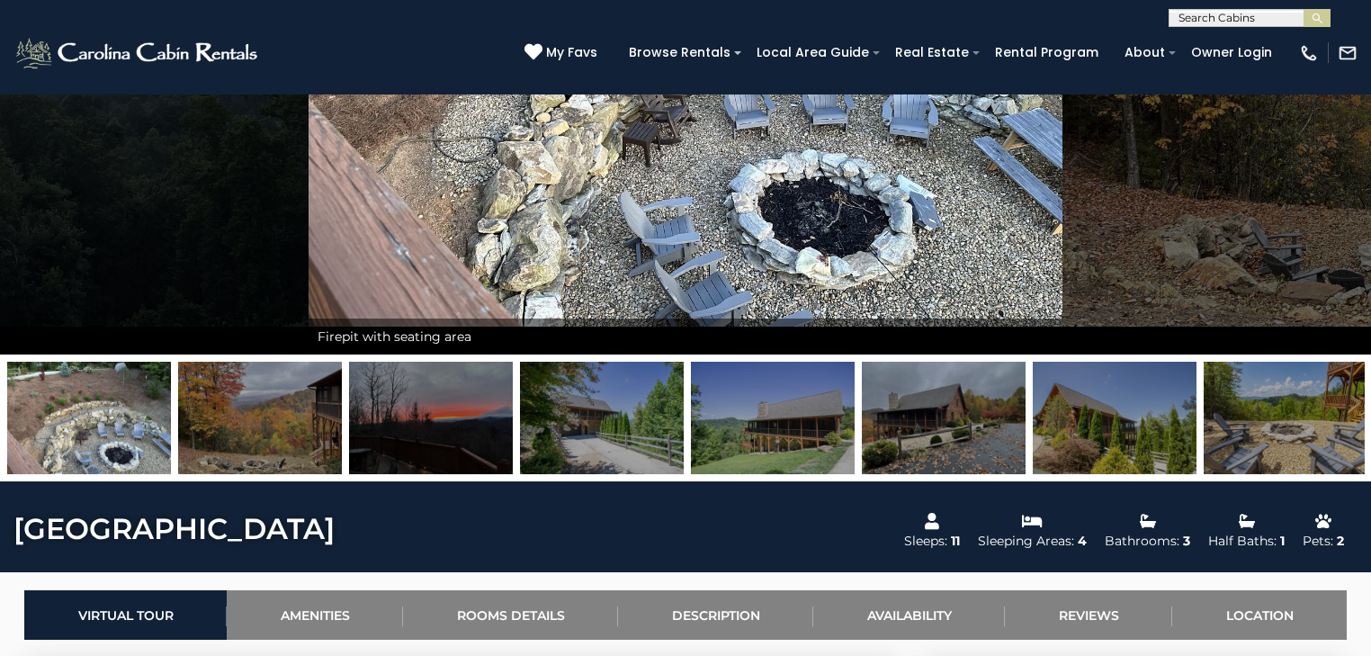
click at [613, 446] on img at bounding box center [602, 418] width 164 height 112
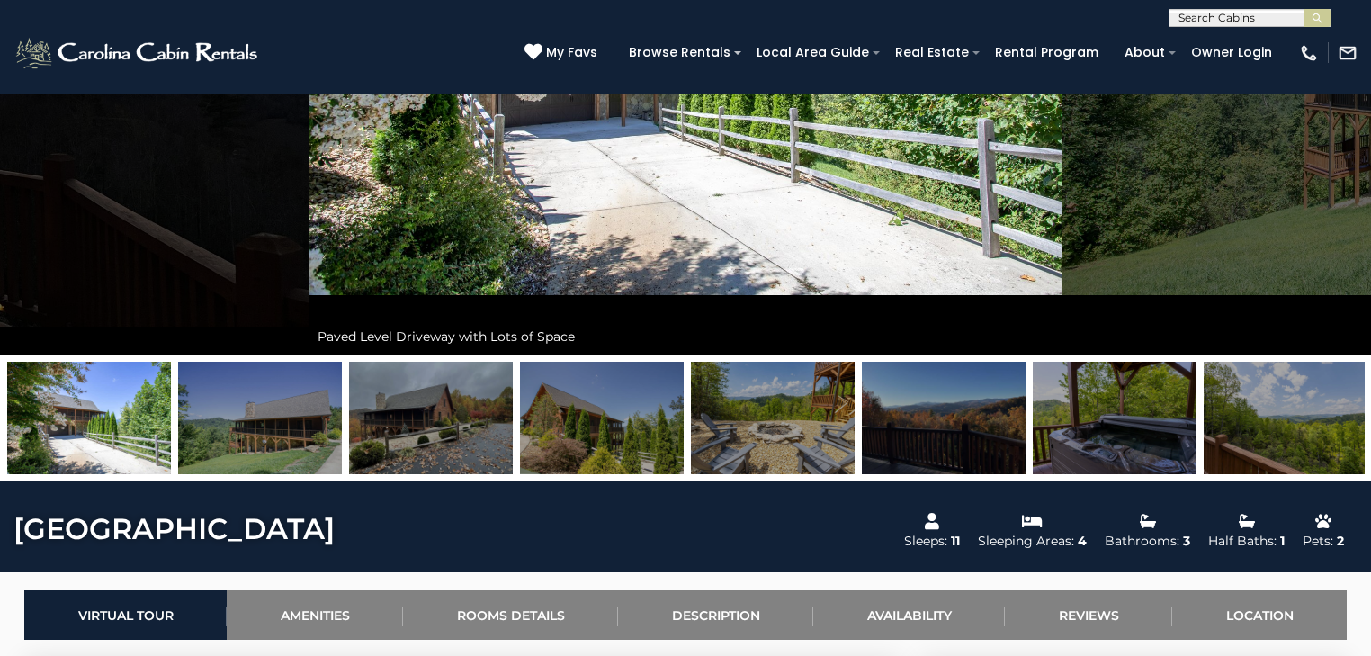
click at [620, 441] on img at bounding box center [602, 418] width 164 height 112
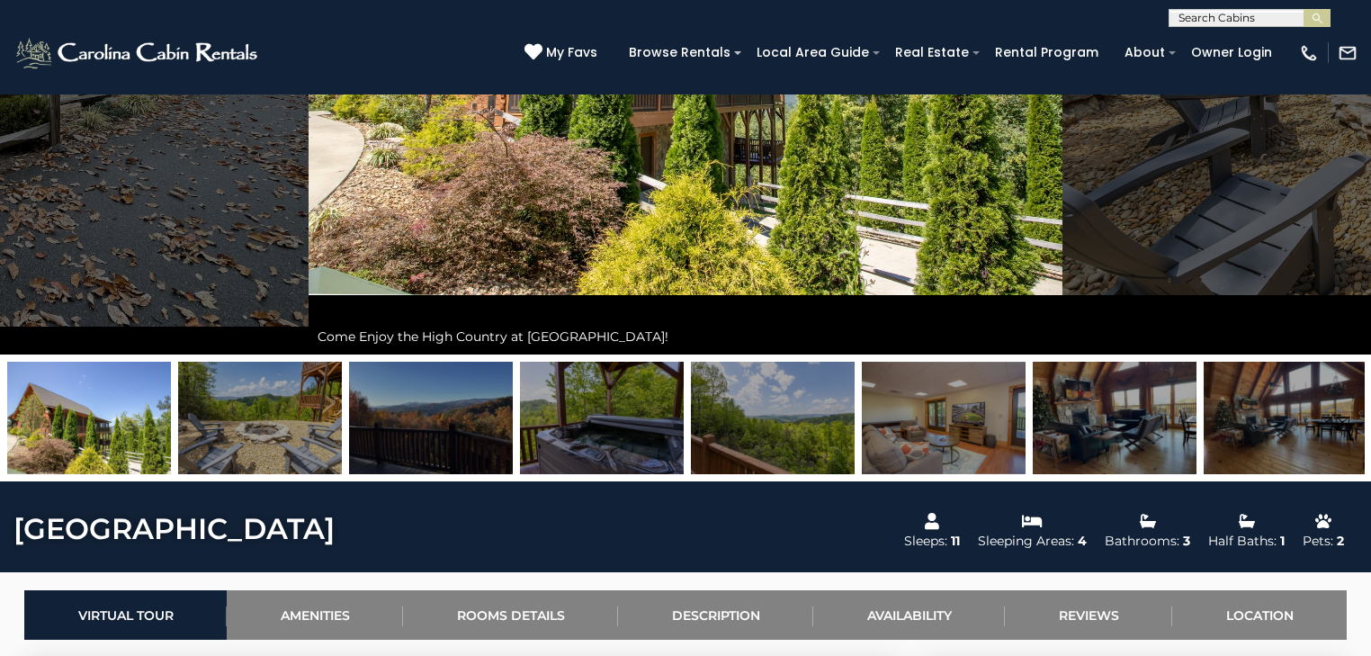
click at [434, 444] on img at bounding box center [431, 418] width 164 height 112
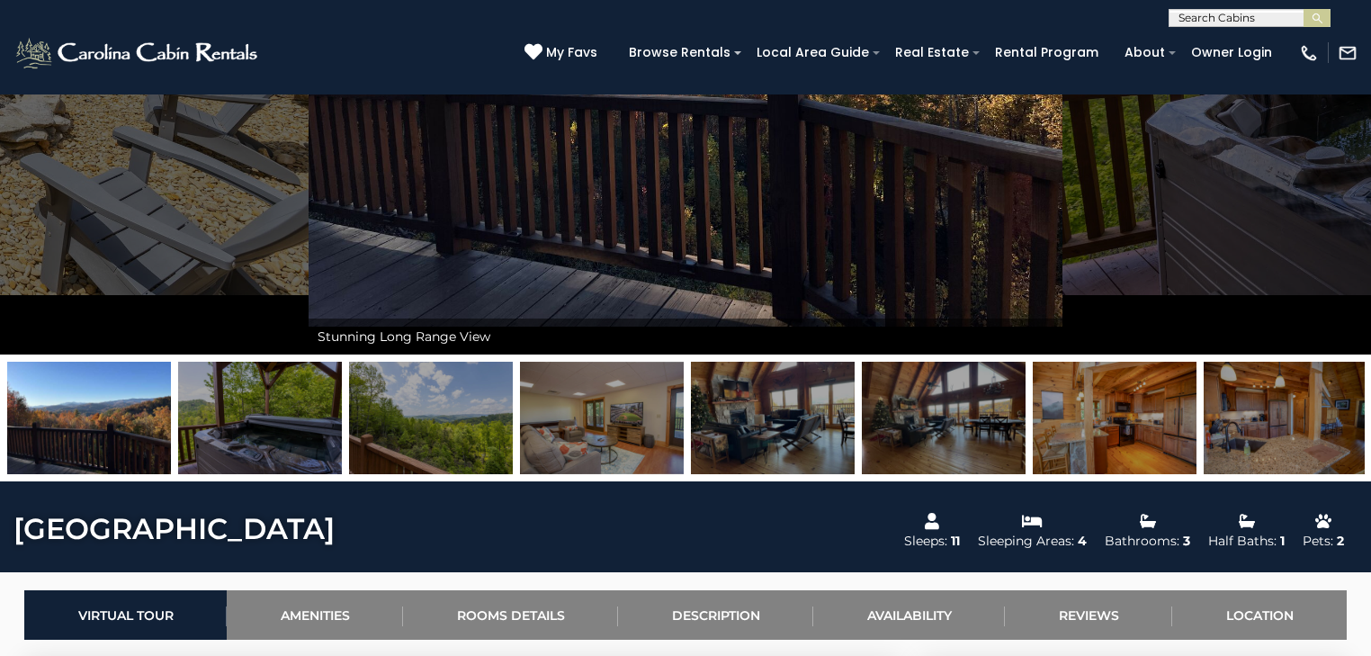
click at [588, 433] on img at bounding box center [602, 418] width 164 height 112
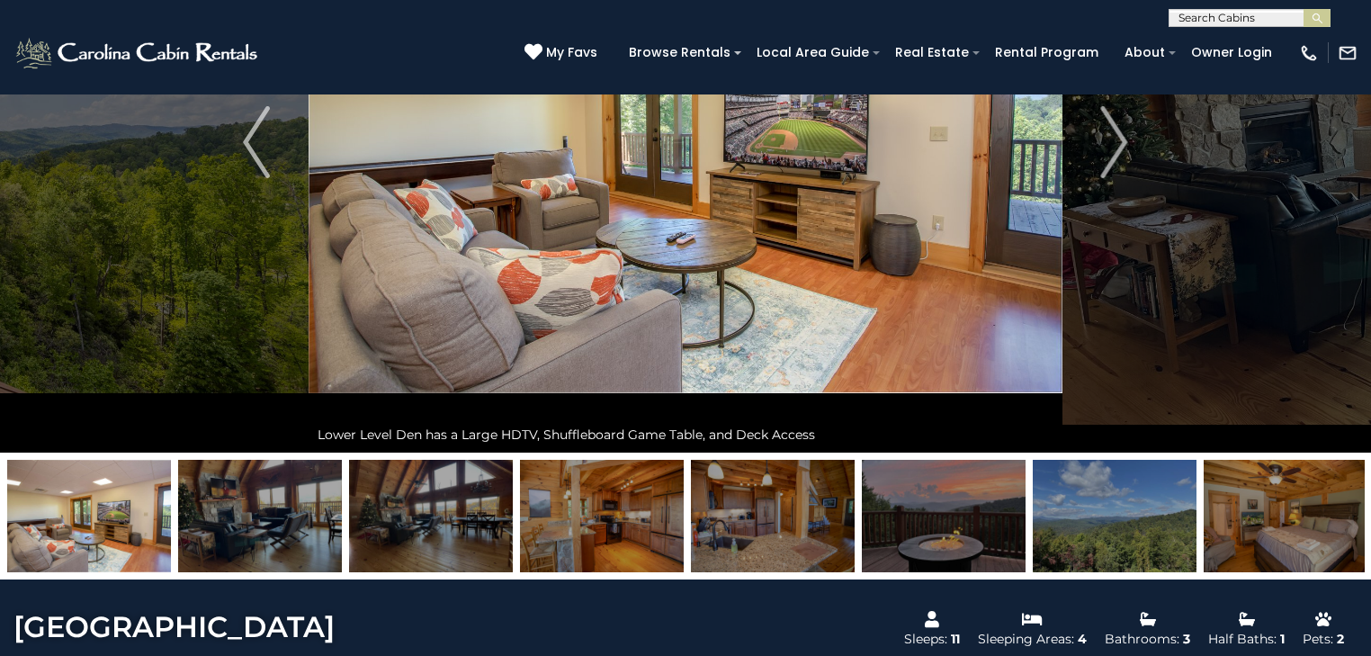
scroll to position [288, 0]
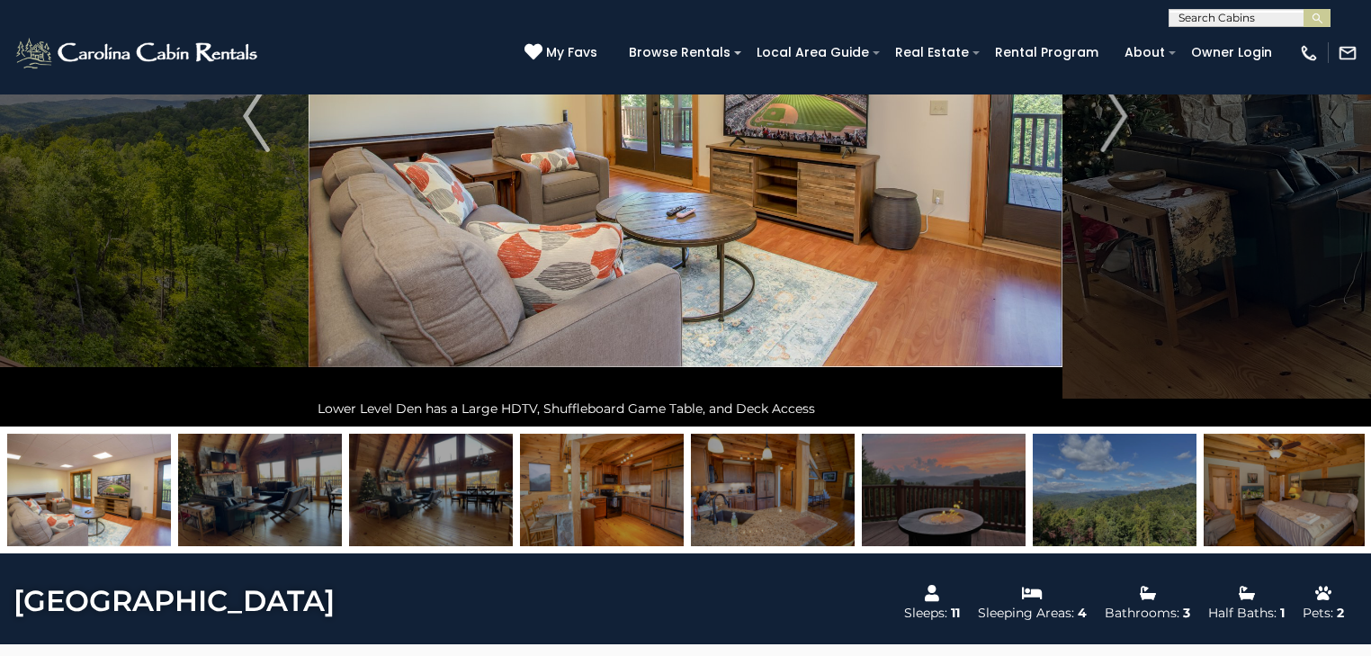
click at [625, 498] on img at bounding box center [602, 489] width 164 height 112
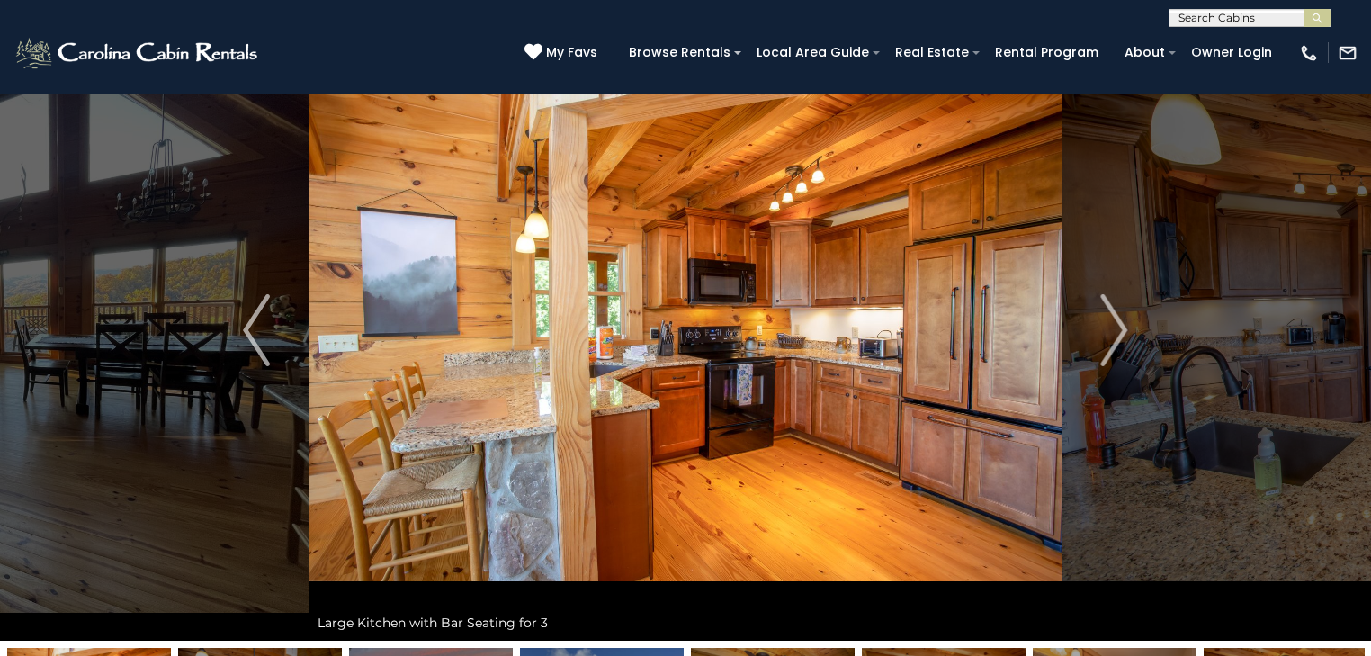
scroll to position [0, 0]
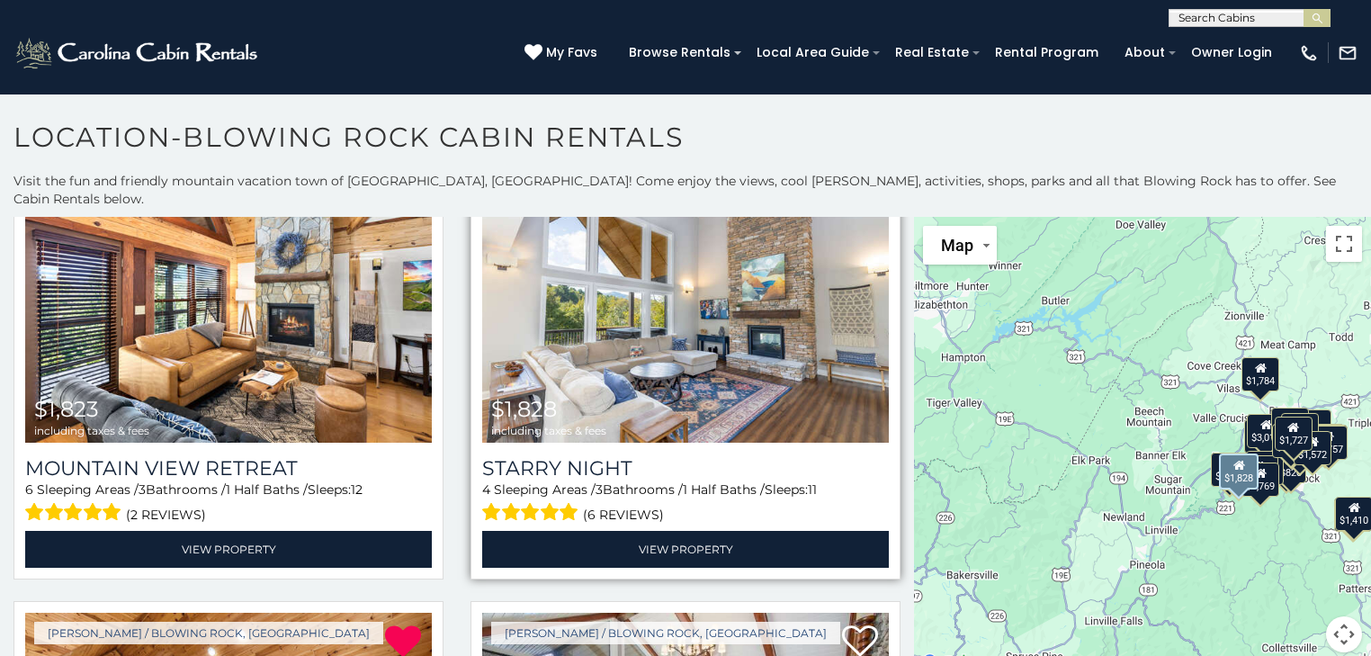
scroll to position [1871, 0]
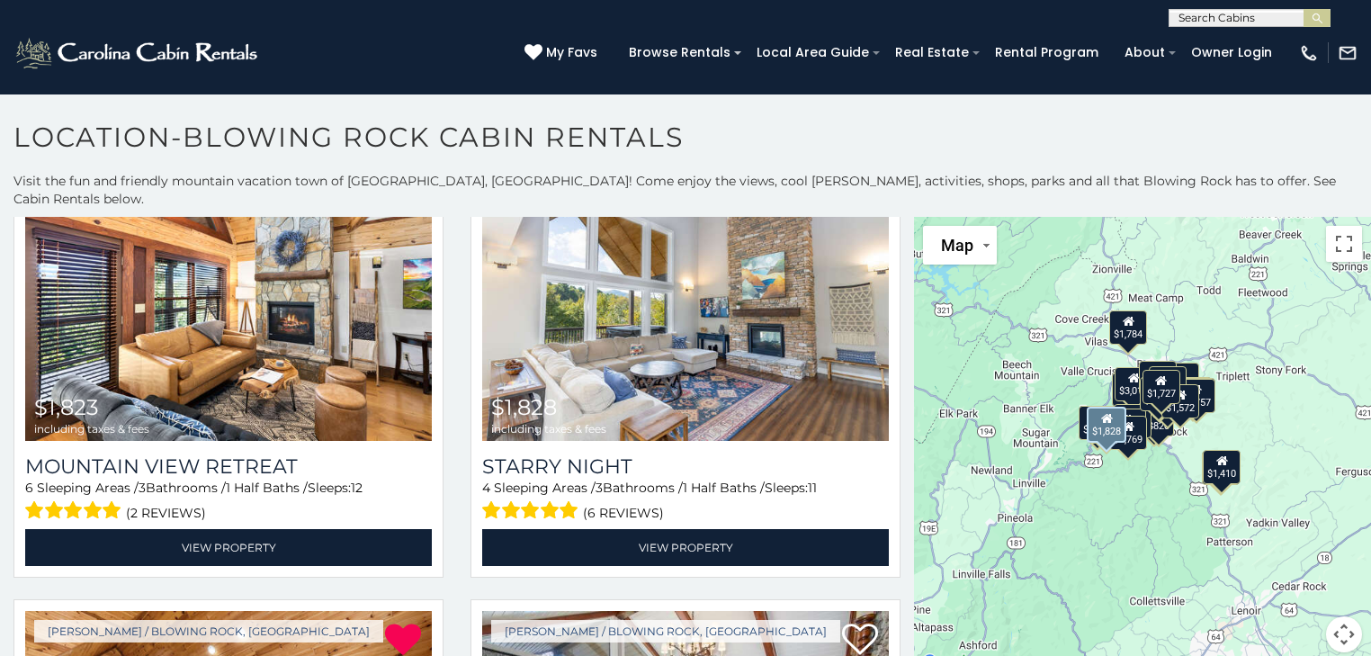
drag, startPoint x: 1029, startPoint y: 451, endPoint x: 897, endPoint y: 403, distance: 140.8
click at [897, 217] on main "**********" at bounding box center [685, 217] width 1371 height 0
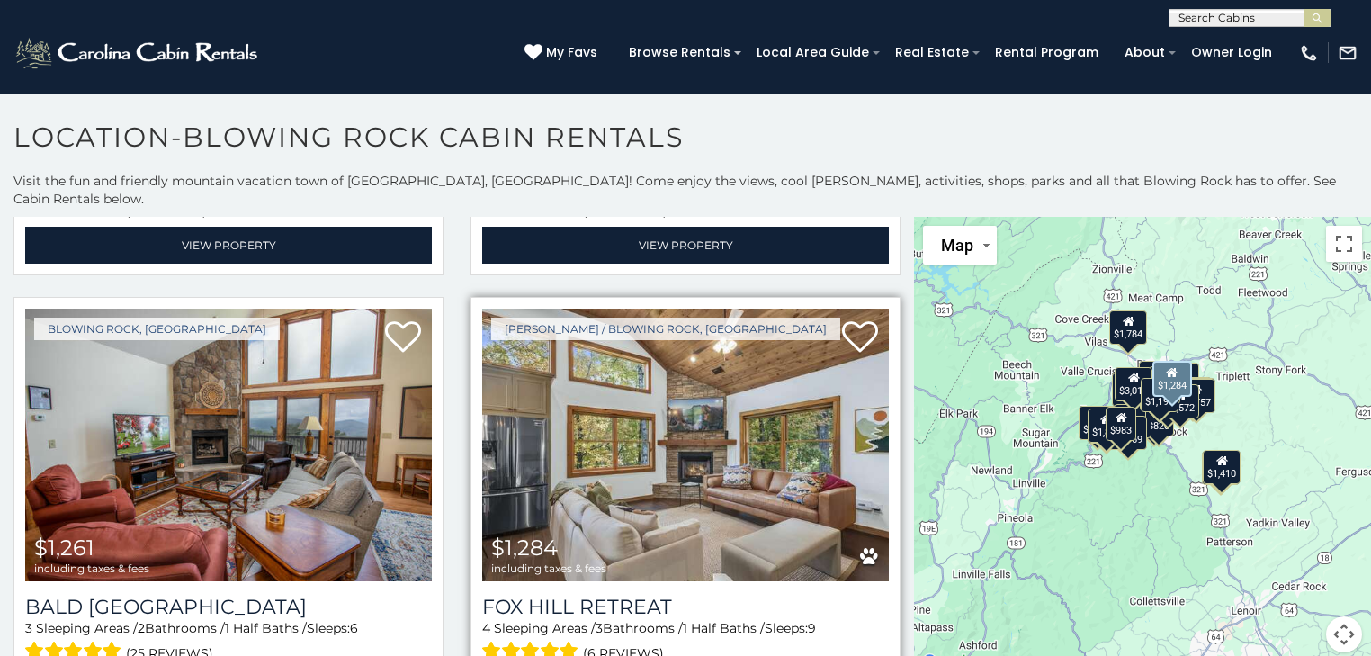
scroll to position [3526, 0]
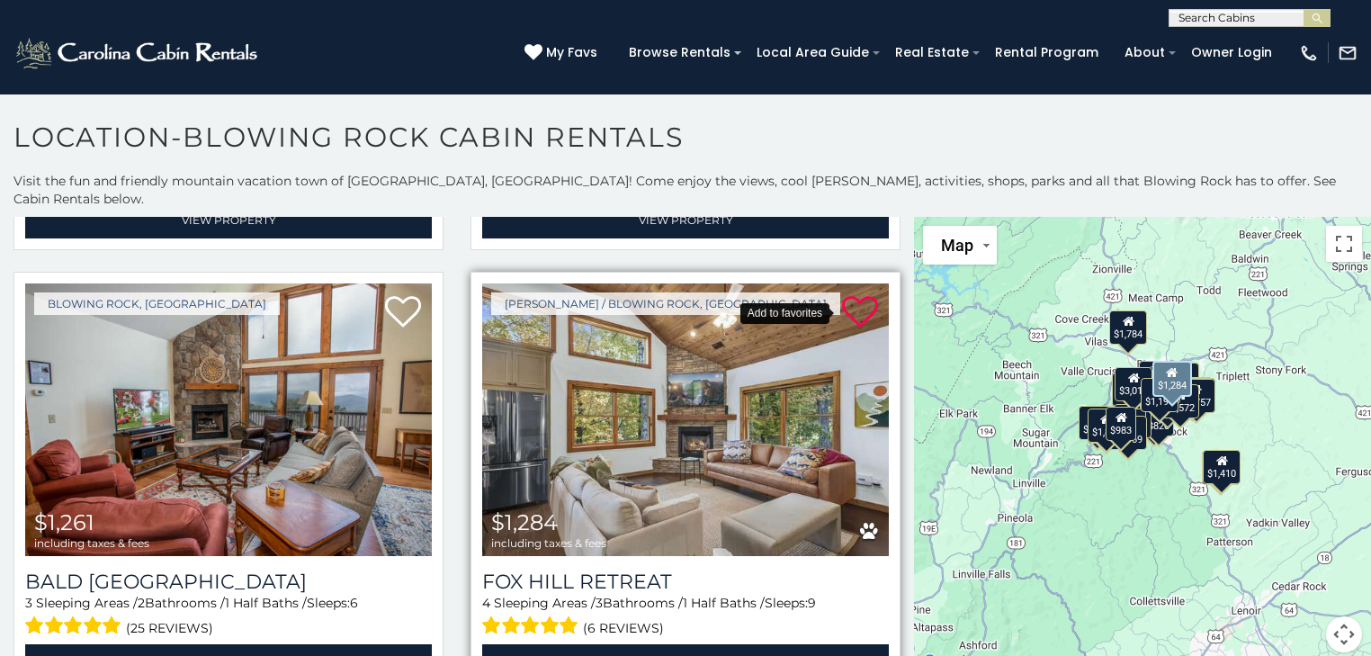
click at [842, 294] on icon at bounding box center [860, 312] width 36 height 36
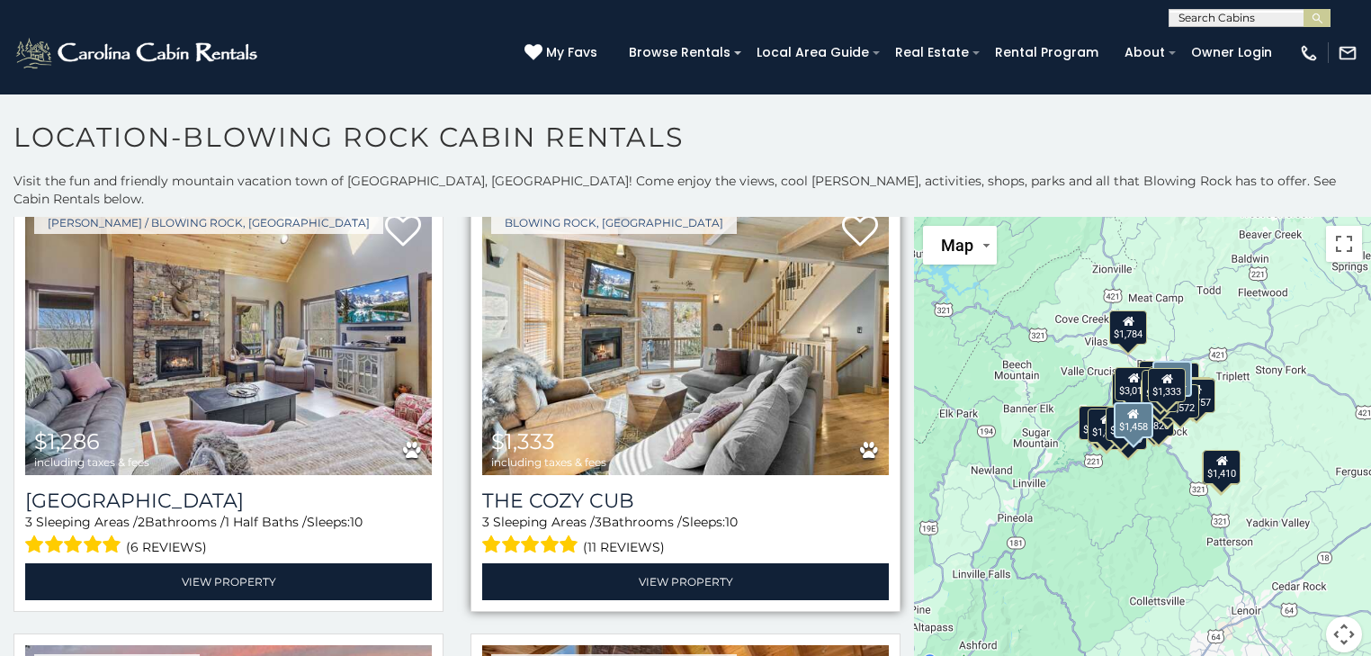
scroll to position [3957, 0]
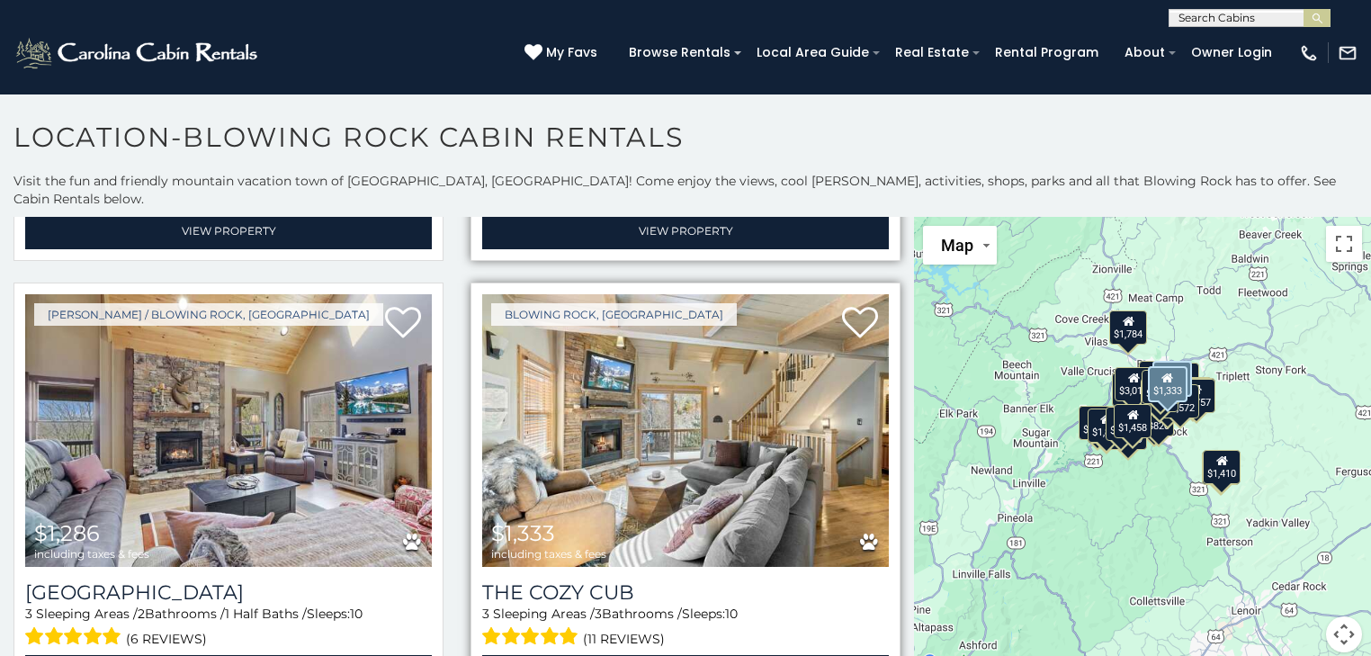
click at [651, 407] on img at bounding box center [685, 430] width 407 height 273
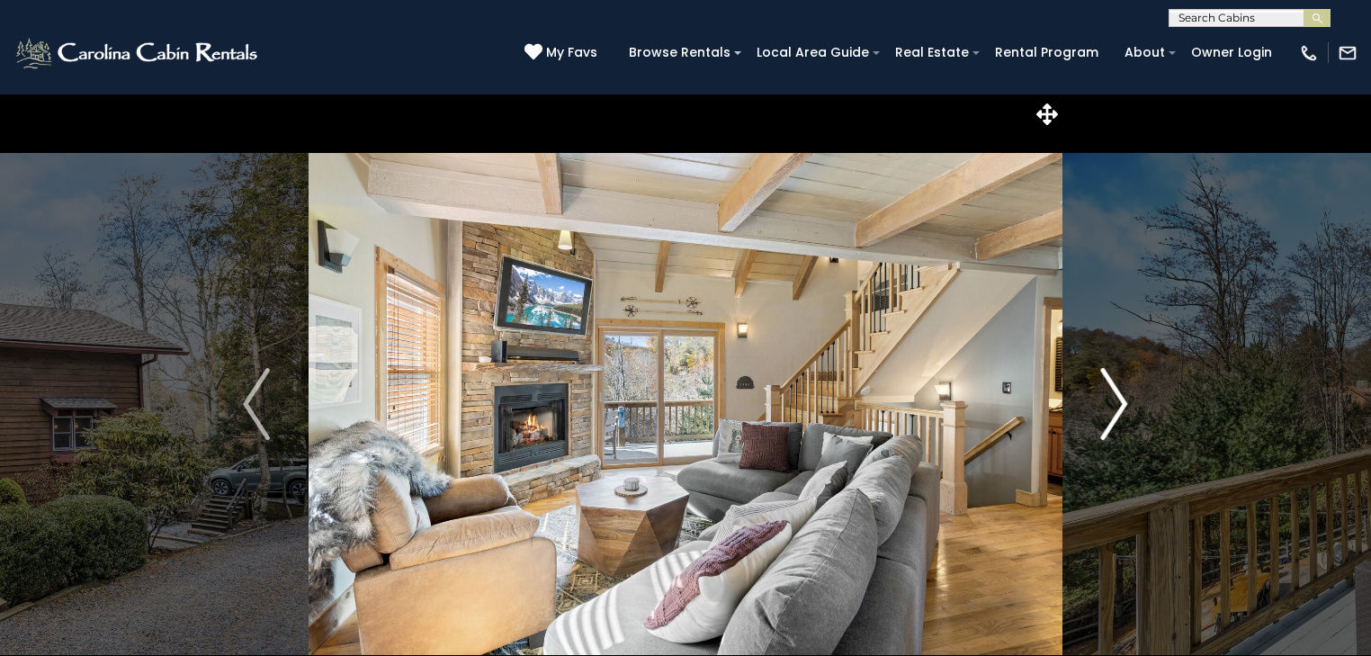
click at [1095, 409] on button "Next" at bounding box center [1113, 404] width 103 height 621
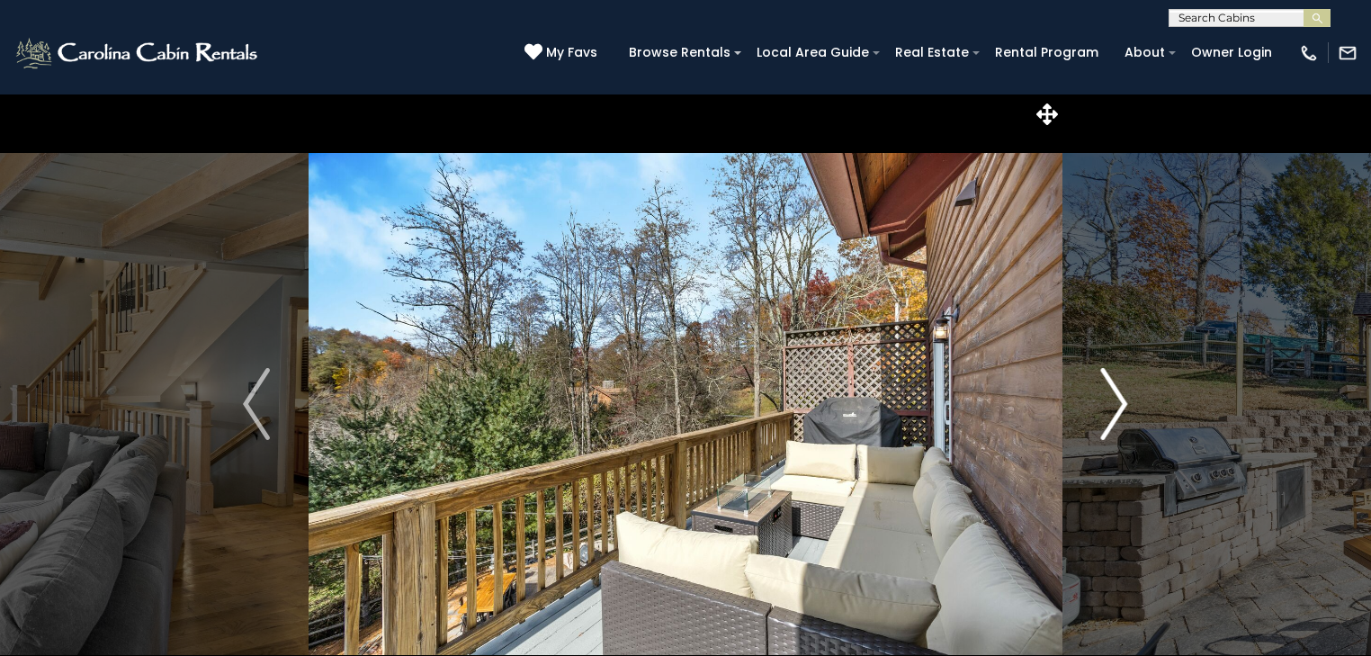
click at [1095, 409] on button "Next" at bounding box center [1113, 404] width 103 height 621
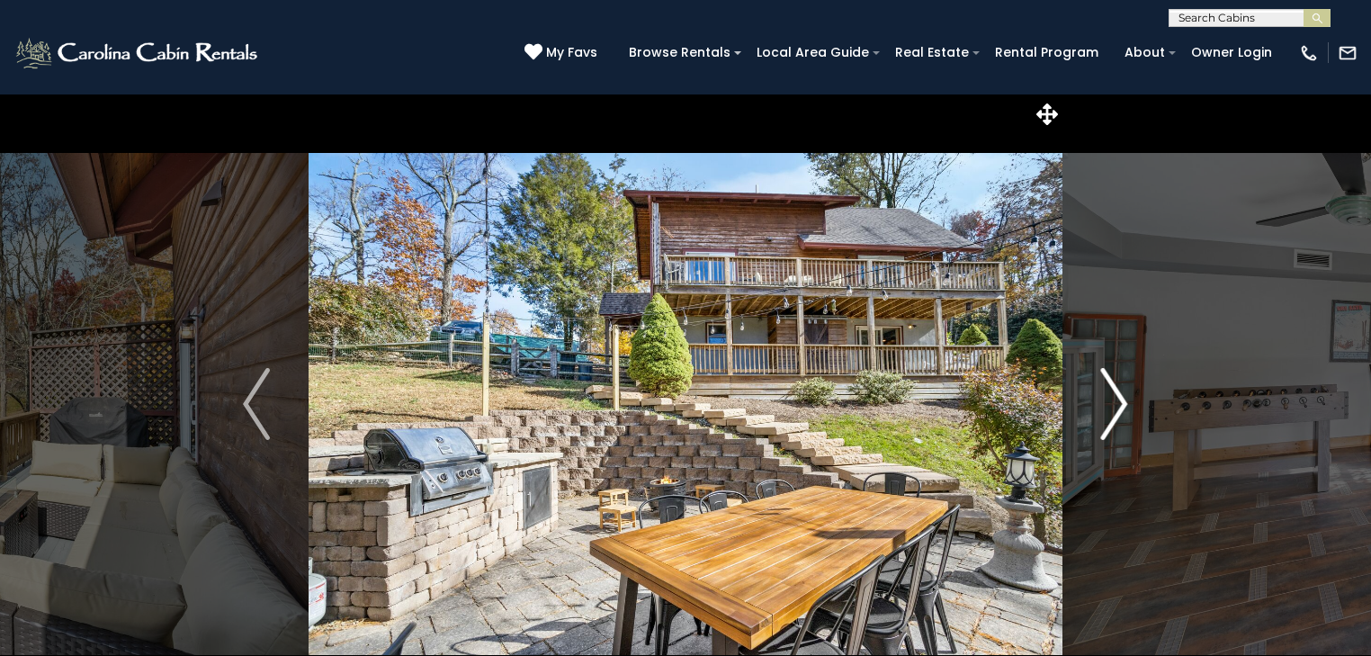
click at [1095, 409] on button "Next" at bounding box center [1113, 404] width 103 height 621
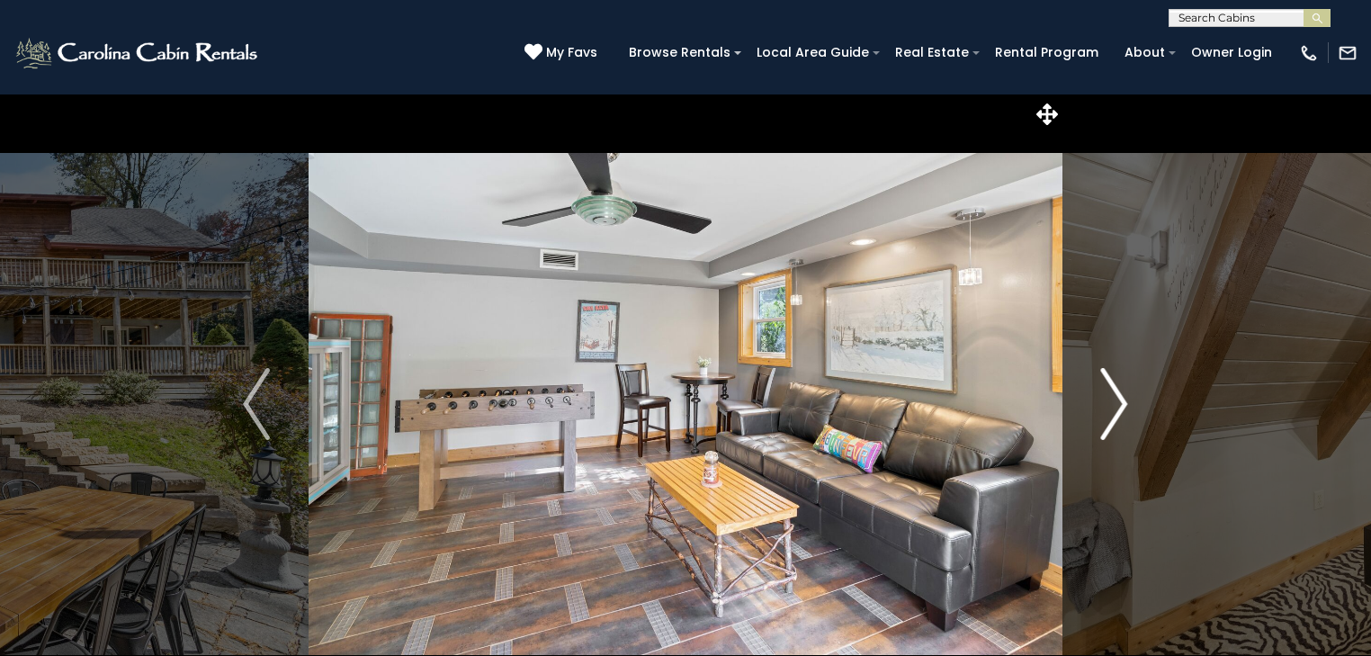
click at [1095, 409] on button "Next" at bounding box center [1113, 404] width 103 height 621
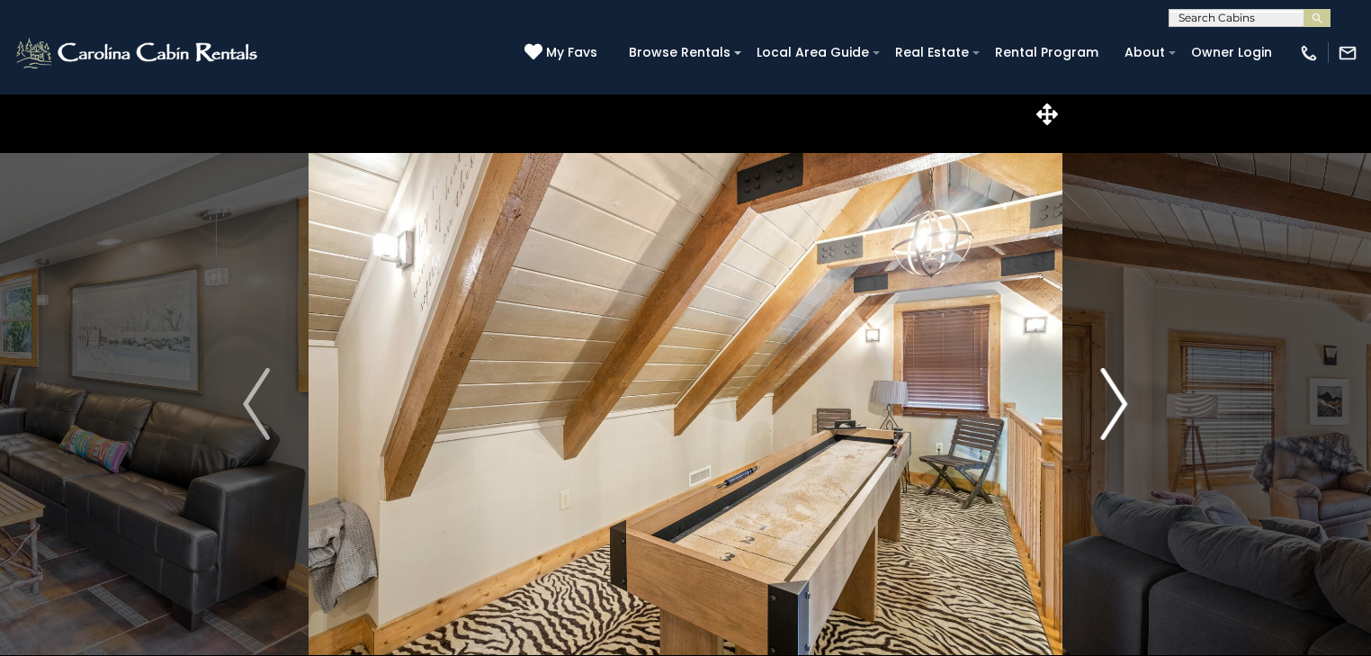
click at [1095, 409] on button "Next" at bounding box center [1113, 404] width 103 height 621
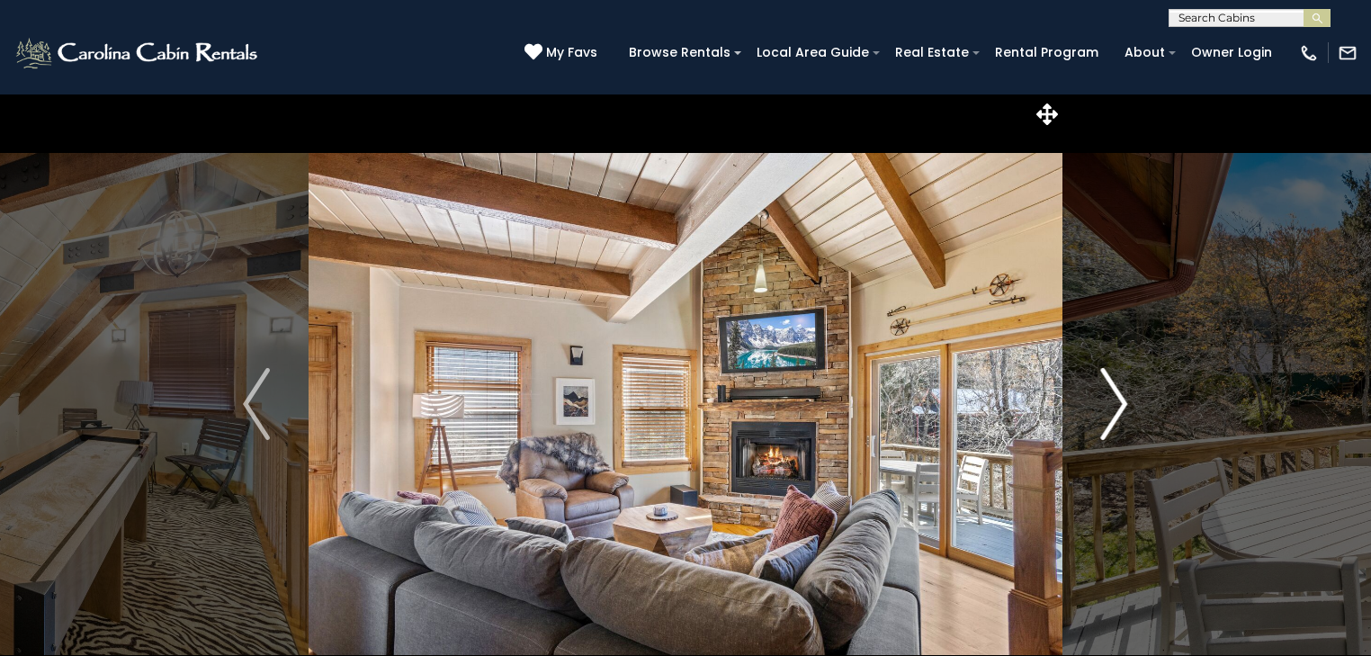
click at [1095, 409] on button "Next" at bounding box center [1113, 404] width 103 height 621
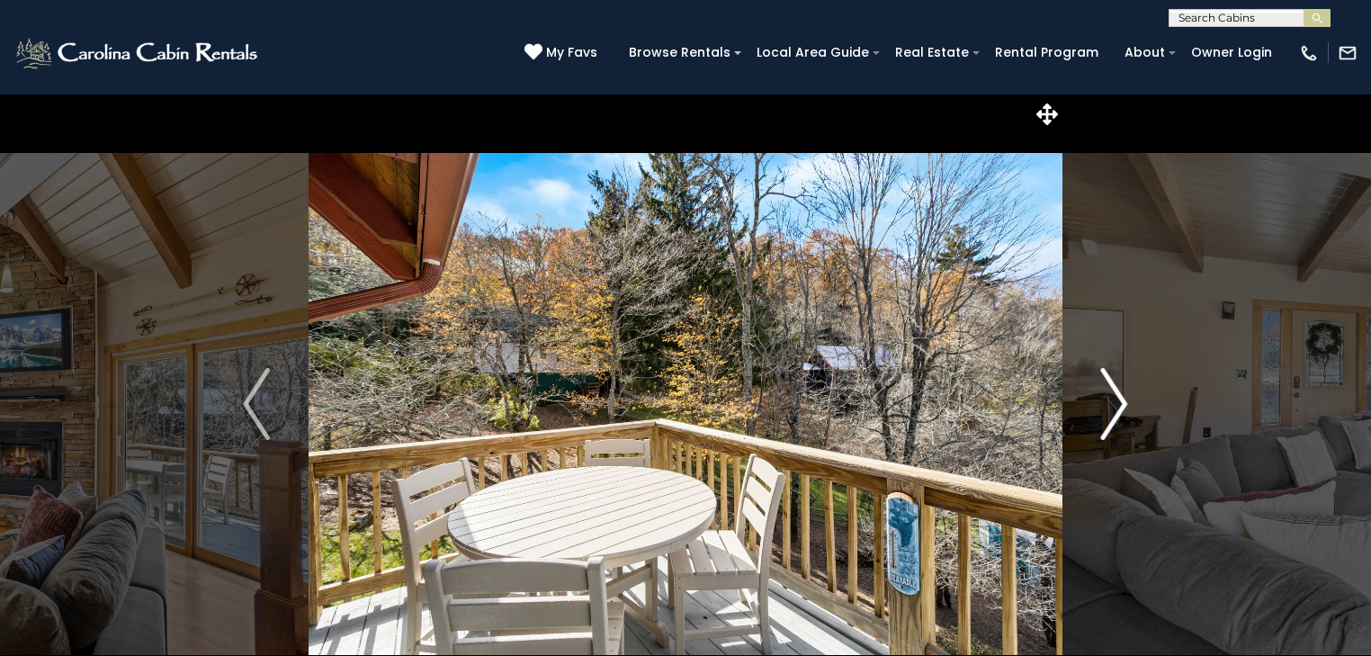
click at [1095, 409] on button "Next" at bounding box center [1113, 404] width 103 height 621
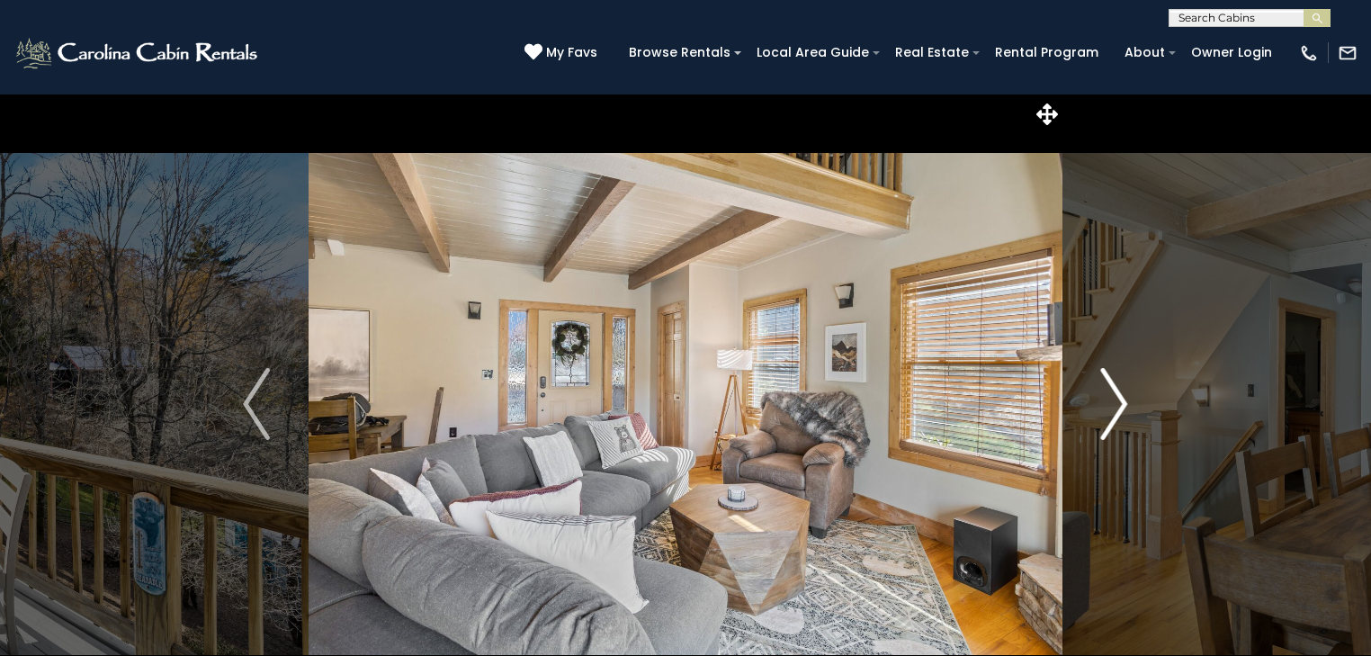
click at [1095, 409] on button "Next" at bounding box center [1113, 404] width 103 height 621
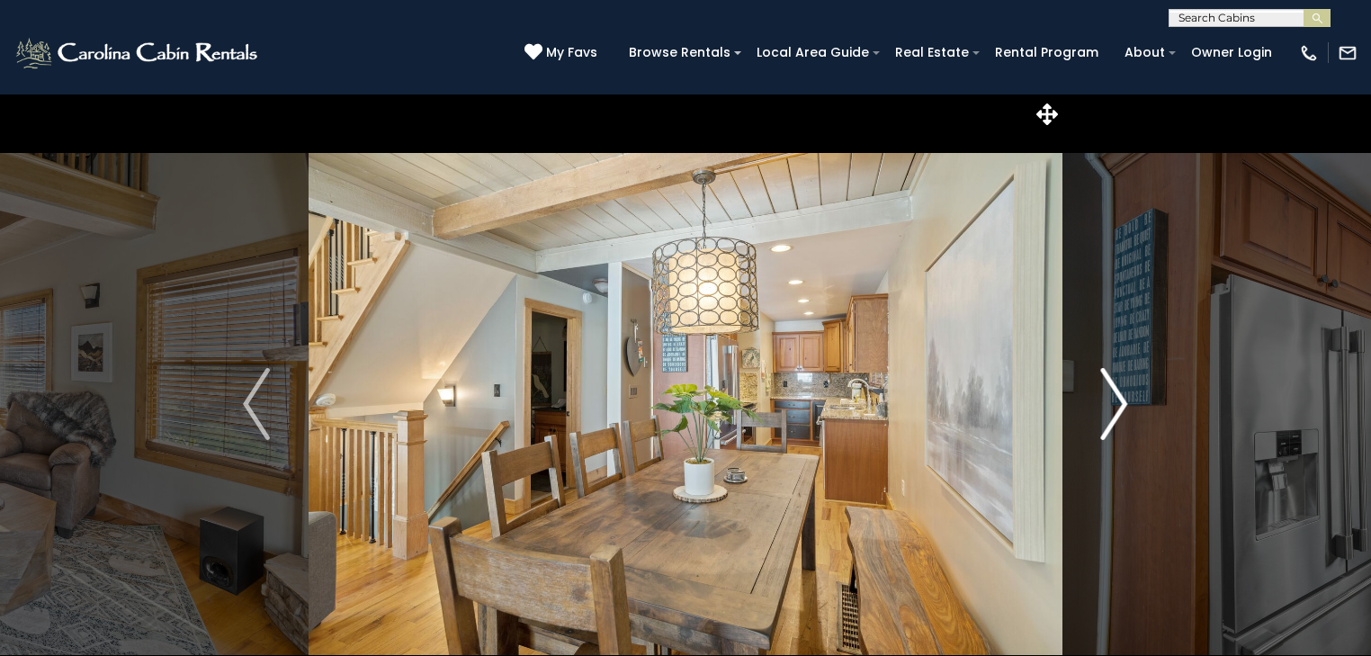
click at [1095, 409] on button "Next" at bounding box center [1113, 404] width 103 height 621
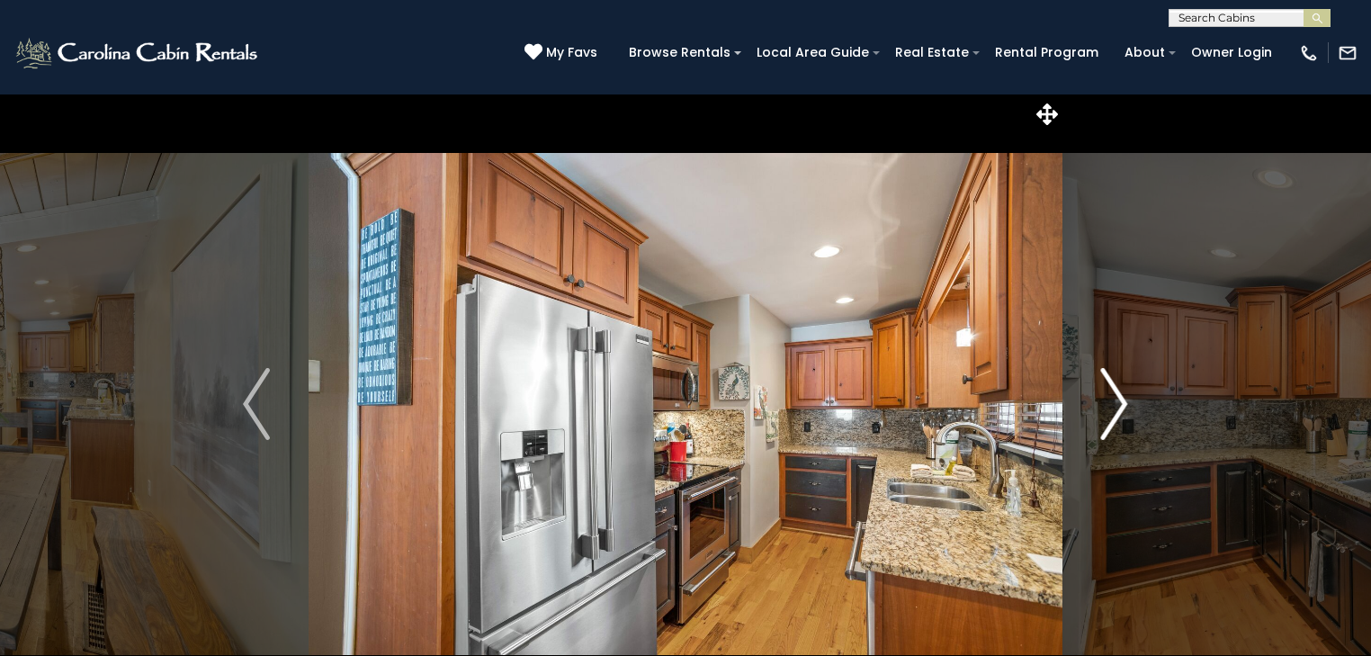
click at [1095, 409] on button "Next" at bounding box center [1113, 404] width 103 height 621
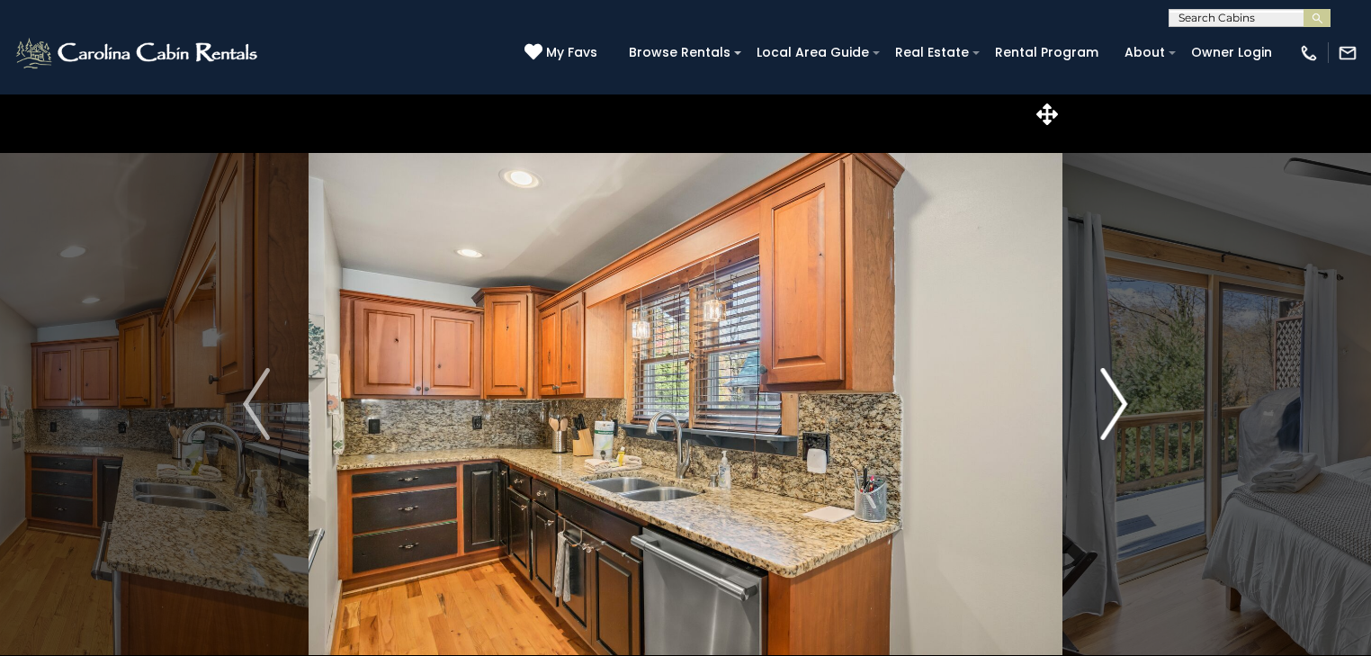
click at [1110, 407] on img "Next" at bounding box center [1114, 404] width 27 height 72
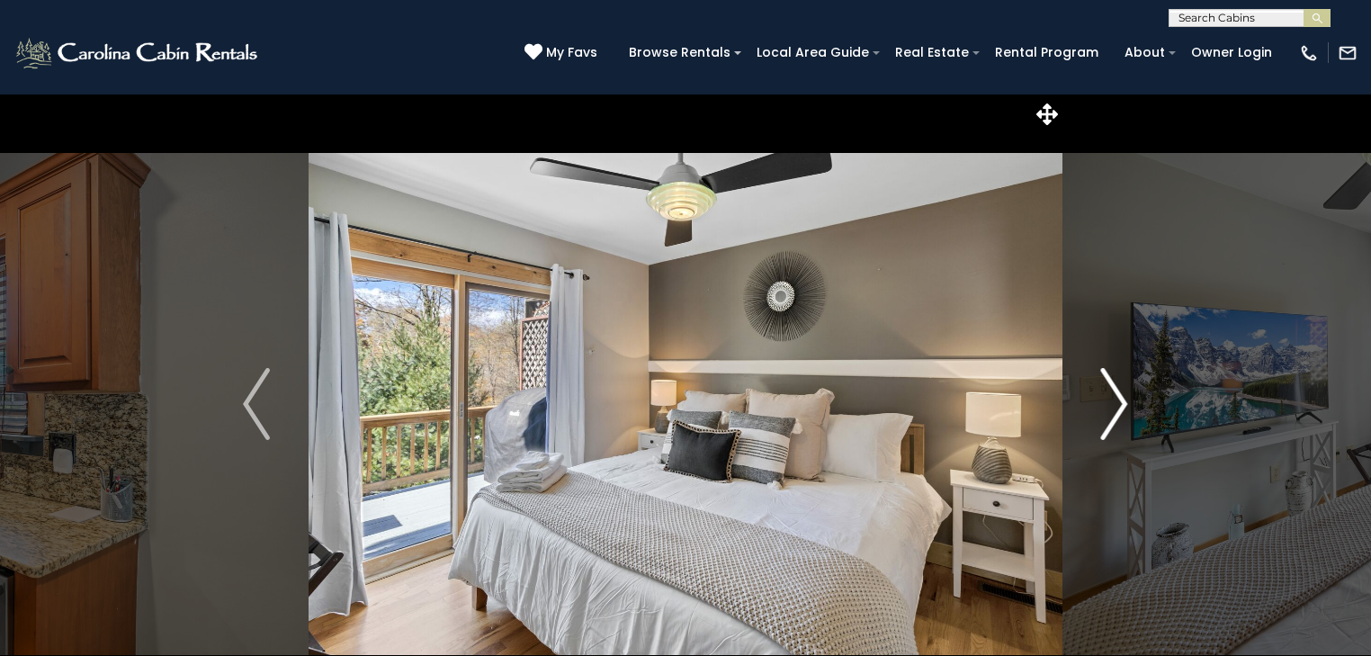
click at [1110, 407] on img "Next" at bounding box center [1114, 404] width 27 height 72
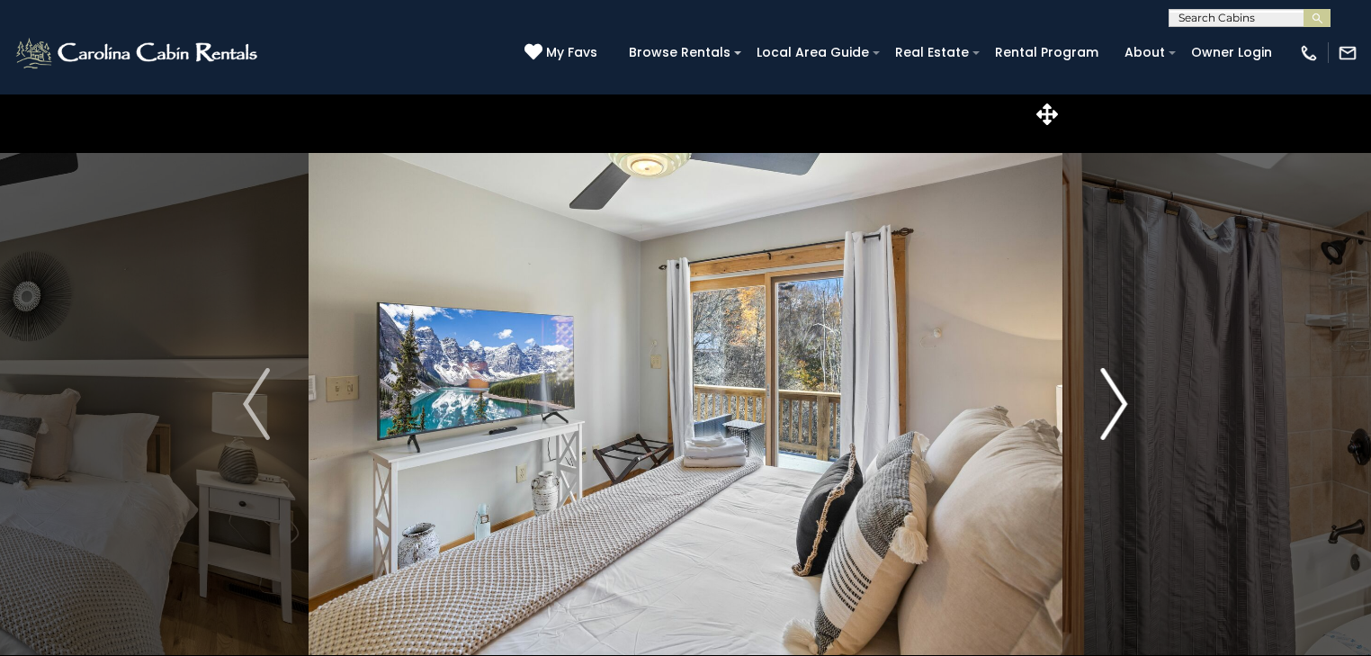
click at [1110, 407] on img "Next" at bounding box center [1114, 404] width 27 height 72
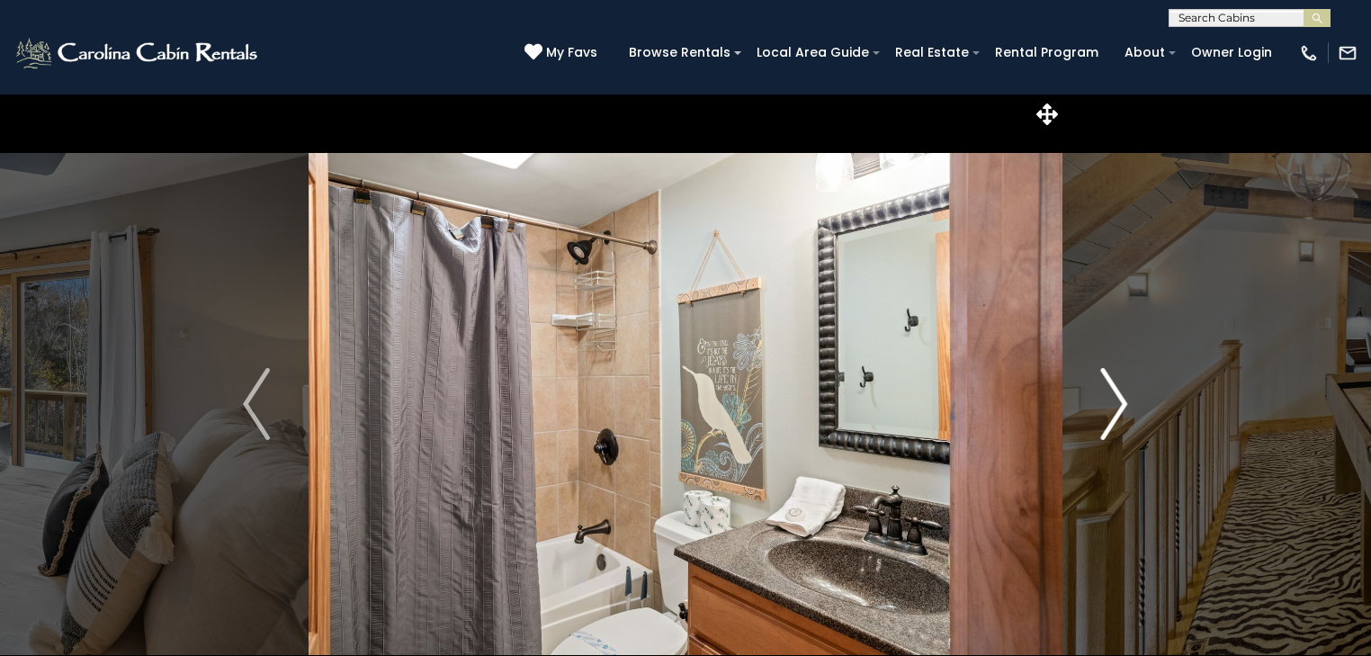
click at [1110, 407] on img "Next" at bounding box center [1114, 404] width 27 height 72
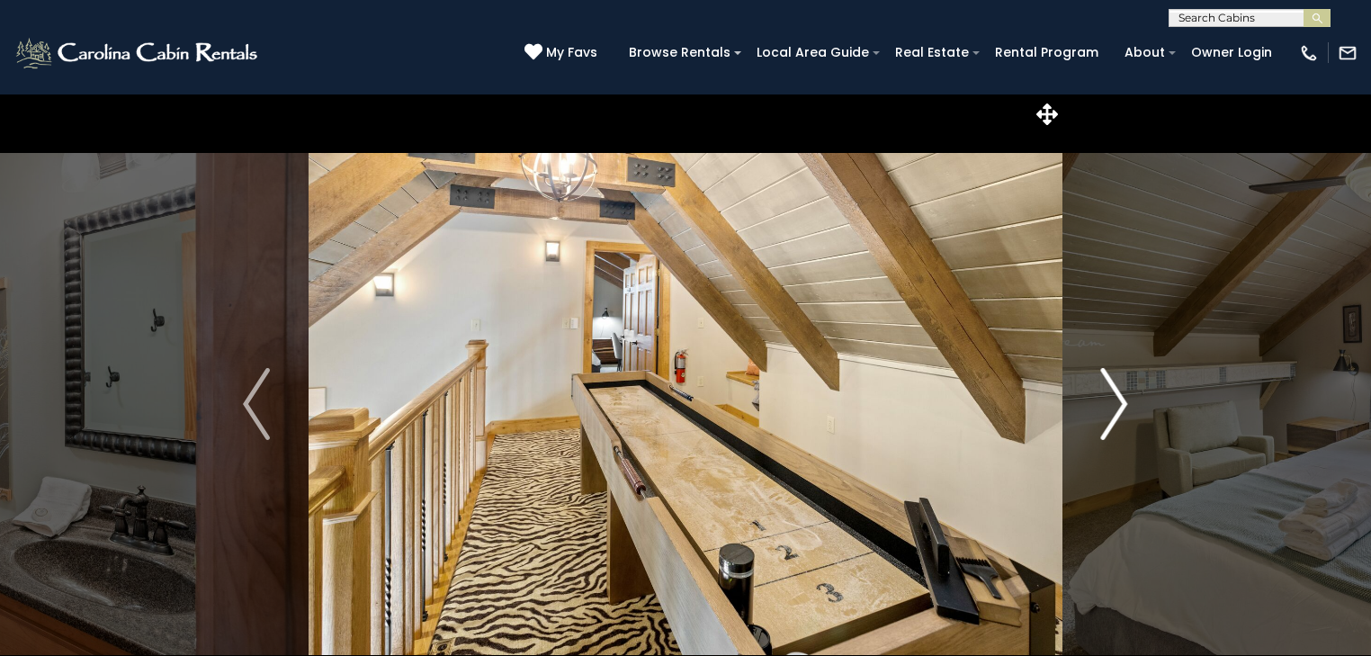
click at [1110, 407] on img "Next" at bounding box center [1114, 404] width 27 height 72
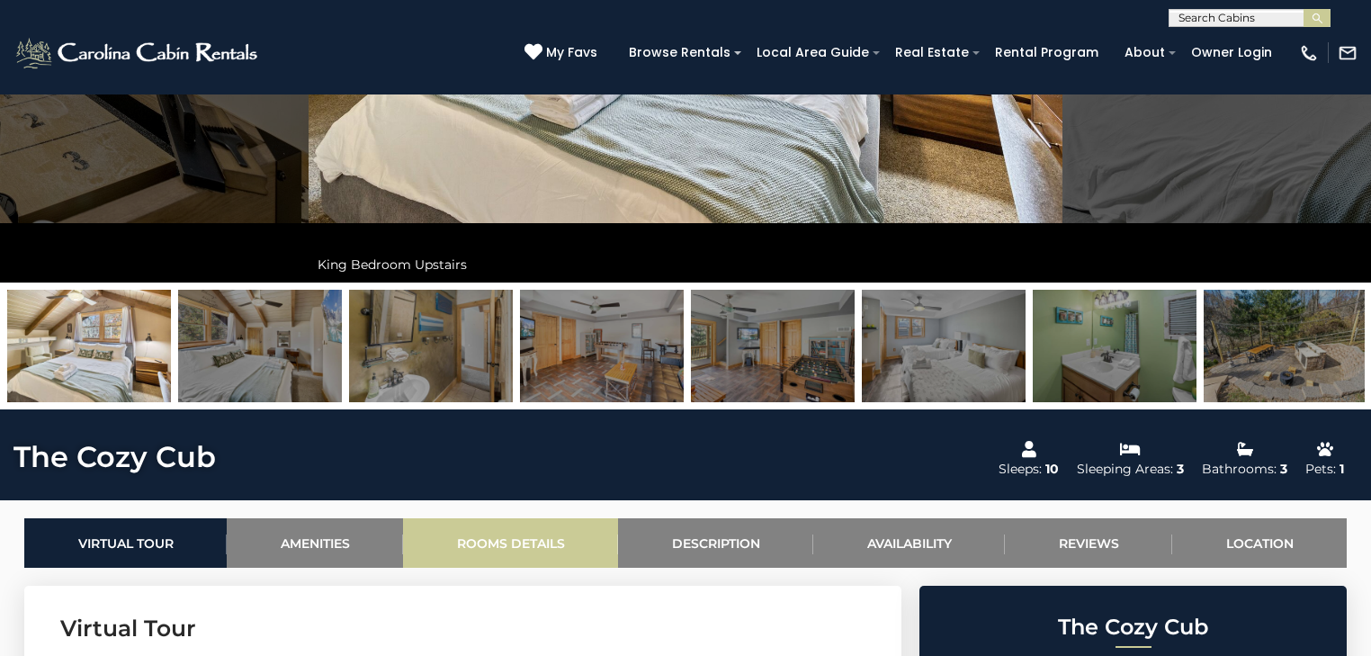
scroll to position [72, 0]
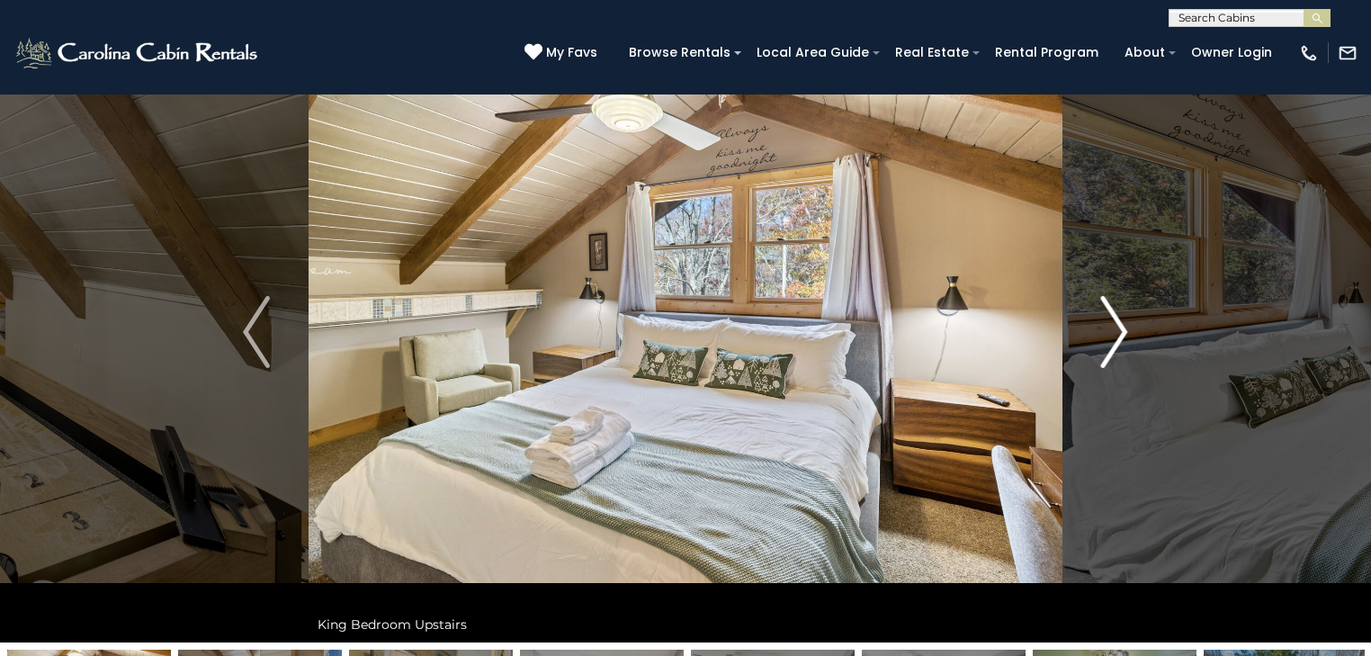
click at [1104, 329] on img "Next" at bounding box center [1114, 332] width 27 height 72
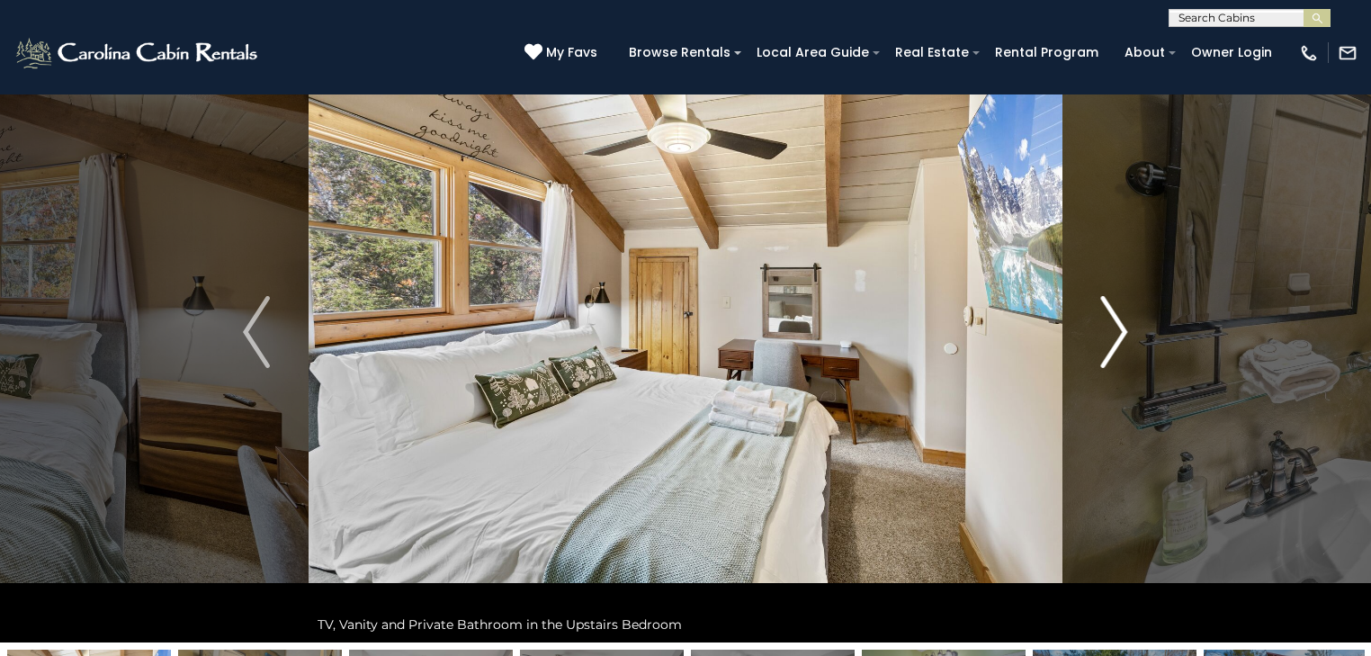
click at [1110, 329] on img "Next" at bounding box center [1114, 332] width 27 height 72
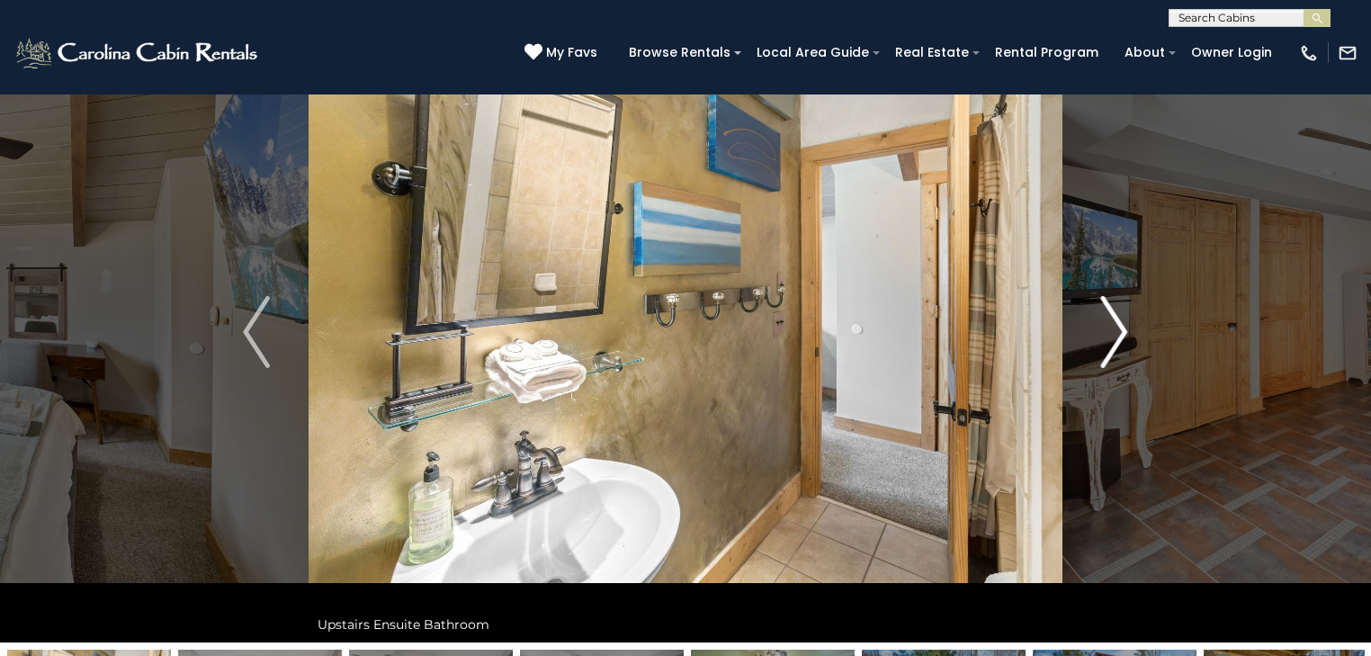
click at [1112, 329] on img "Next" at bounding box center [1114, 332] width 27 height 72
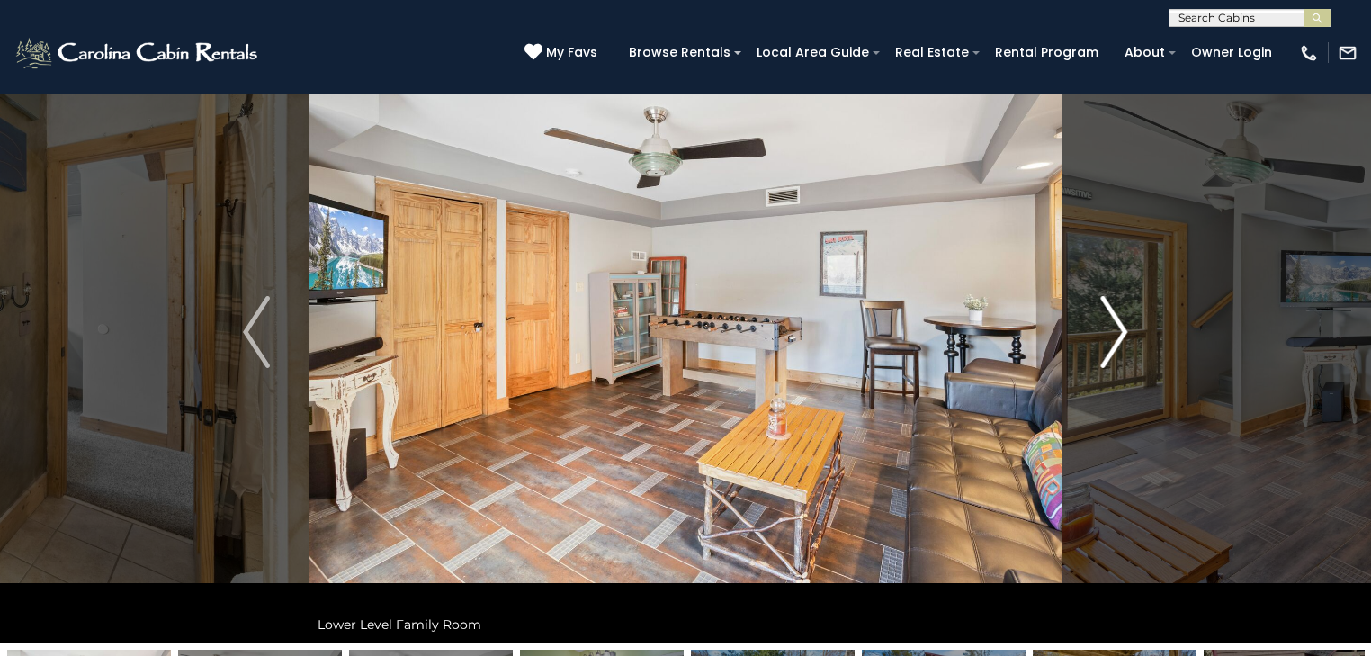
click at [1112, 329] on img "Next" at bounding box center [1114, 332] width 27 height 72
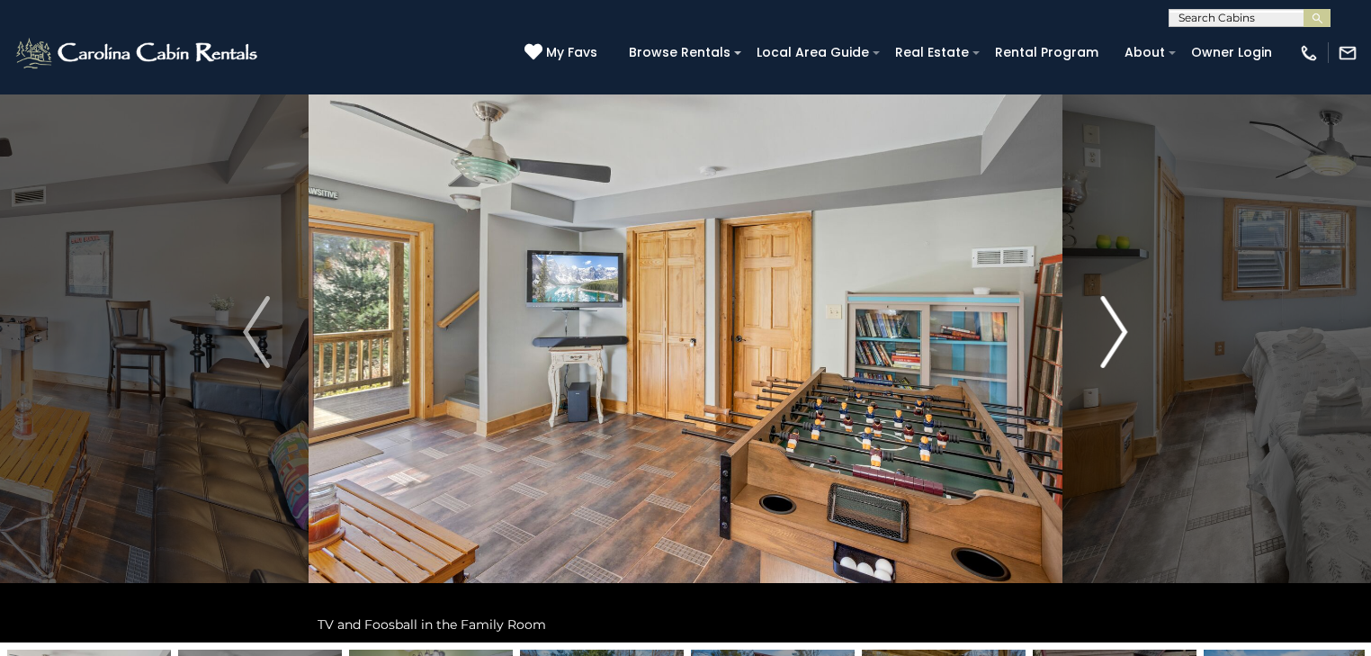
click at [1112, 329] on img "Next" at bounding box center [1114, 332] width 27 height 72
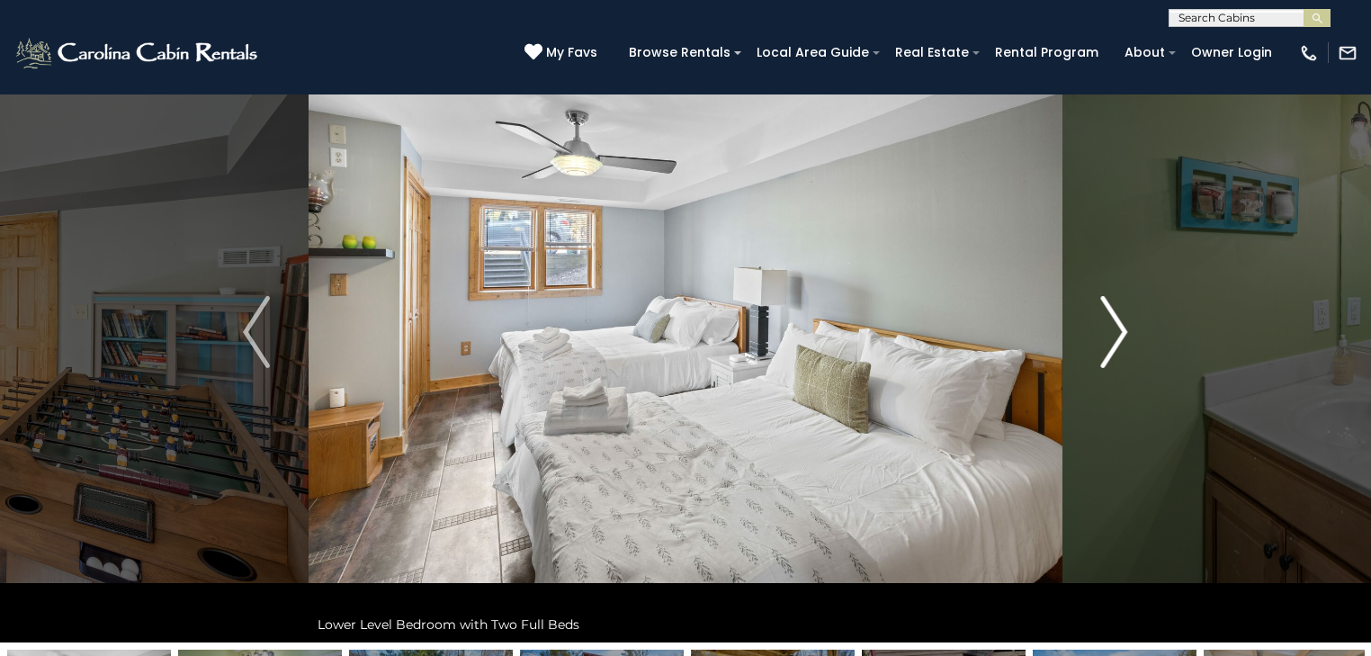
click at [1112, 329] on img "Next" at bounding box center [1114, 332] width 27 height 72
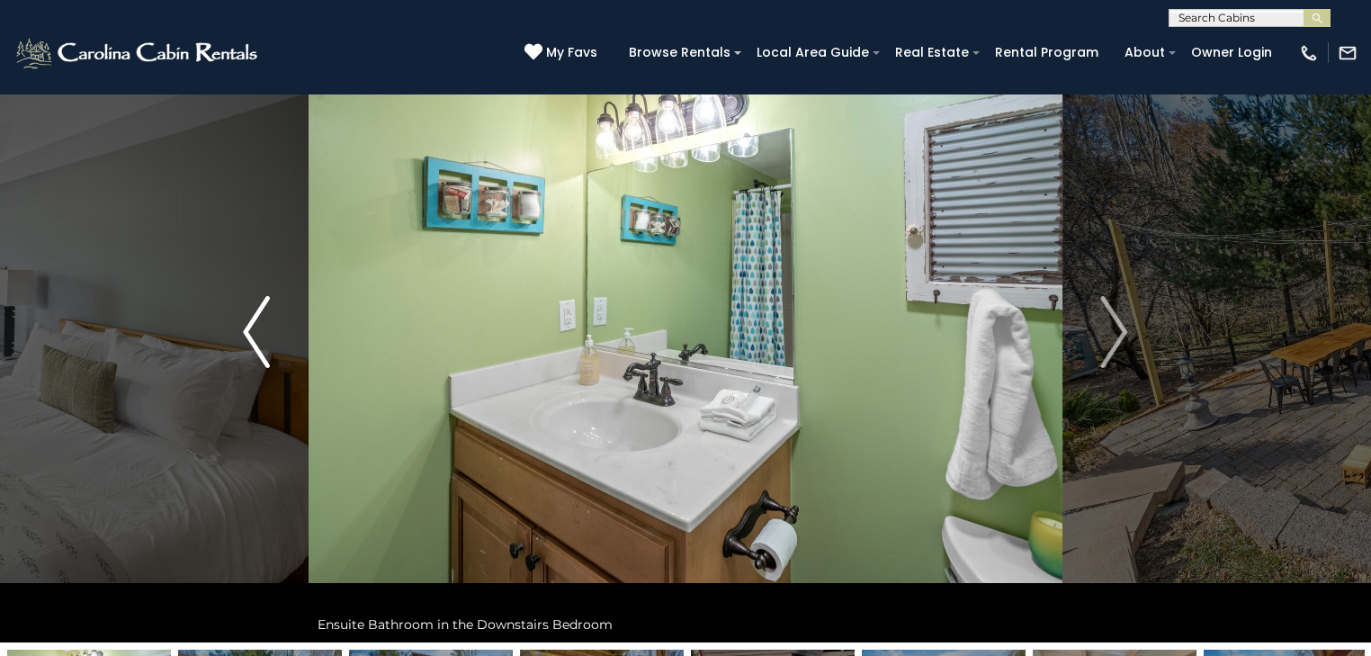
click at [248, 341] on img "Previous" at bounding box center [256, 332] width 27 height 72
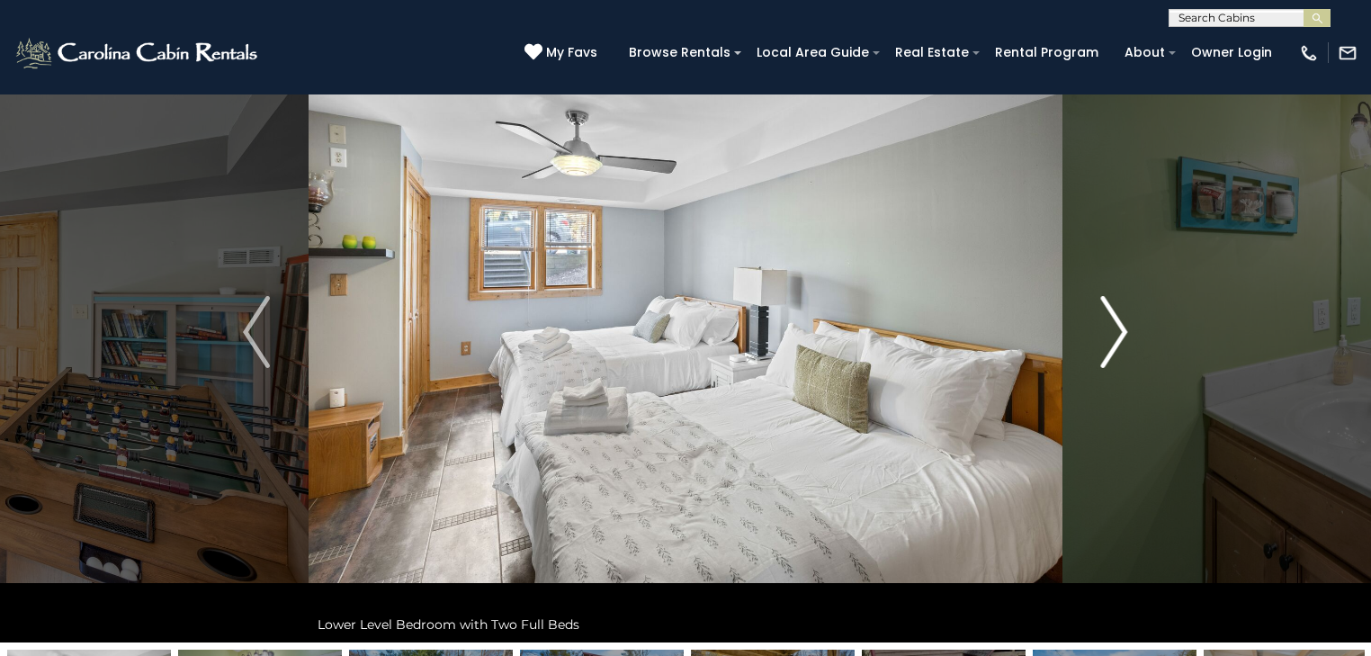
click at [1113, 336] on img "Next" at bounding box center [1114, 332] width 27 height 72
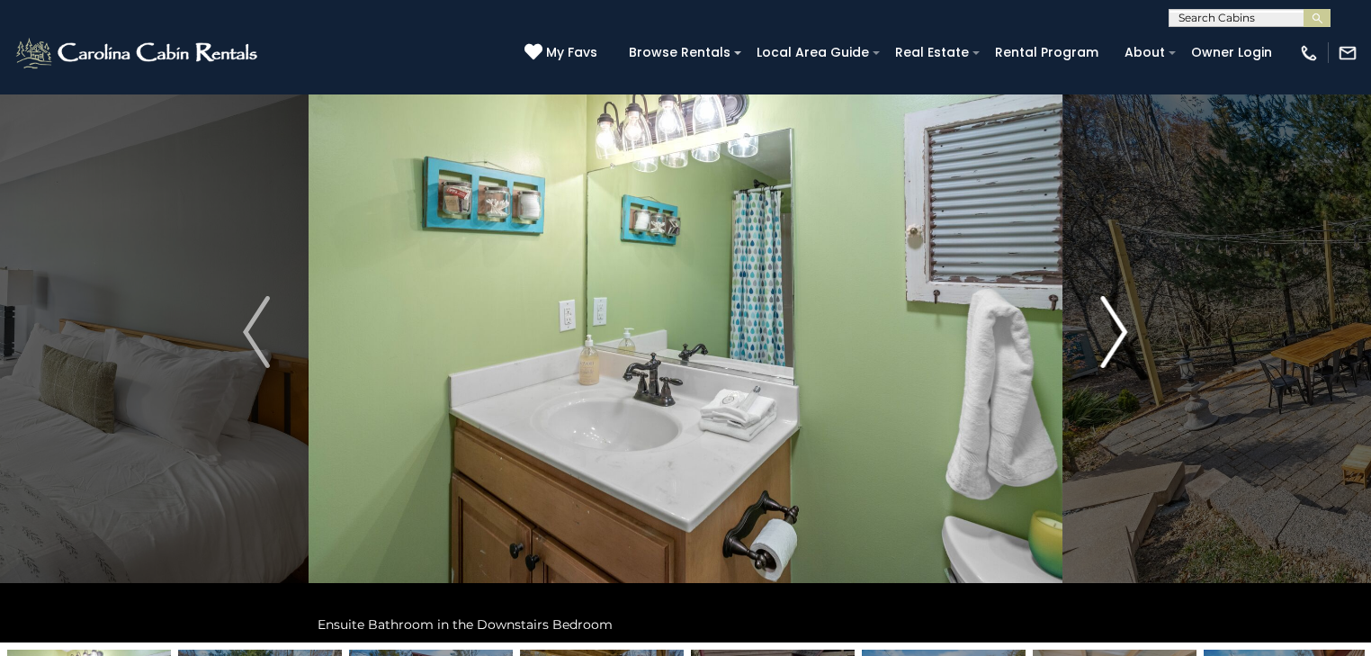
click at [1112, 335] on img "Next" at bounding box center [1114, 332] width 27 height 72
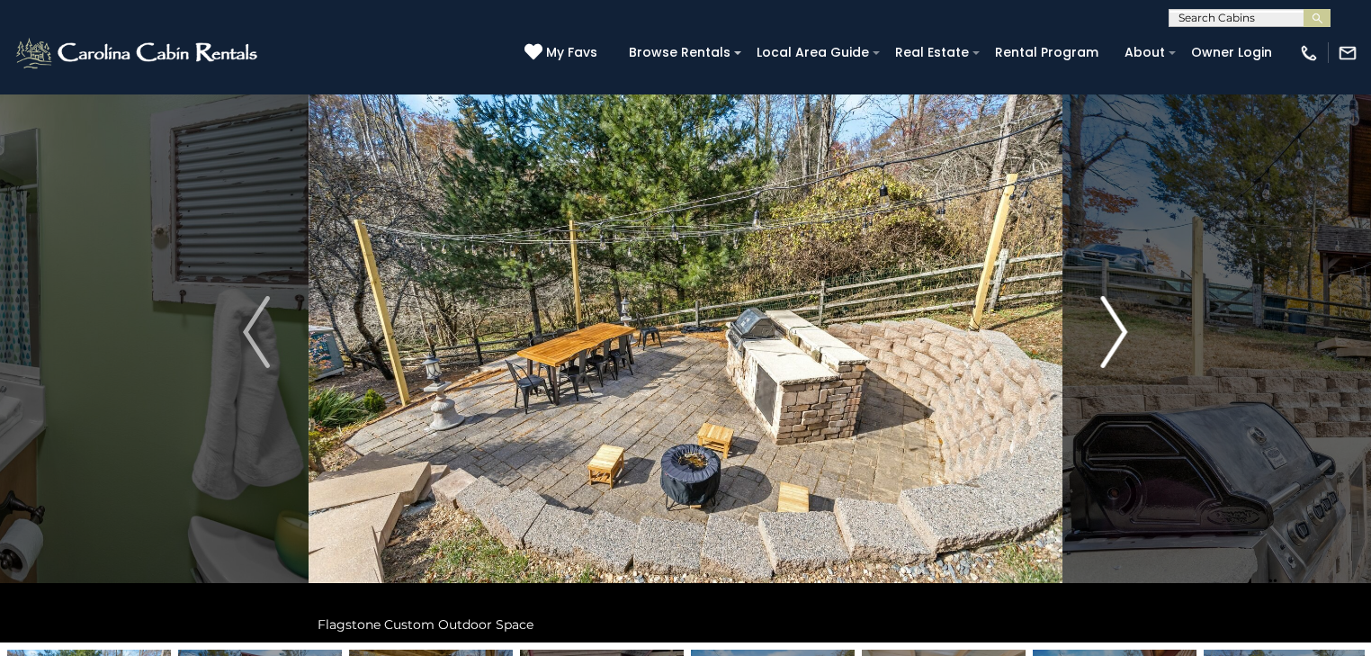
click at [1112, 335] on img "Next" at bounding box center [1114, 332] width 27 height 72
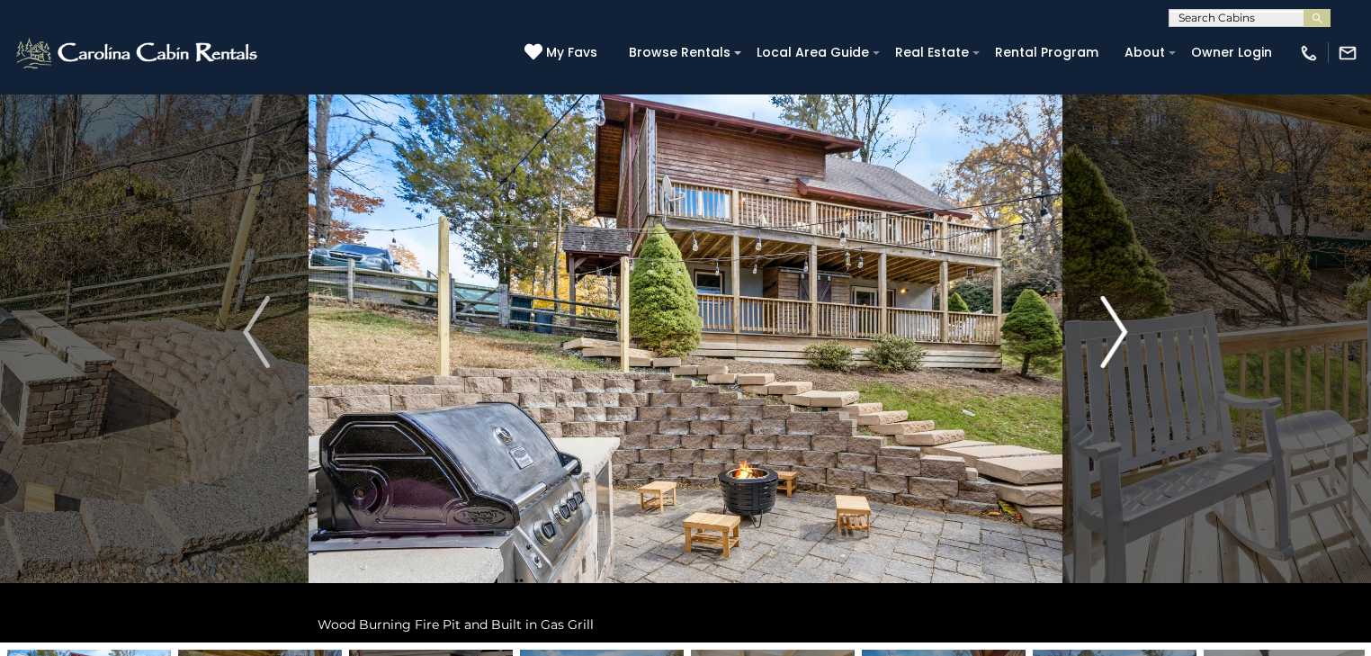
click at [1113, 335] on img "Next" at bounding box center [1114, 332] width 27 height 72
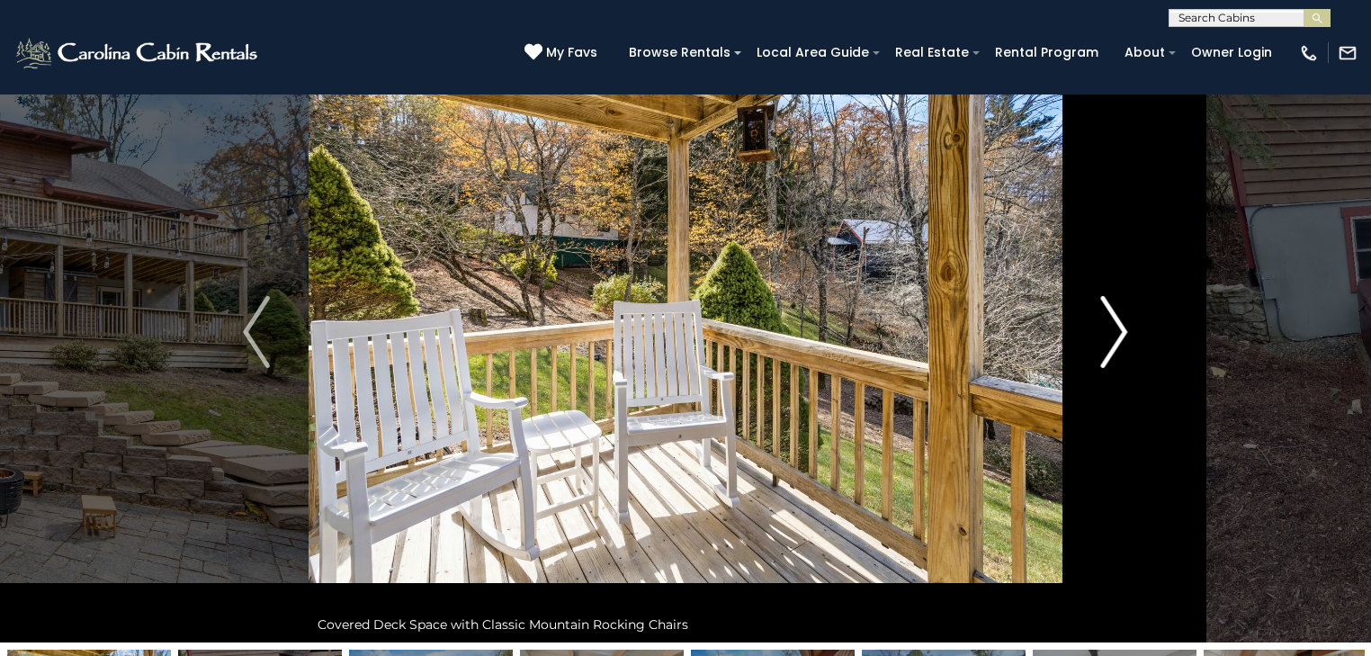
click at [1113, 335] on img "Next" at bounding box center [1114, 332] width 27 height 72
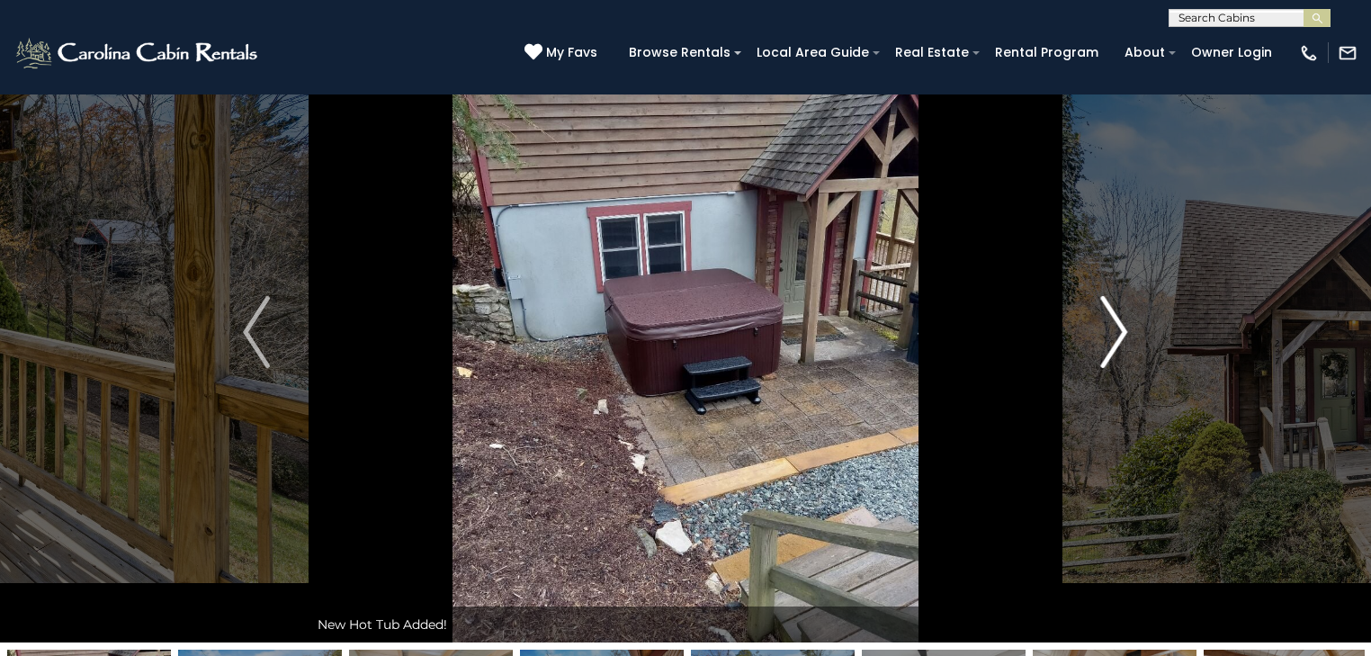
click at [1113, 335] on img "Next" at bounding box center [1114, 332] width 27 height 72
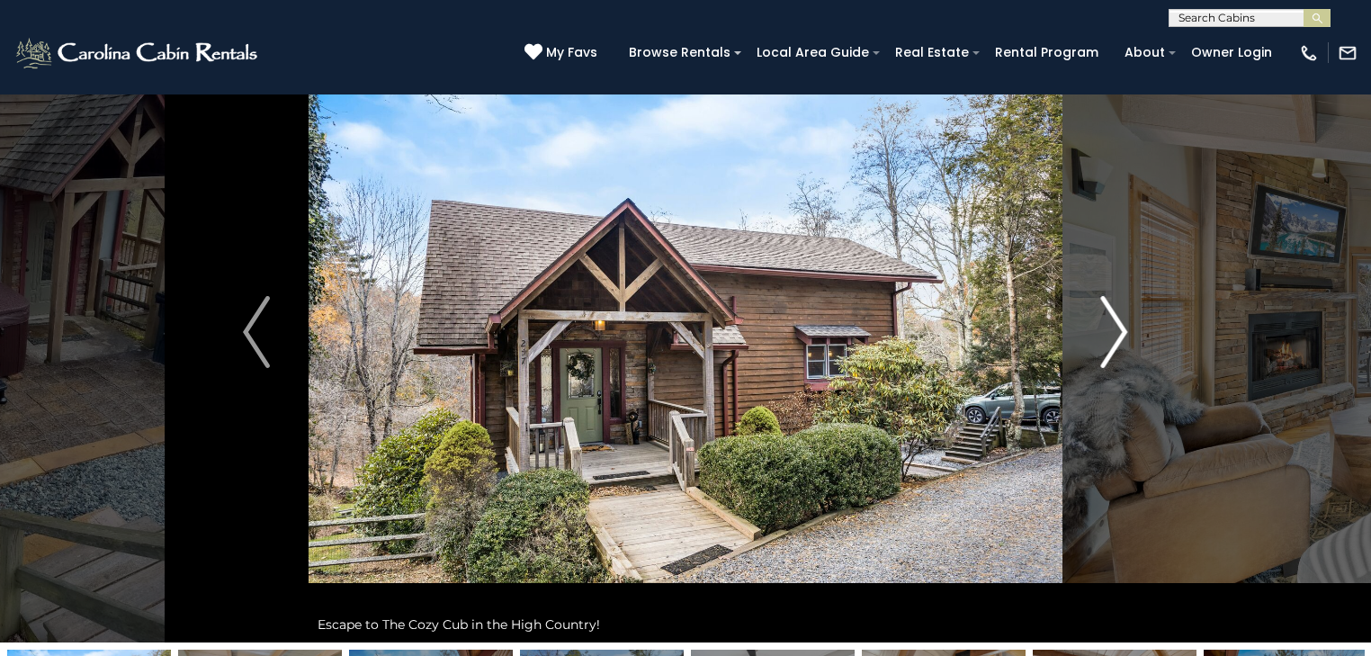
click at [1113, 335] on img "Next" at bounding box center [1114, 332] width 27 height 72
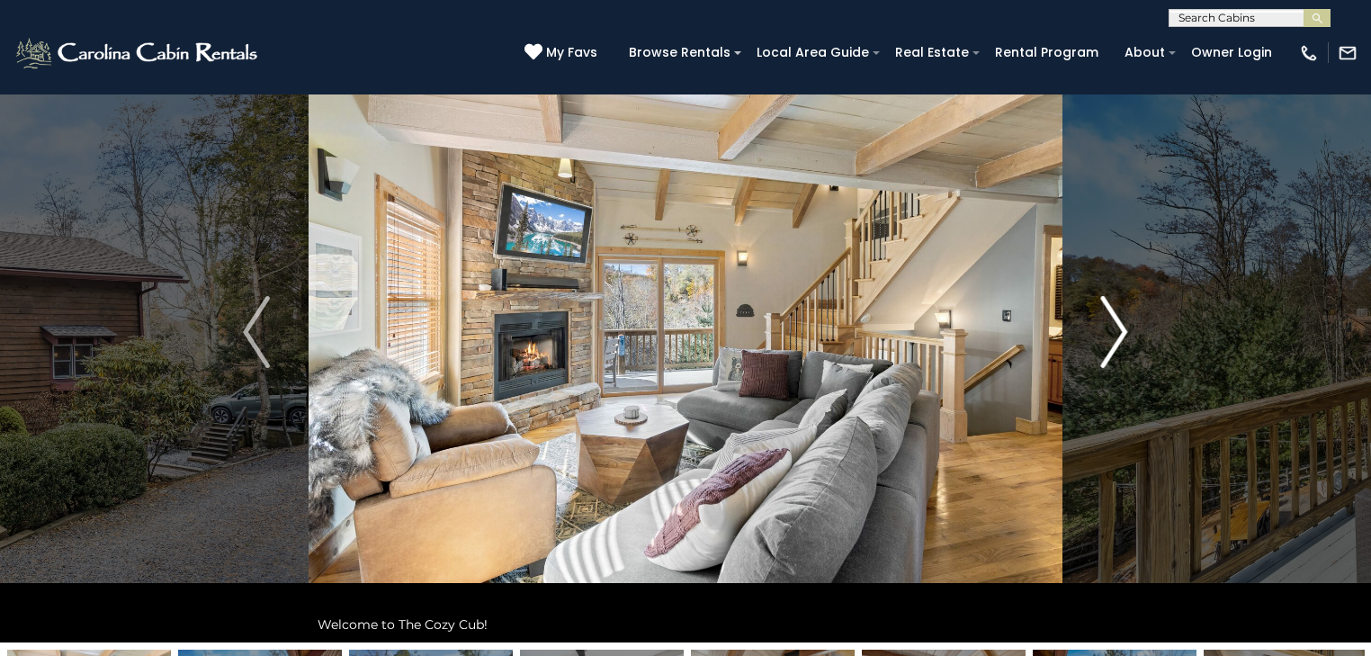
click at [1113, 335] on img "Next" at bounding box center [1114, 332] width 27 height 72
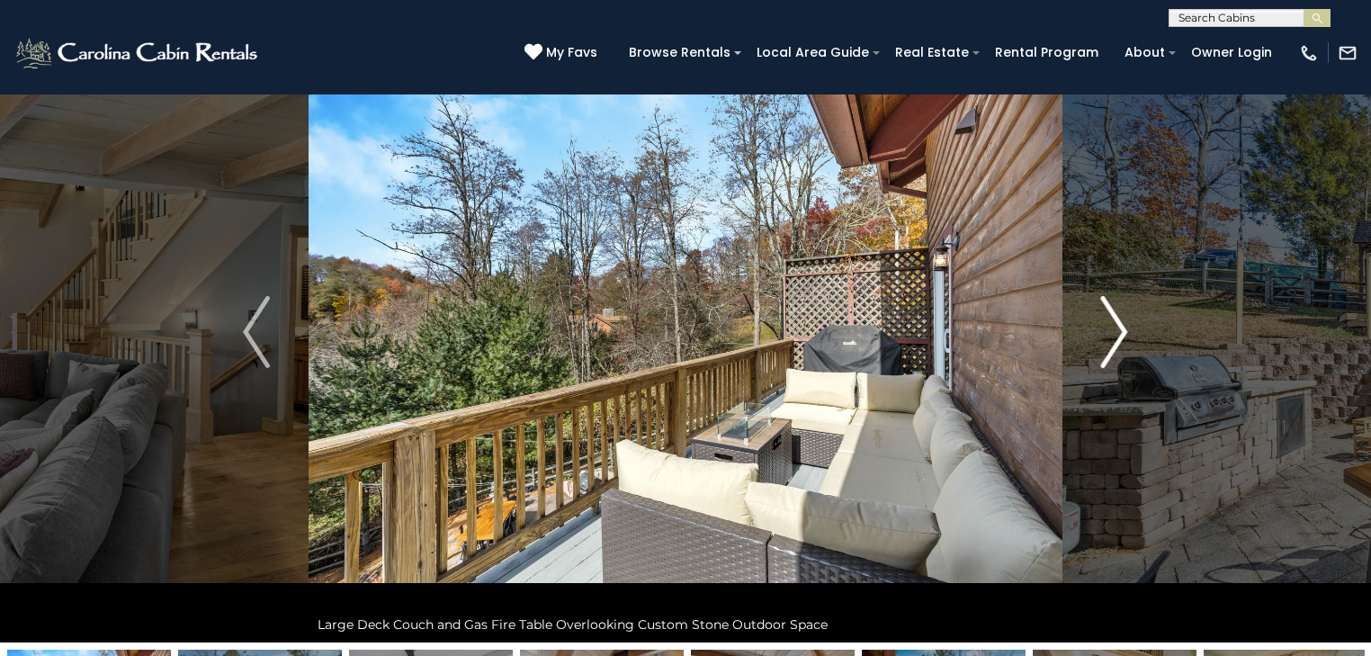
click at [1113, 335] on img "Next" at bounding box center [1114, 332] width 27 height 72
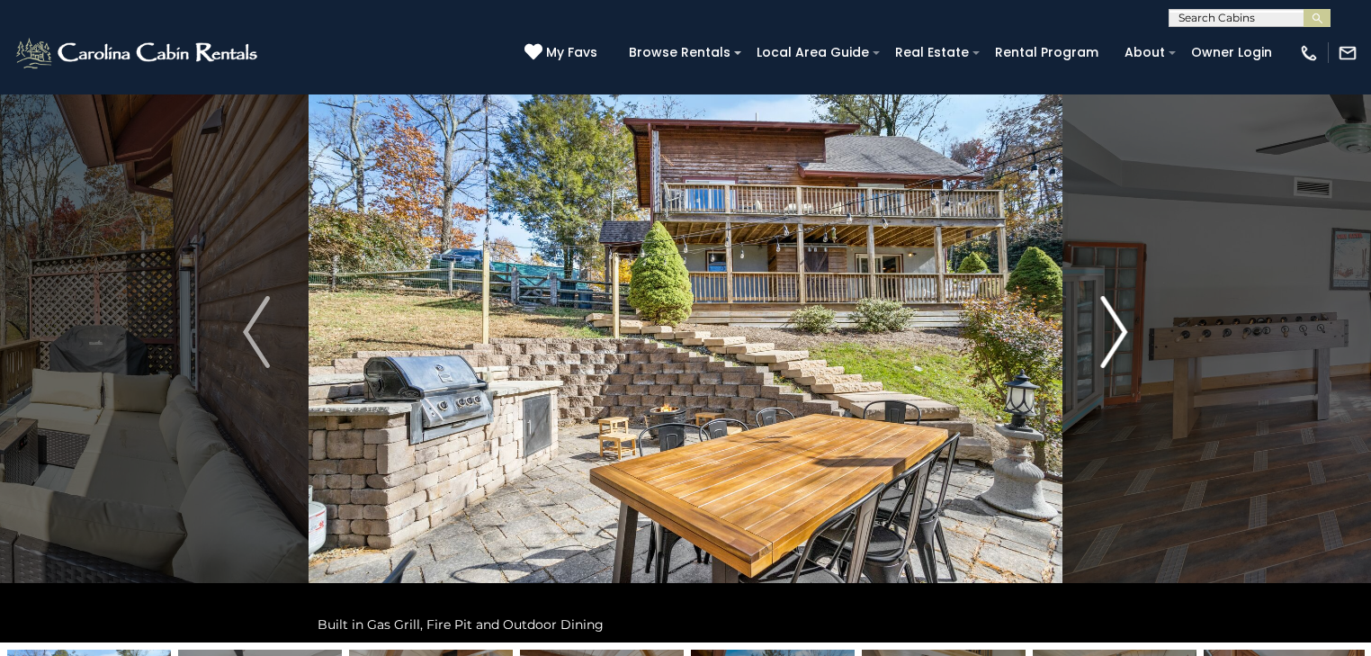
click at [1113, 335] on img "Next" at bounding box center [1114, 332] width 27 height 72
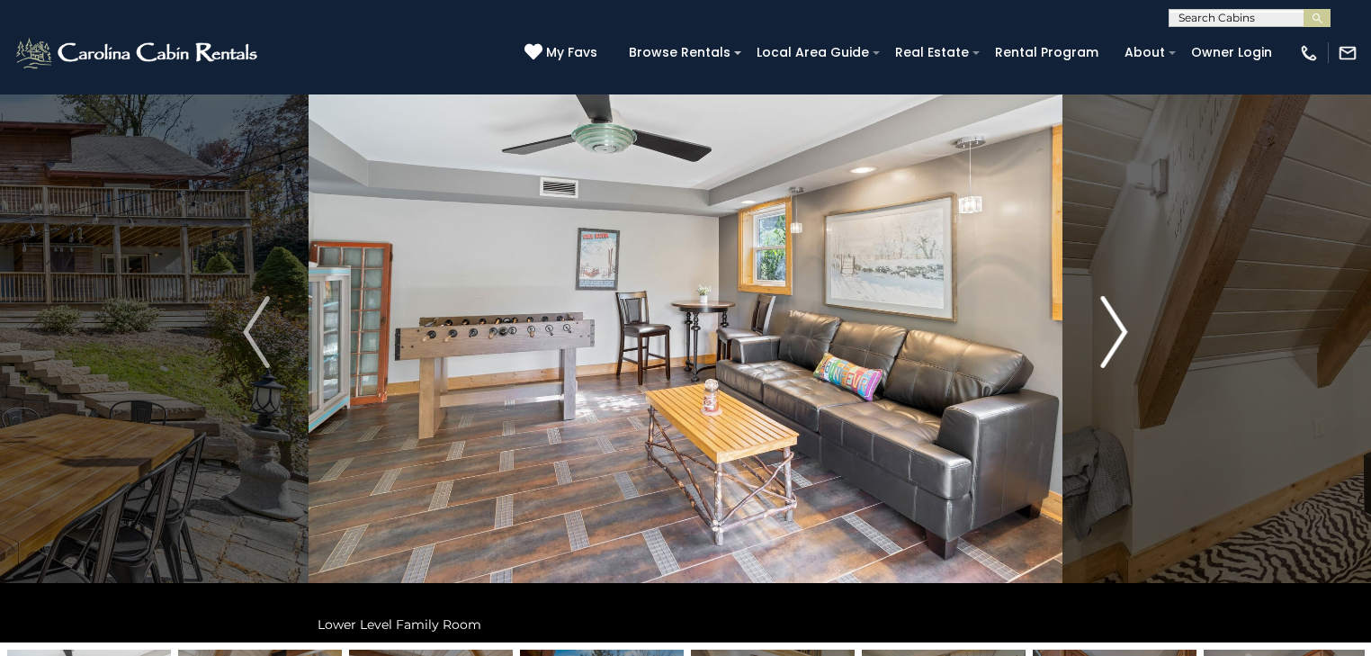
click at [1113, 335] on img "Next" at bounding box center [1114, 332] width 27 height 72
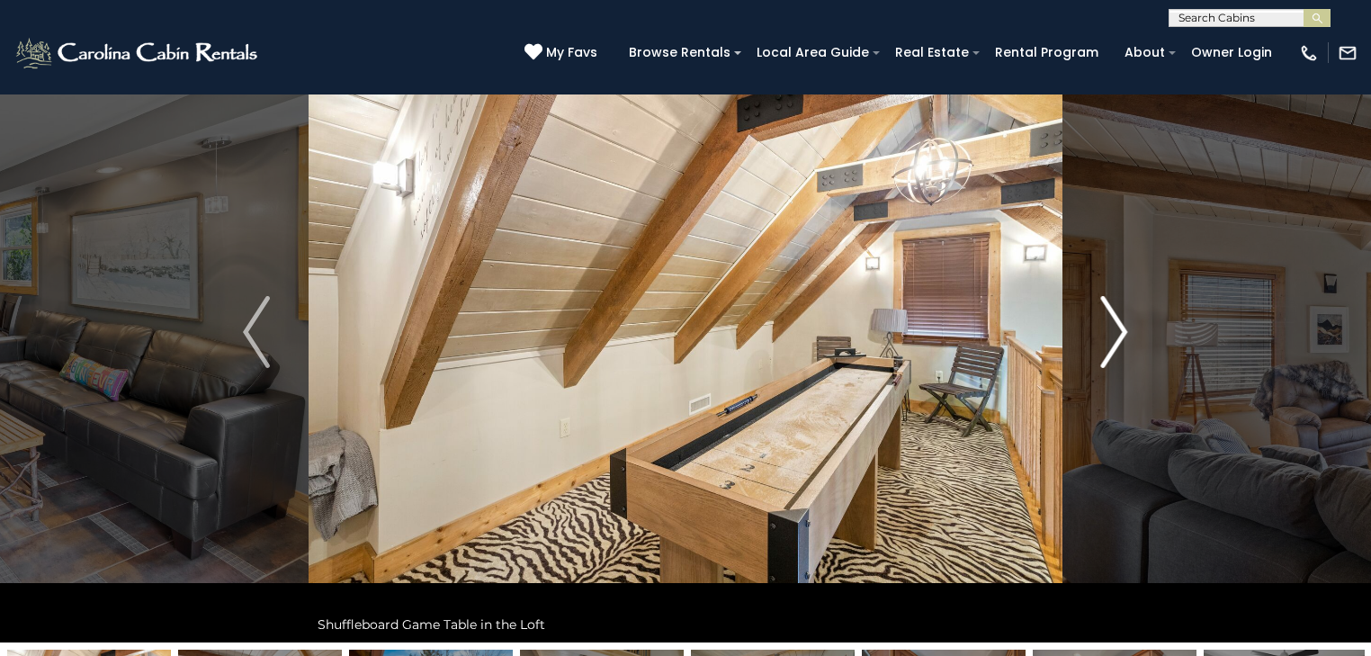
click at [1113, 335] on img "Next" at bounding box center [1114, 332] width 27 height 72
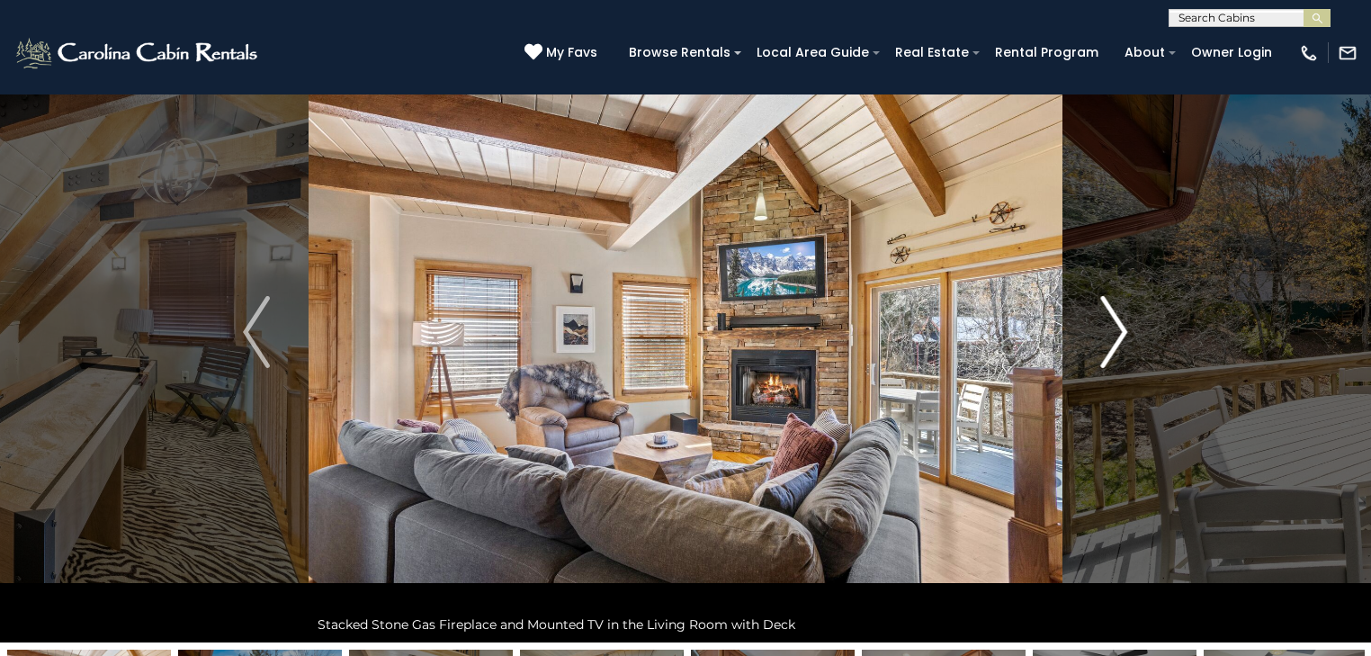
click at [1113, 335] on img "Next" at bounding box center [1114, 332] width 27 height 72
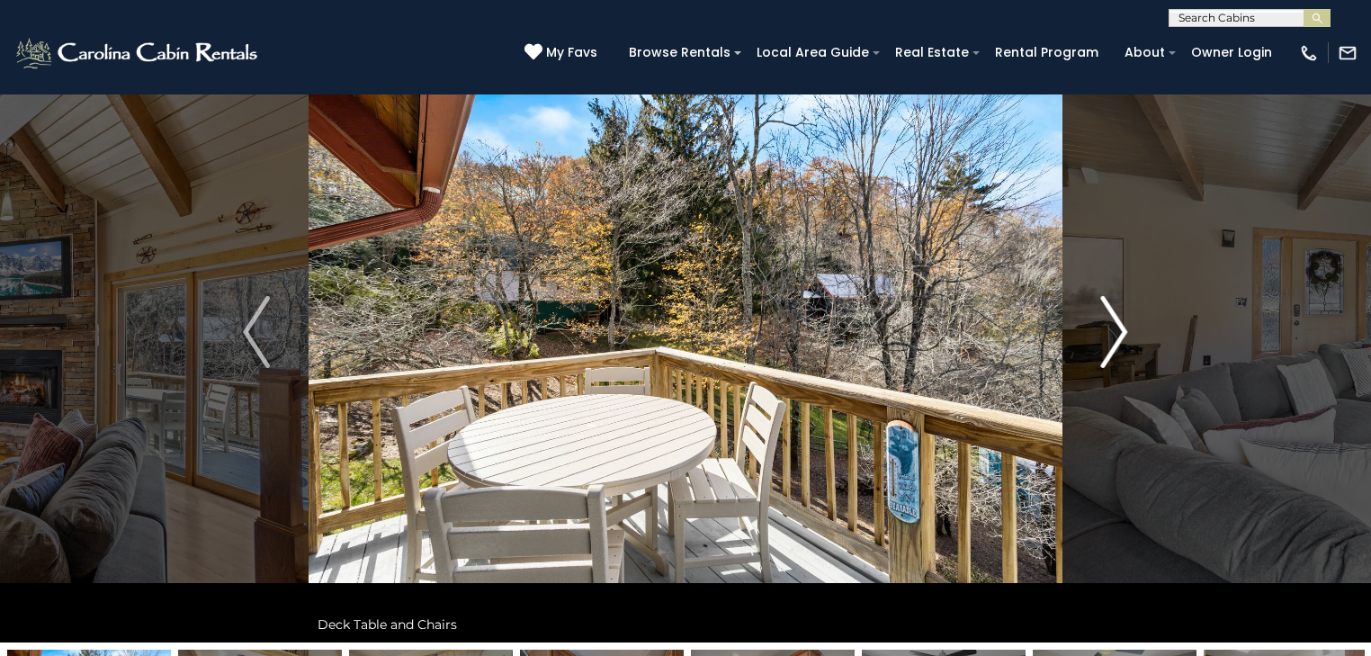
click at [1113, 335] on img "Next" at bounding box center [1114, 332] width 27 height 72
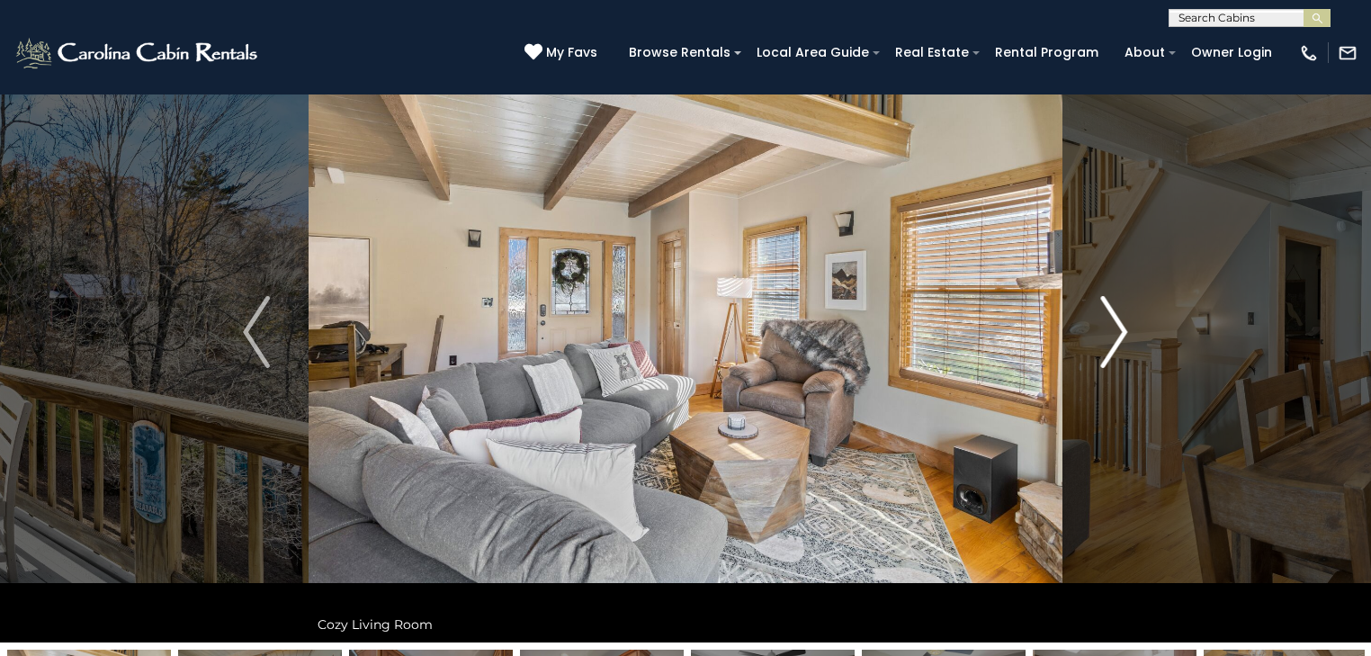
click at [1113, 335] on img "Next" at bounding box center [1114, 332] width 27 height 72
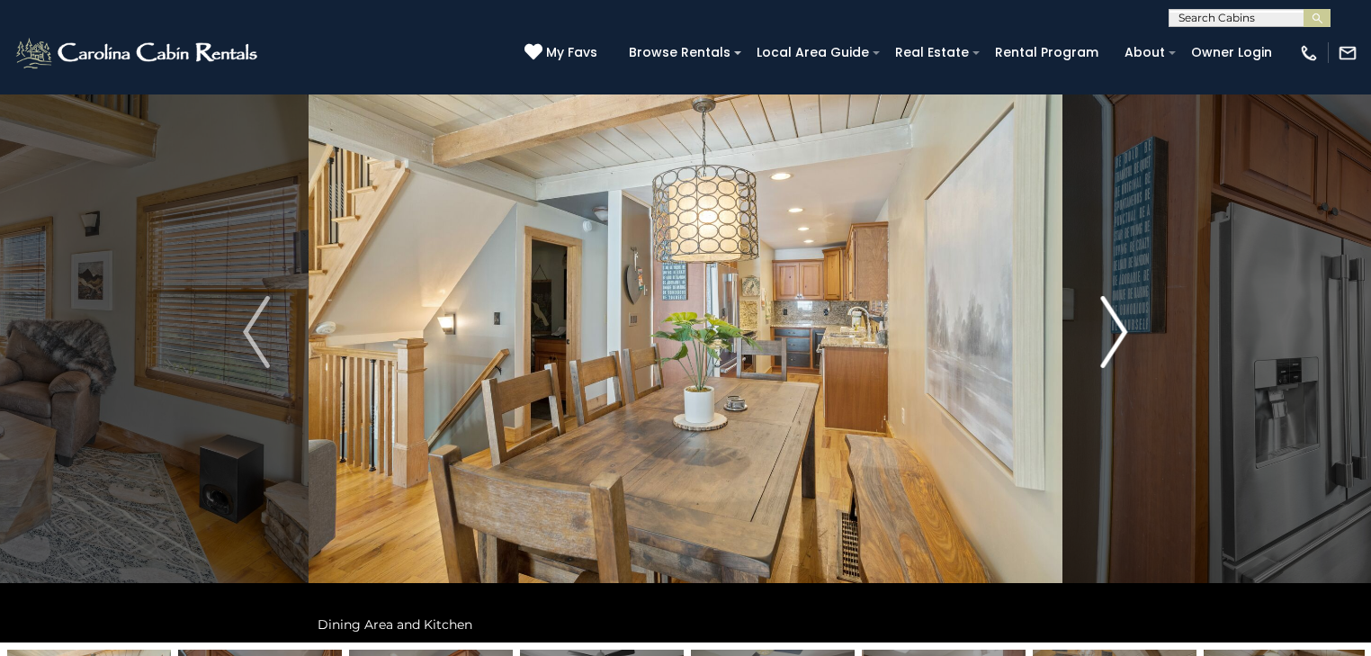
click at [1113, 335] on img "Next" at bounding box center [1114, 332] width 27 height 72
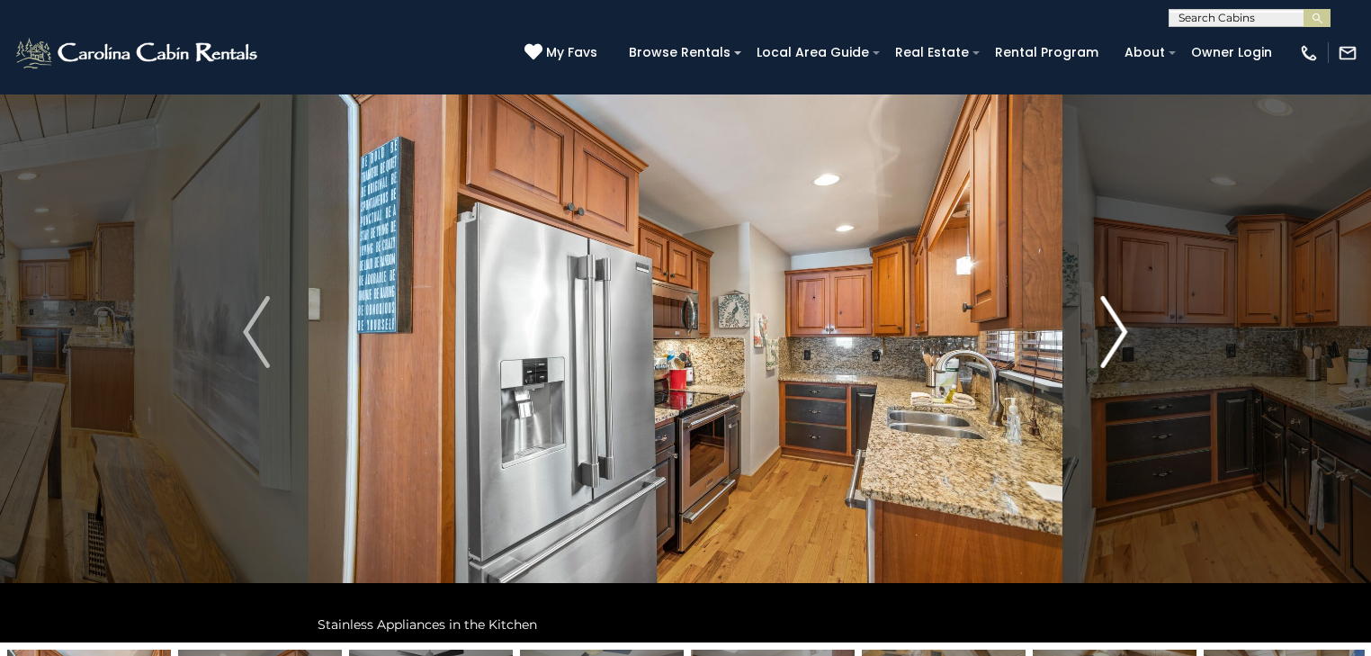
click at [1113, 335] on img "Next" at bounding box center [1114, 332] width 27 height 72
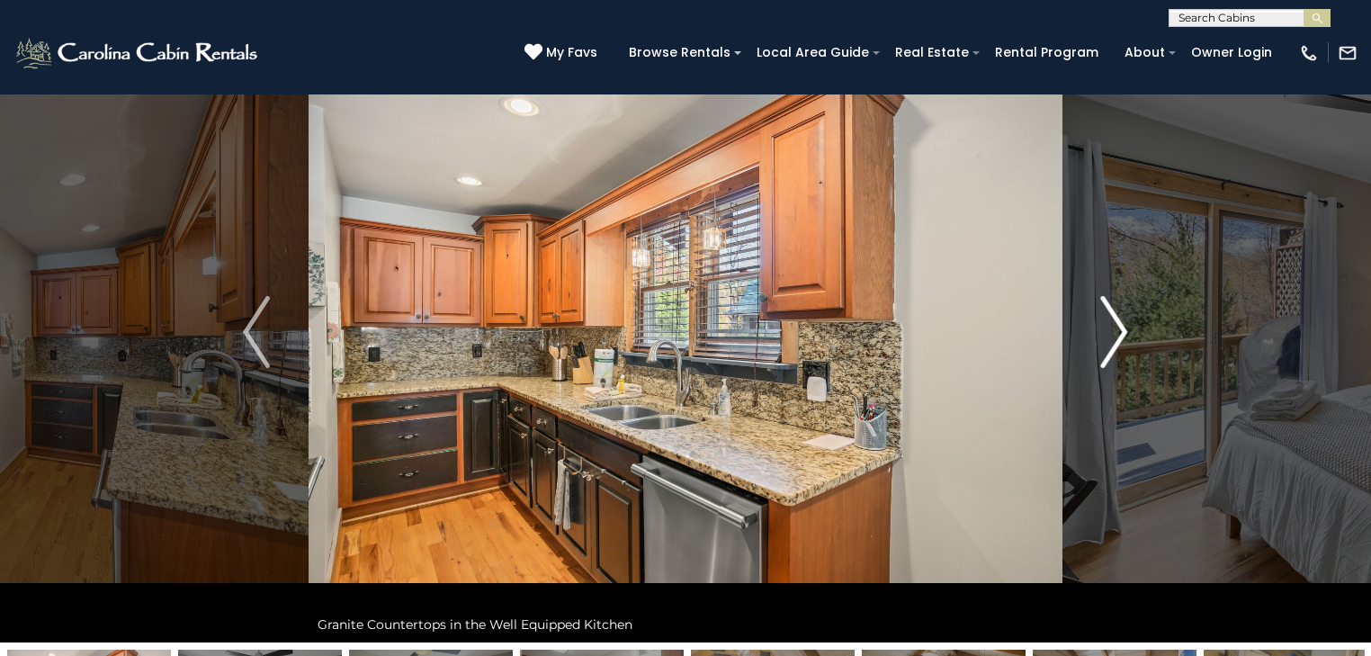
click at [1113, 335] on img "Next" at bounding box center [1114, 332] width 27 height 72
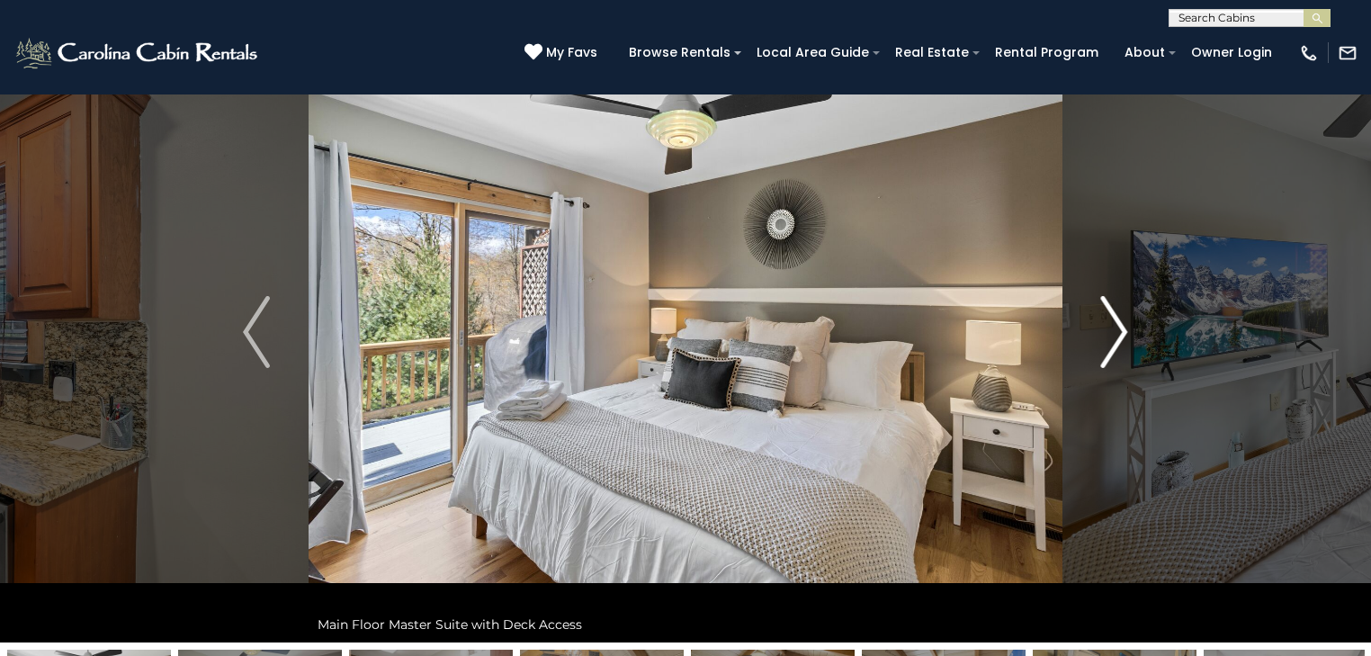
click at [1113, 335] on img "Next" at bounding box center [1114, 332] width 27 height 72
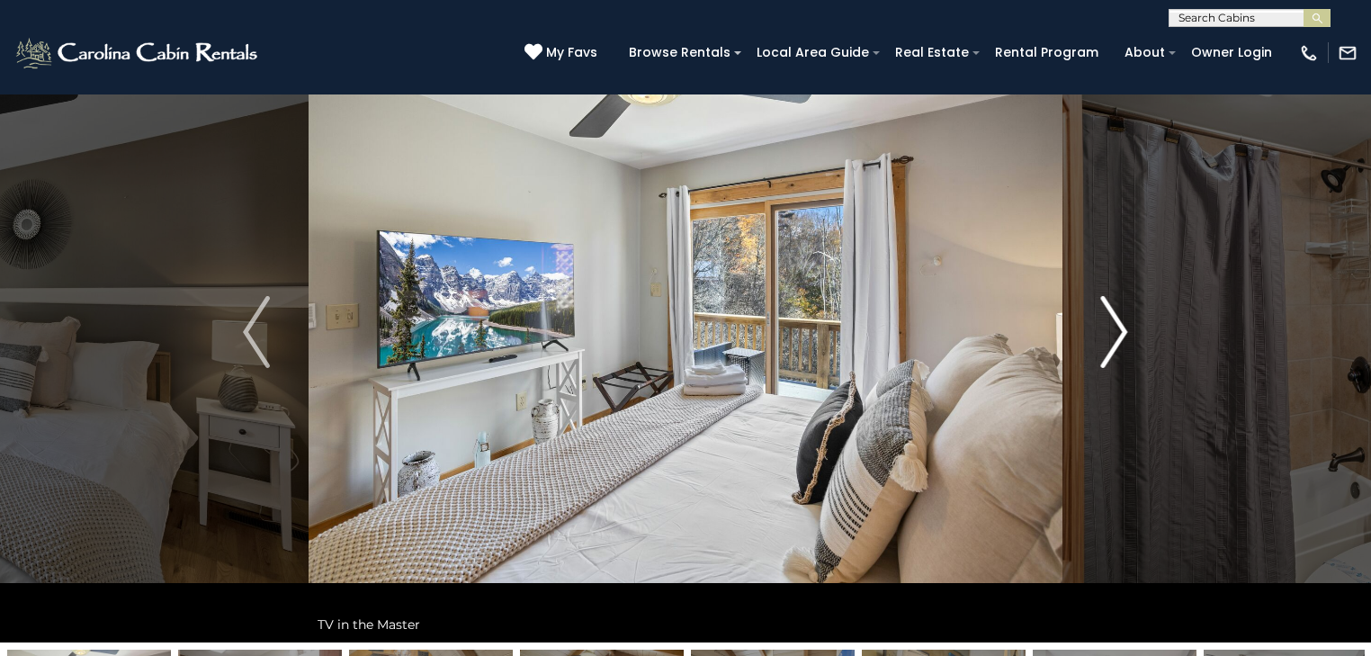
click at [1113, 335] on img "Next" at bounding box center [1114, 332] width 27 height 72
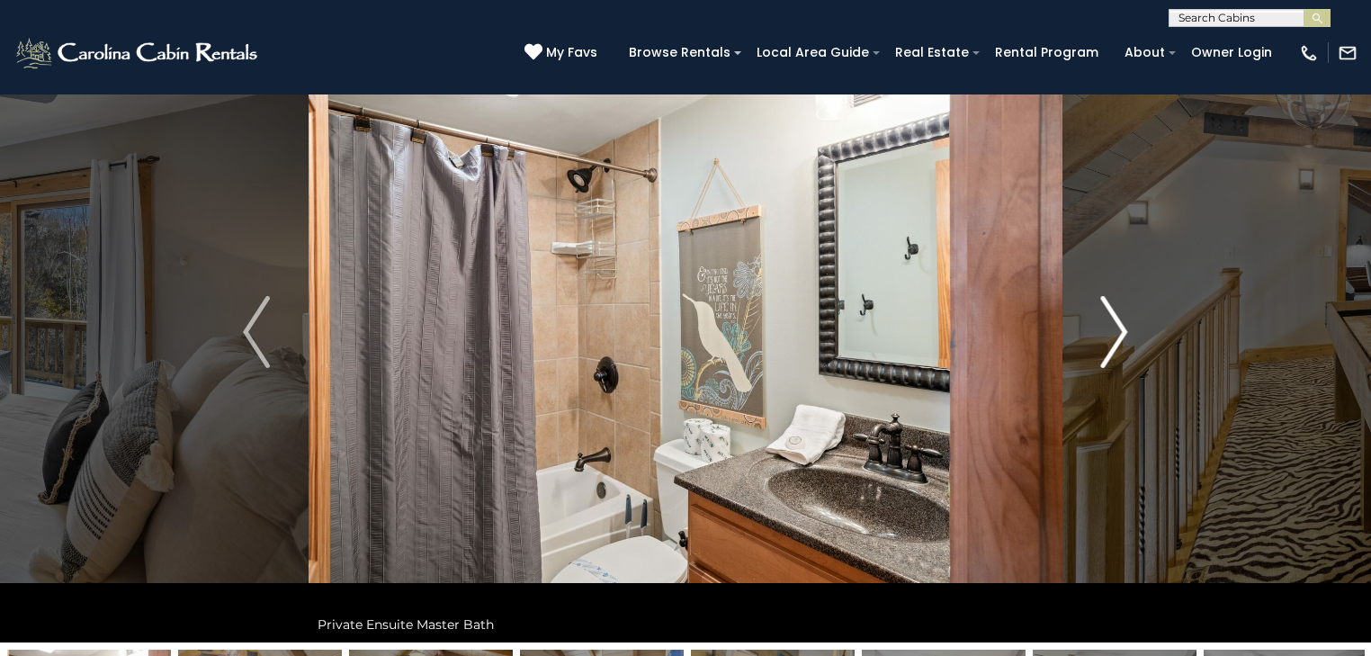
click at [1113, 335] on img "Next" at bounding box center [1114, 332] width 27 height 72
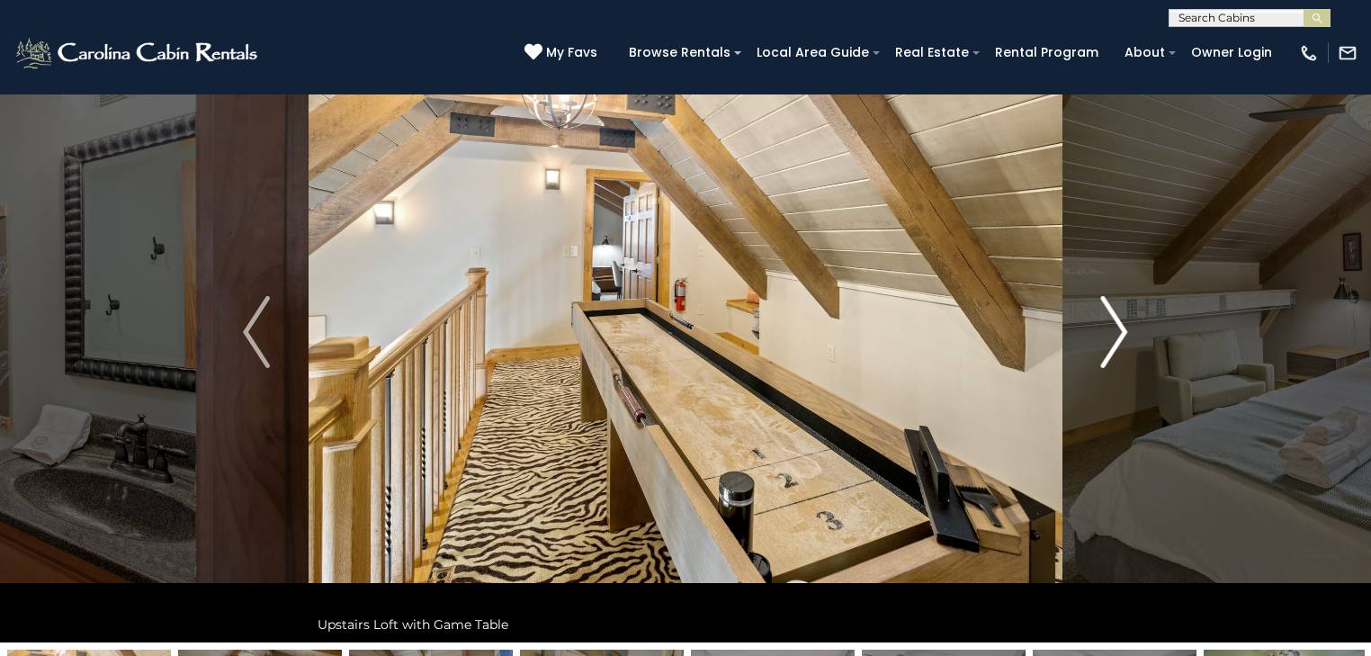
click at [1113, 335] on img "Next" at bounding box center [1114, 332] width 27 height 72
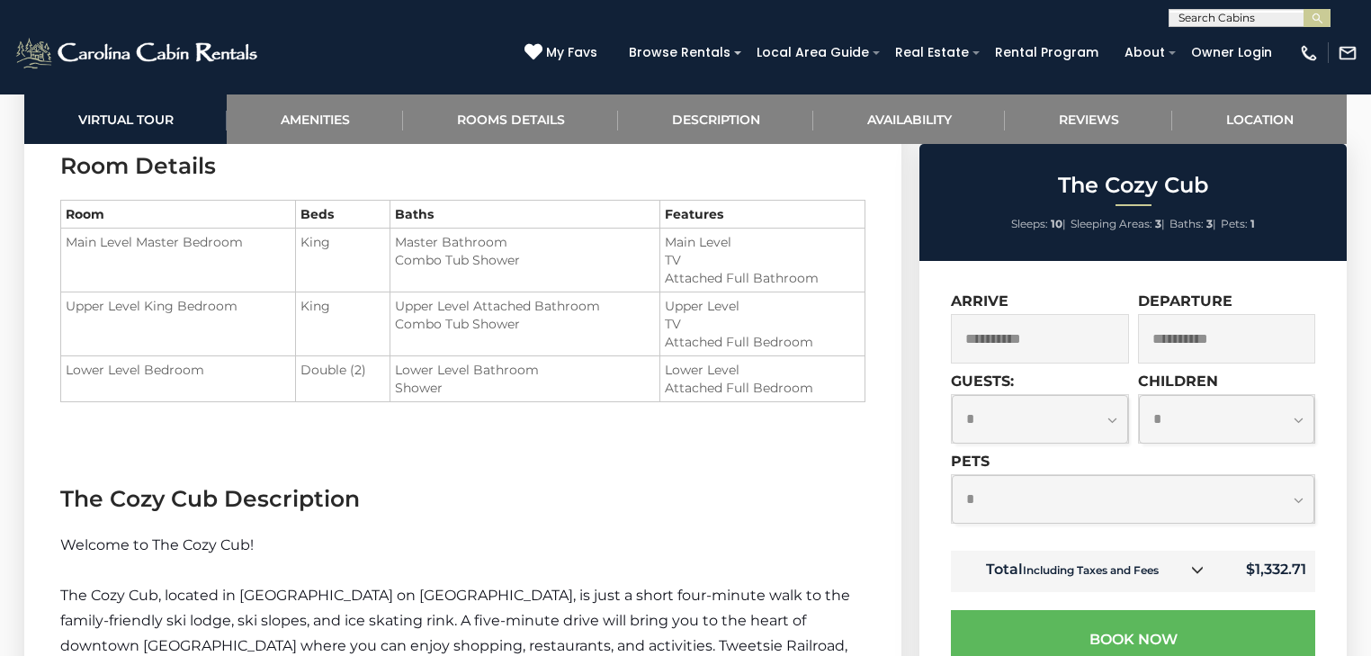
scroll to position [2087, 0]
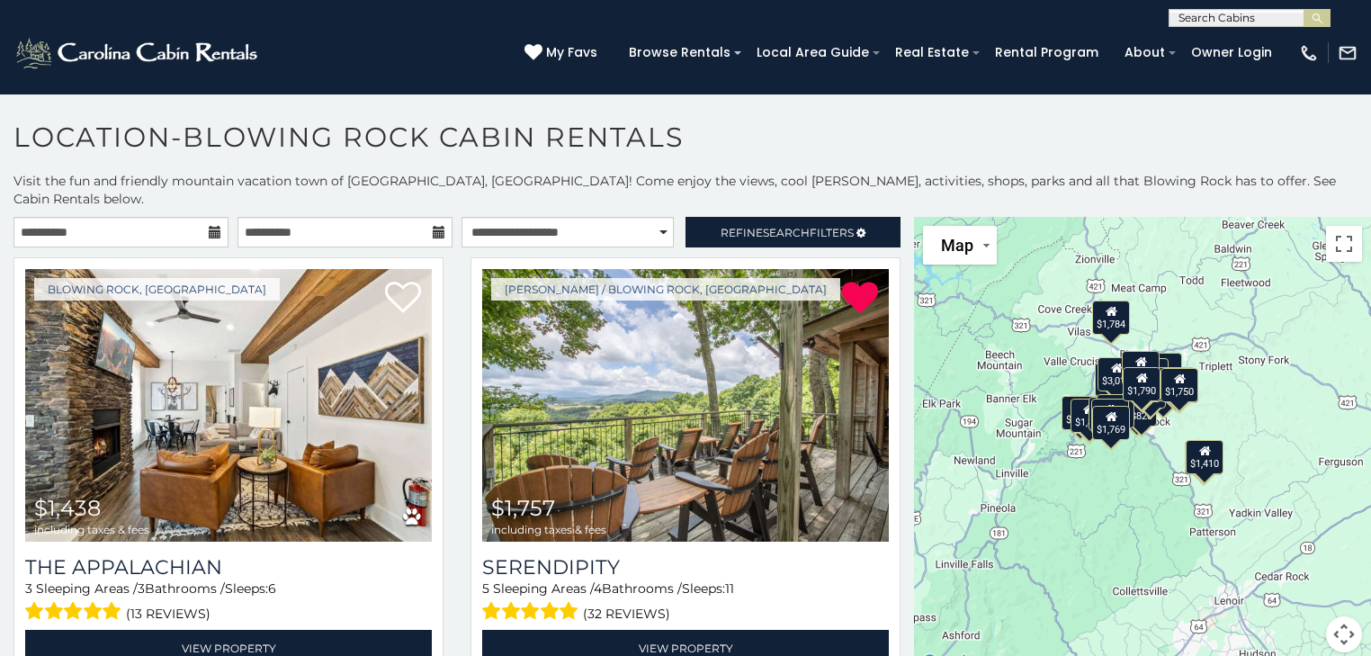
drag, startPoint x: 1186, startPoint y: 474, endPoint x: 1032, endPoint y: 416, distance: 164.2
click at [1032, 416] on div "$1,438 $1,757 $1,892 $2,167 $820 $1,572 $1,644 $1,727 $1,823 $1,828 $1,874 $3,0…" at bounding box center [1142, 445] width 457 height 457
click at [799, 226] on span "Refine Search Filters" at bounding box center [786, 232] width 133 height 13
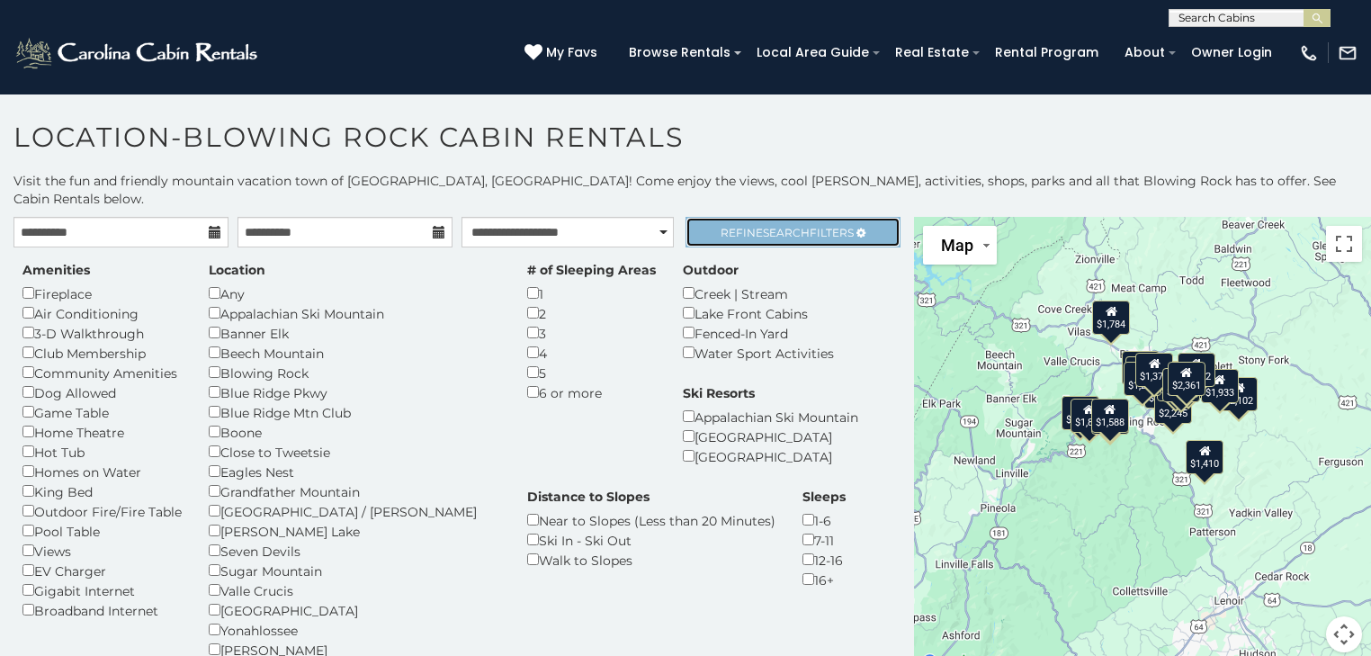
click at [763, 226] on span "Search" at bounding box center [786, 232] width 47 height 13
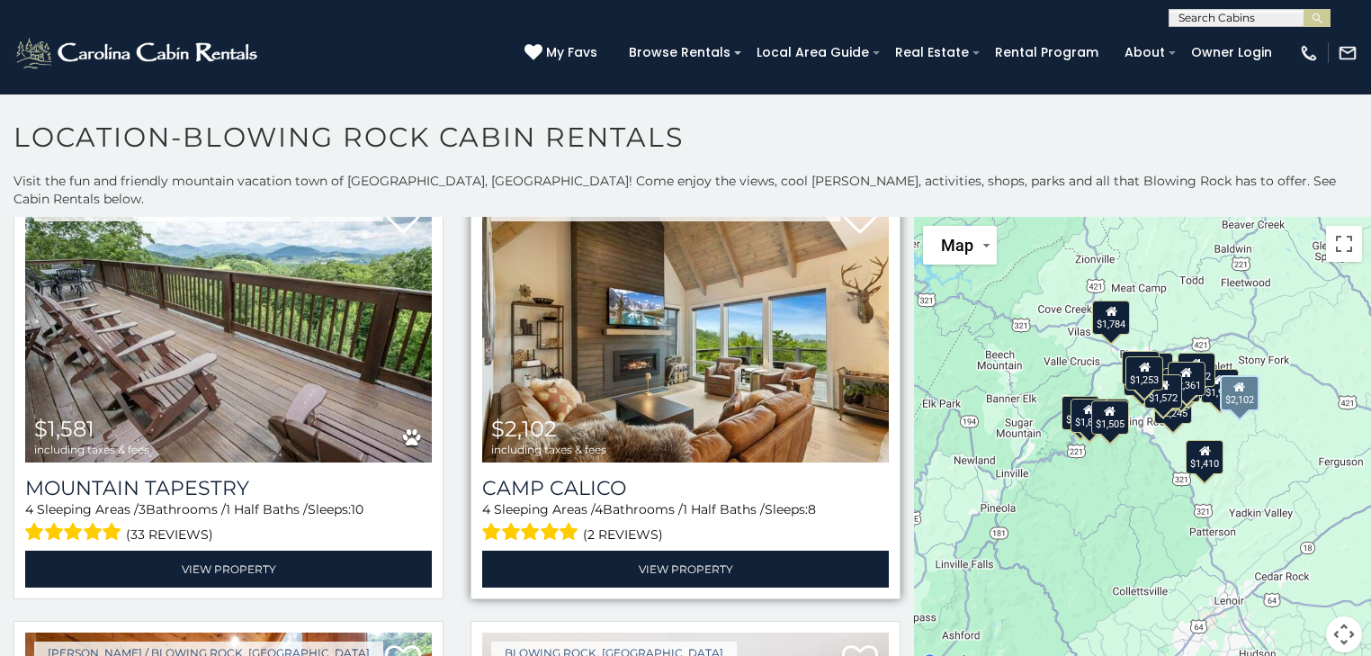
scroll to position [2662, 0]
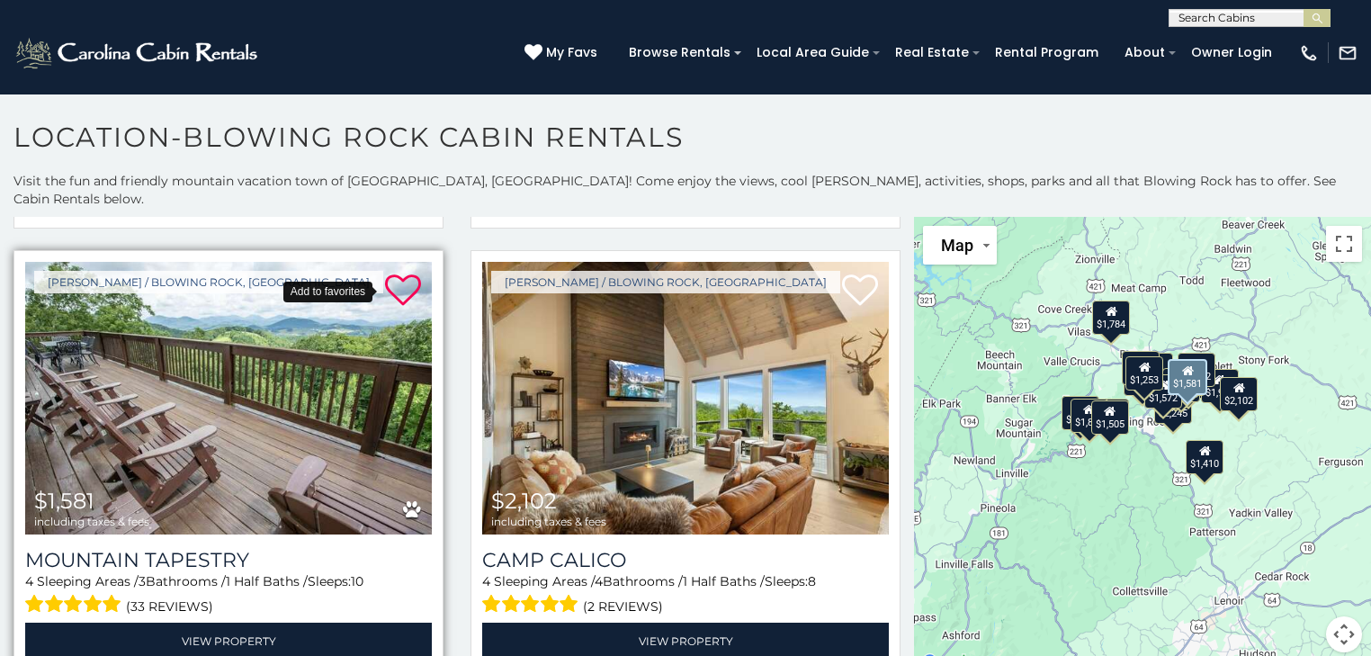
click at [396, 273] on icon at bounding box center [403, 291] width 36 height 36
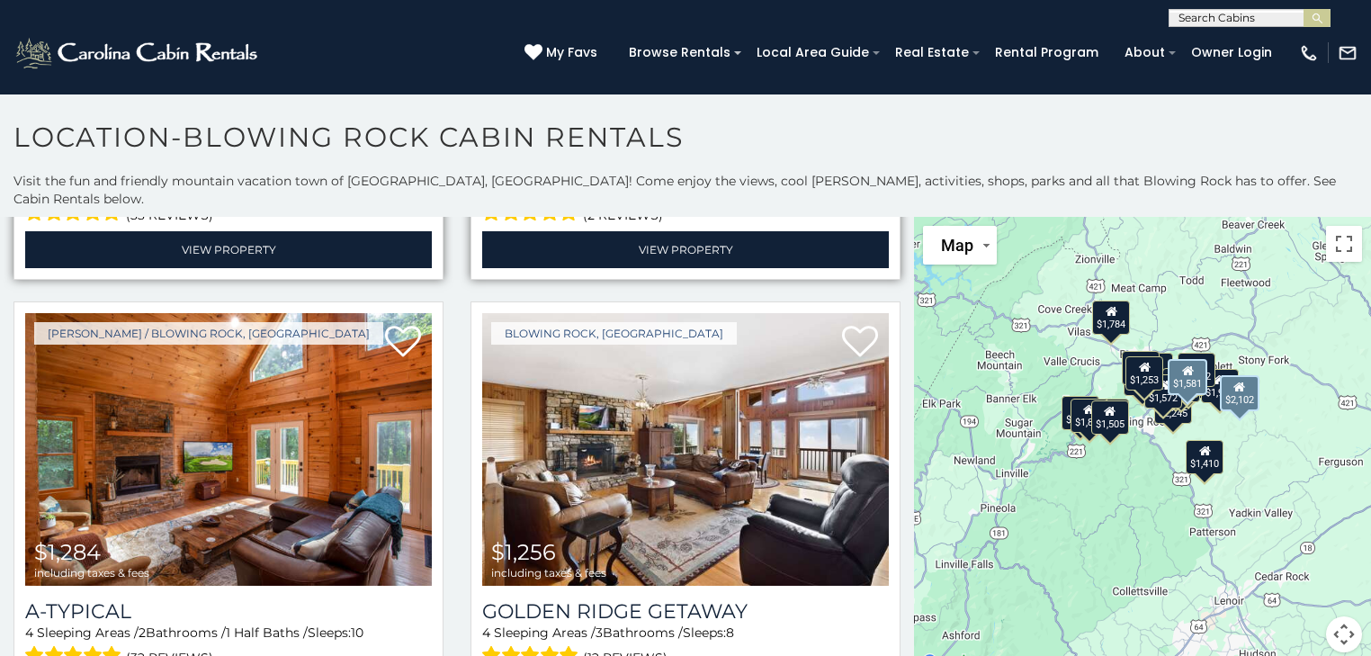
scroll to position [3094, 0]
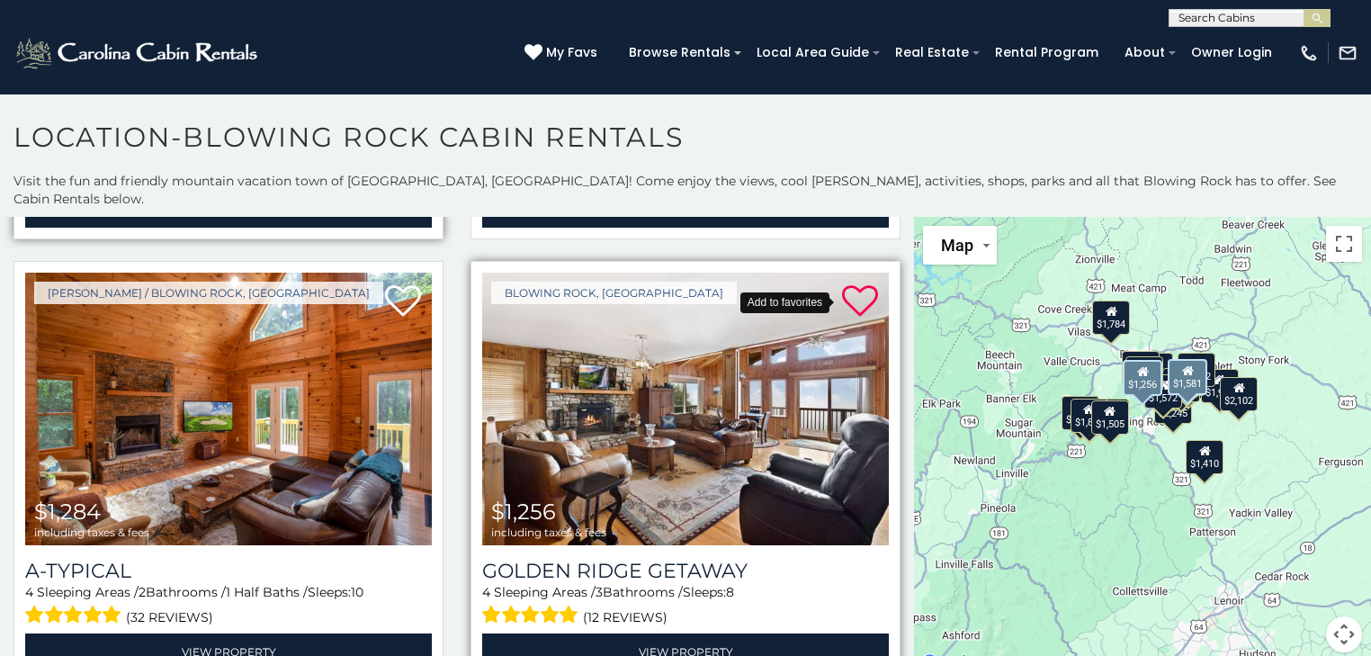
click at [845, 283] on icon at bounding box center [860, 301] width 36 height 36
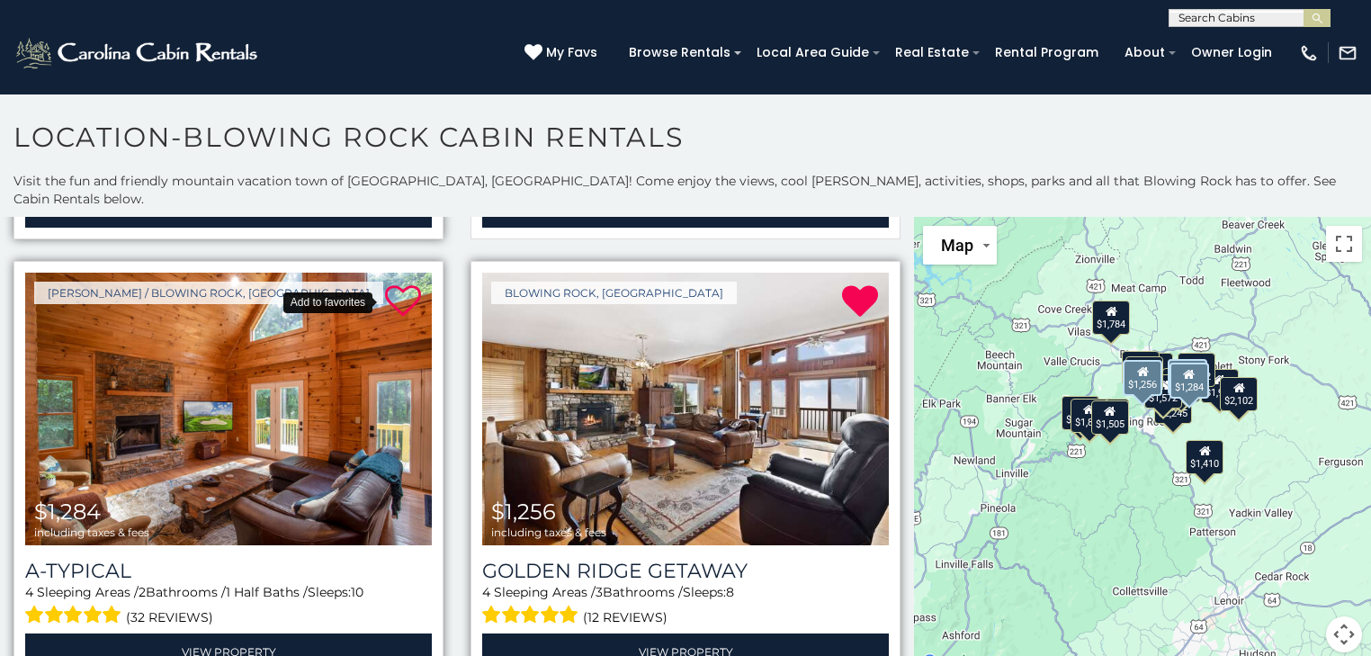
click at [393, 283] on icon at bounding box center [403, 301] width 36 height 36
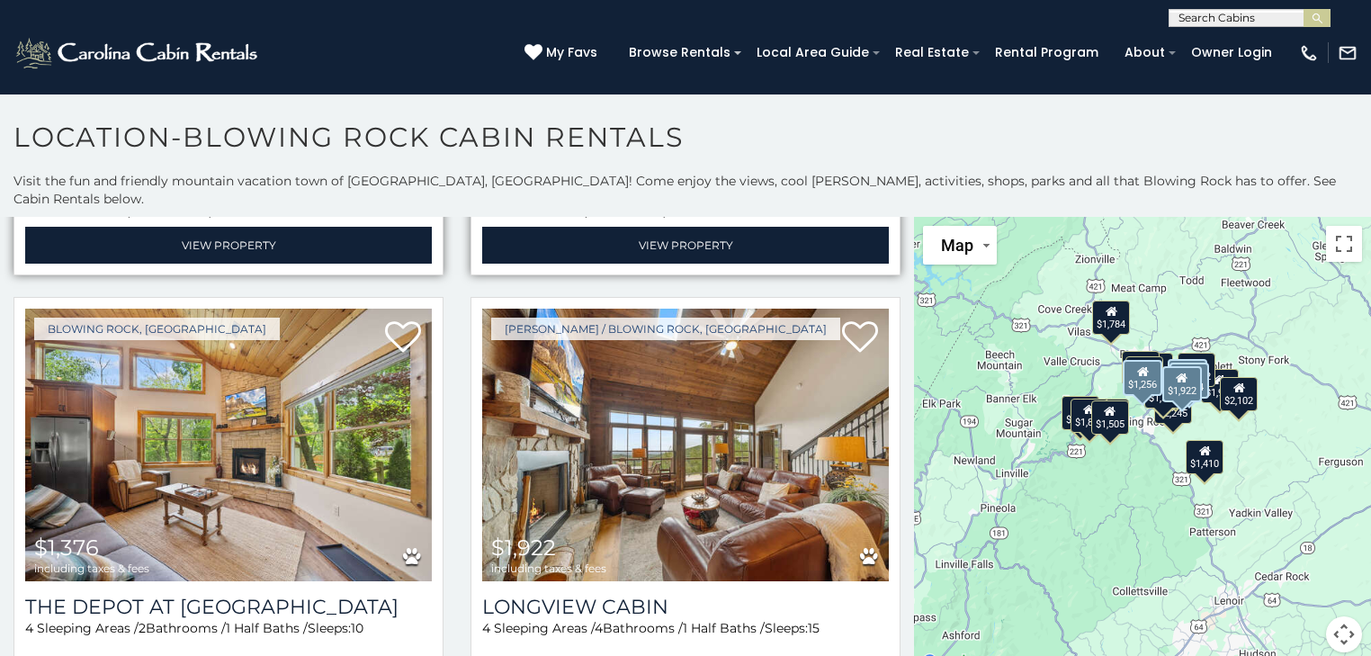
scroll to position [3526, 0]
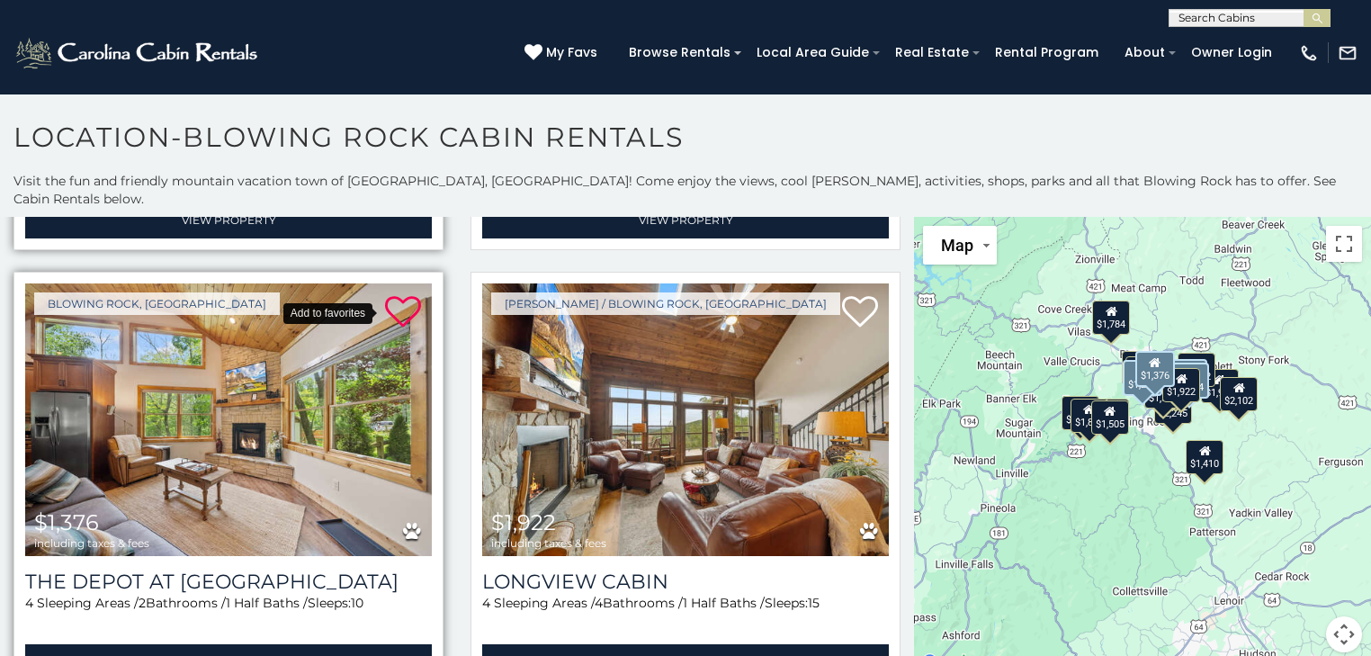
click at [398, 294] on icon at bounding box center [403, 312] width 36 height 36
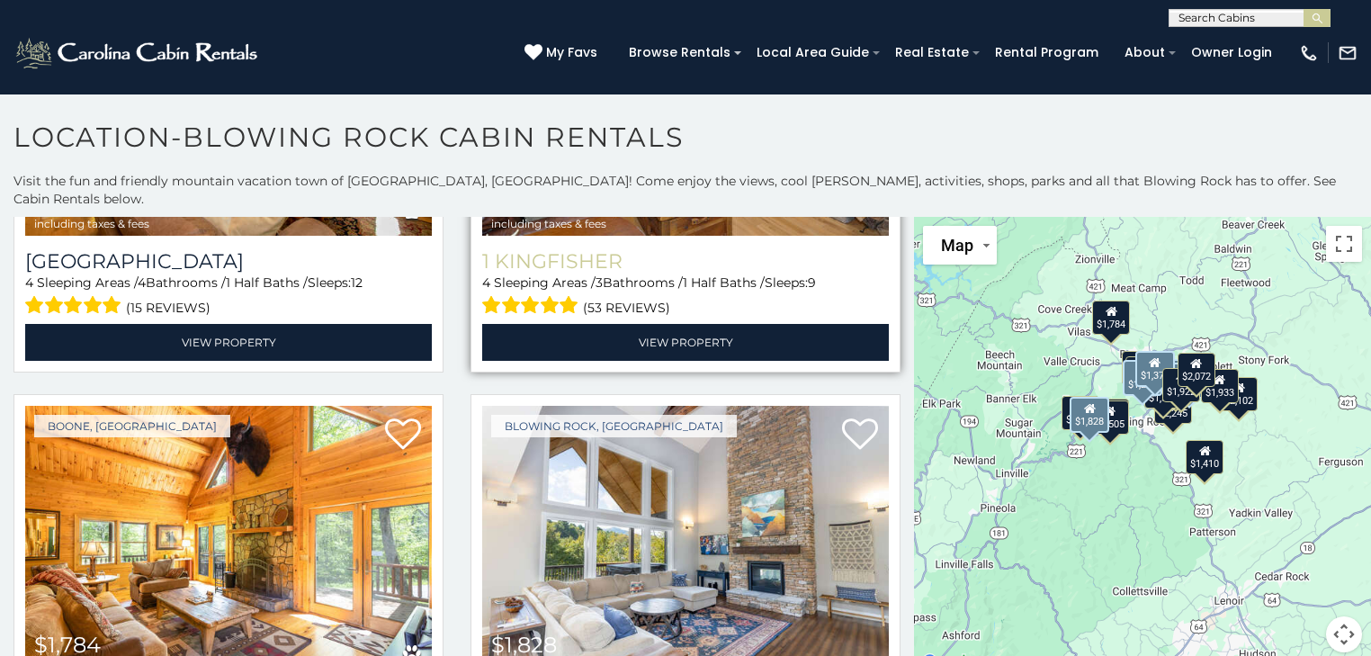
scroll to position [0, 0]
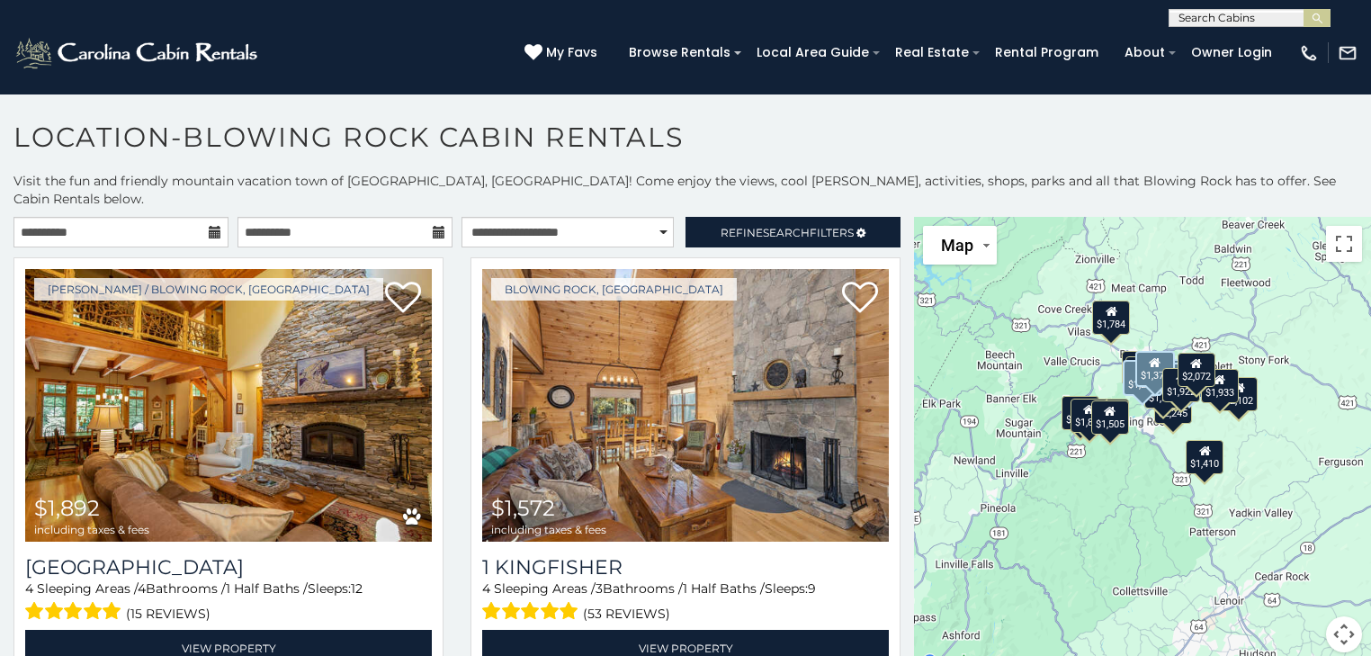
click at [212, 226] on icon at bounding box center [215, 232] width 13 height 13
click at [149, 217] on input "**********" at bounding box center [120, 232] width 215 height 31
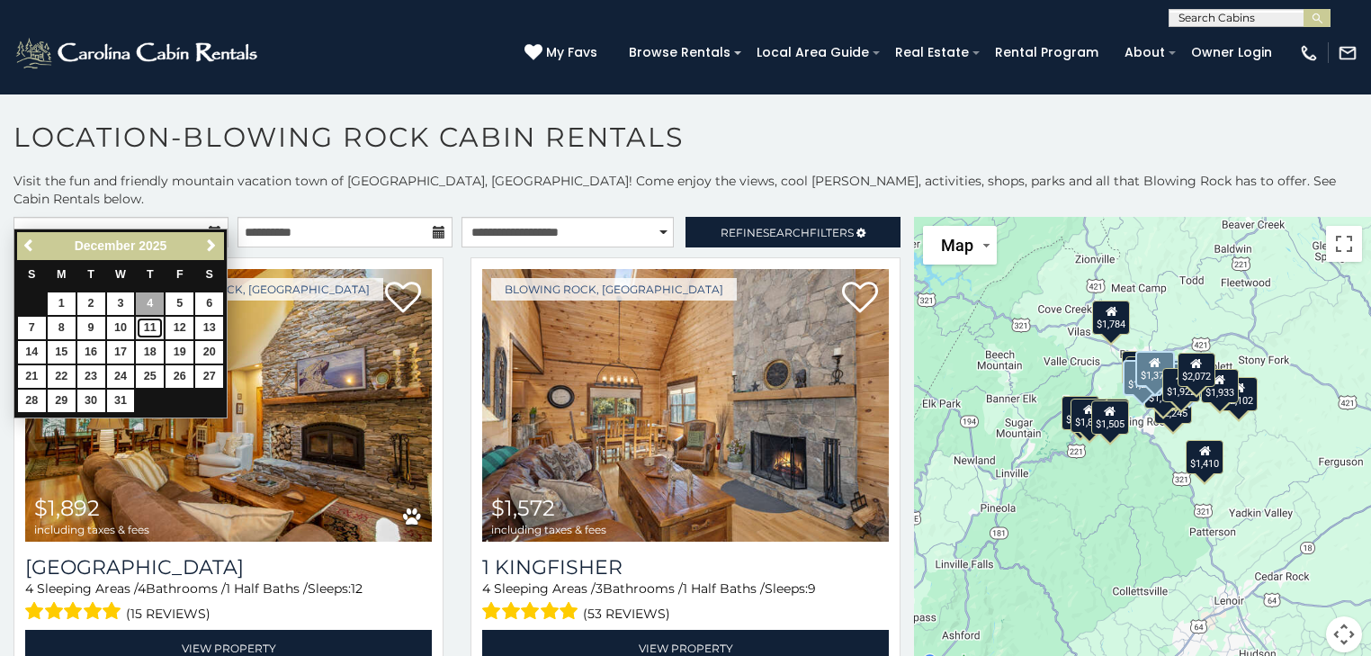
click at [142, 326] on link "11" at bounding box center [150, 328] width 28 height 22
type input "**********"
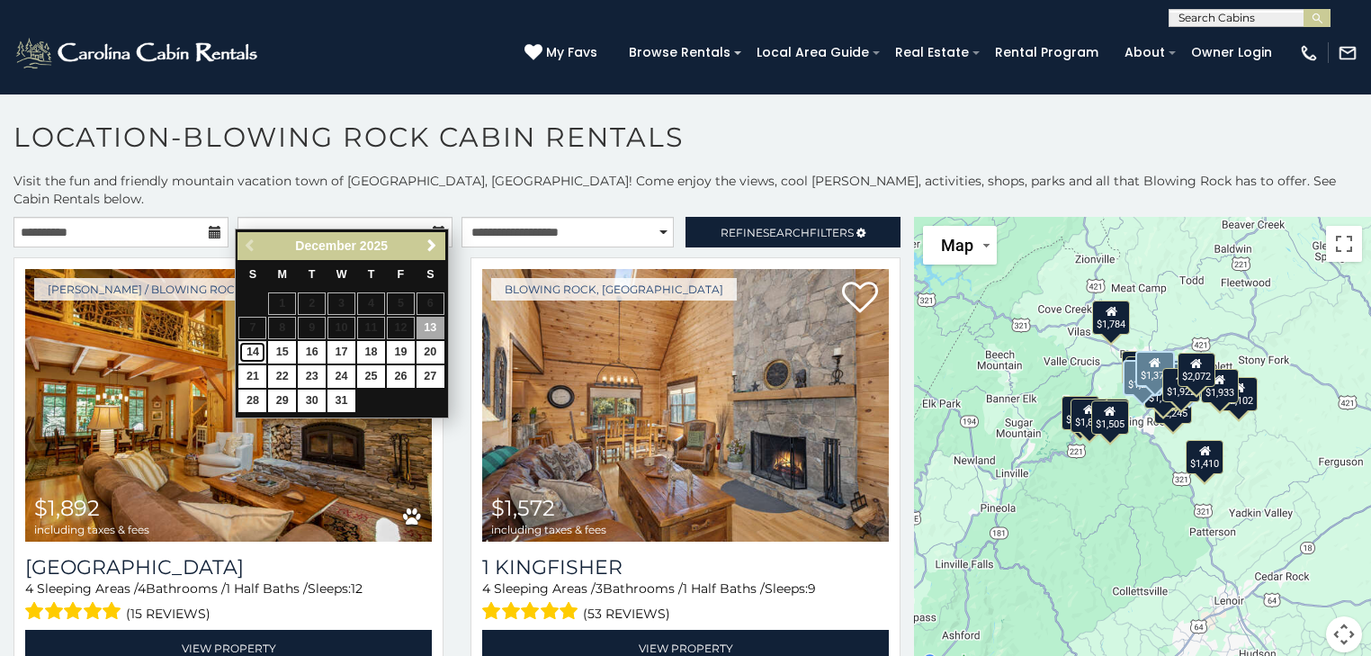
click at [255, 353] on link "14" at bounding box center [252, 352] width 28 height 22
type input "**********"
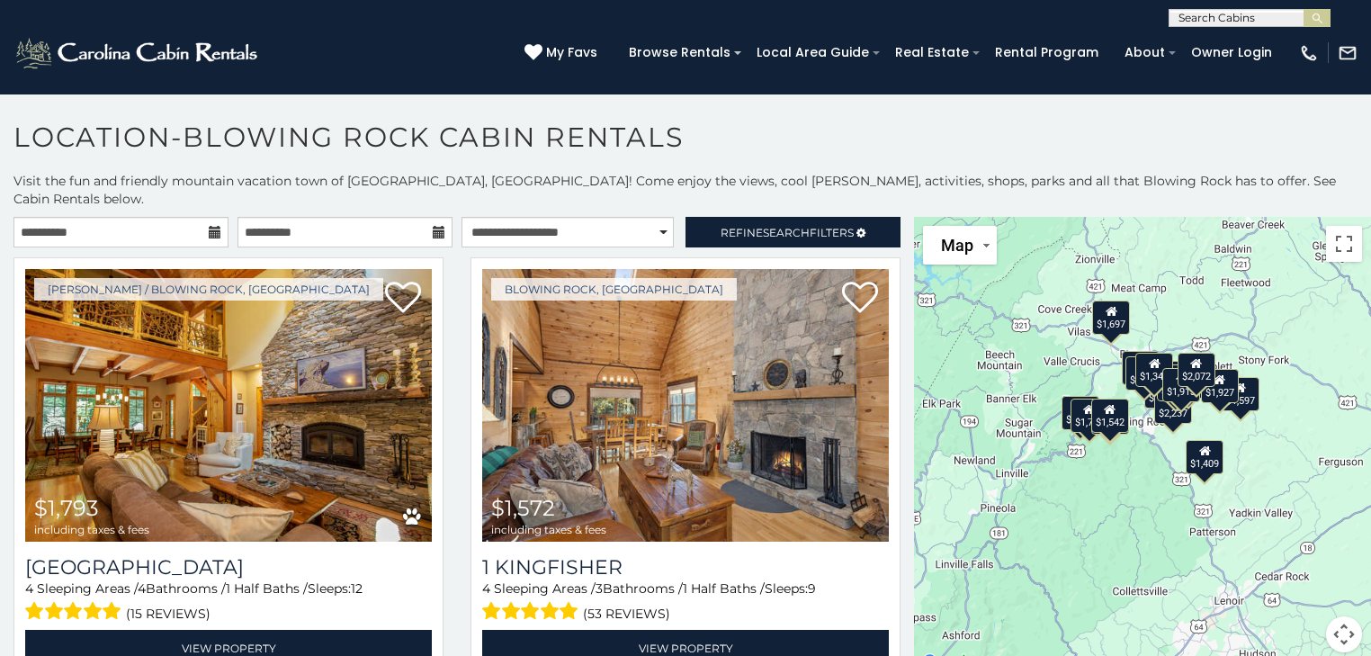
click at [1234, 433] on div "$1,793 $1,572 $1,697 $1,772 $2,237 $1,409 $1,485 $1,502 $1,542 $1,687 $1,221 $1…" at bounding box center [1142, 445] width 457 height 457
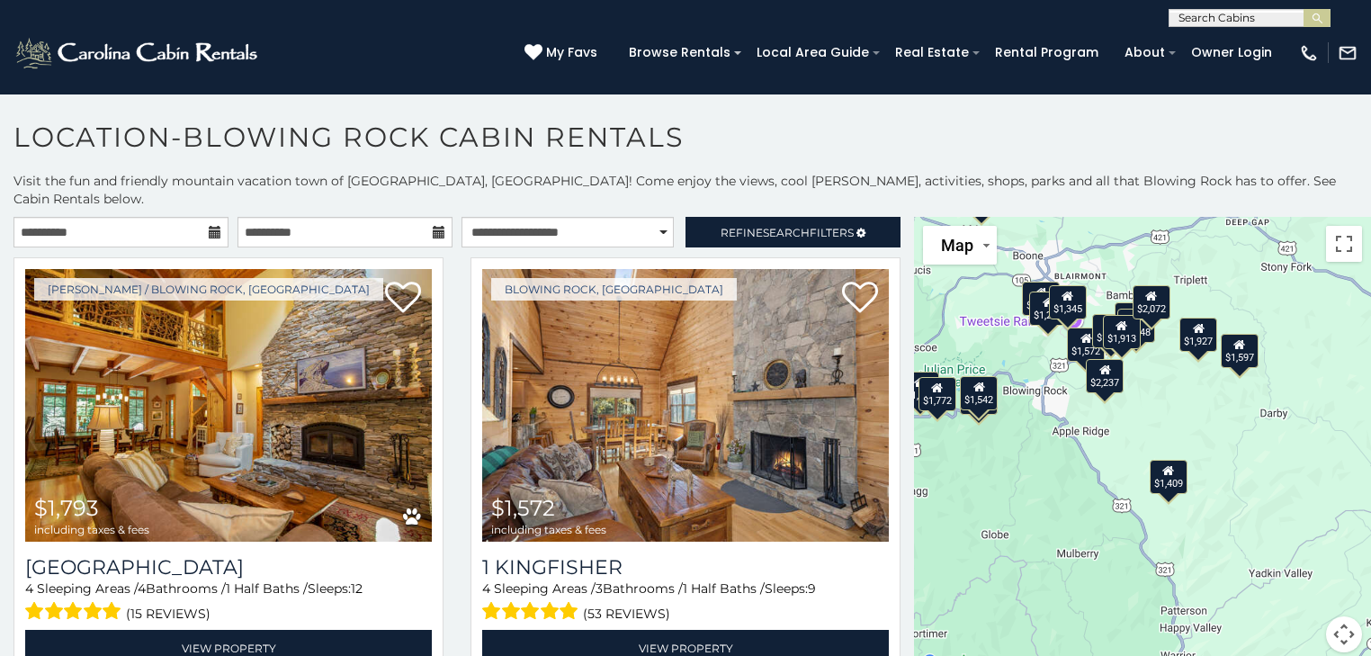
click at [1233, 431] on div "$1,793 $1,572 $1,697 $1,772 $2,237 $1,409 $1,485 $1,502 $1,542 $1,687 $1,221 $1…" at bounding box center [1142, 445] width 457 height 457
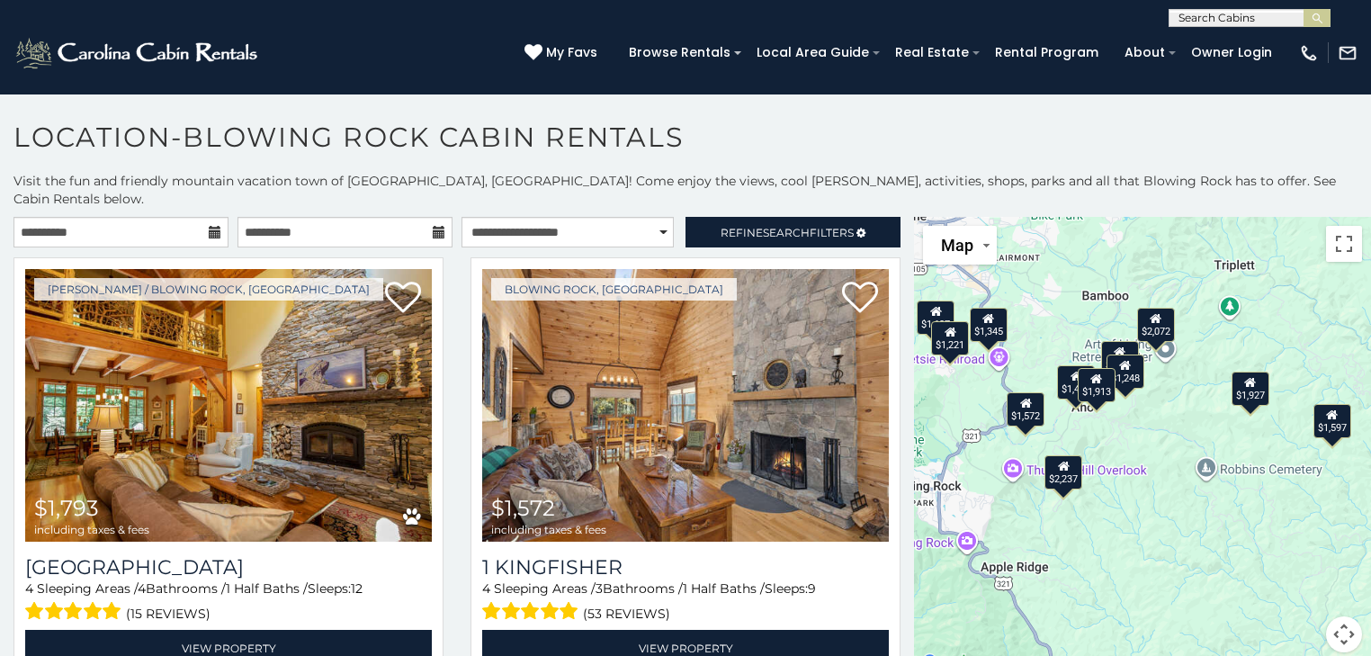
drag, startPoint x: 1104, startPoint y: 330, endPoint x: 1200, endPoint y: 490, distance: 186.3
click at [1200, 490] on div "$1,793 $1,572 $1,697 $1,772 $2,237 $1,409 $1,485 $1,502 $1,542 $1,687 $1,221 $1…" at bounding box center [1142, 445] width 457 height 457
click at [1173, 462] on div "$1,793 $1,572 $1,697 $1,772 $2,237 $1,409 $1,485 $1,502 $1,542 $1,687 $1,221 $1…" at bounding box center [1142, 445] width 457 height 457
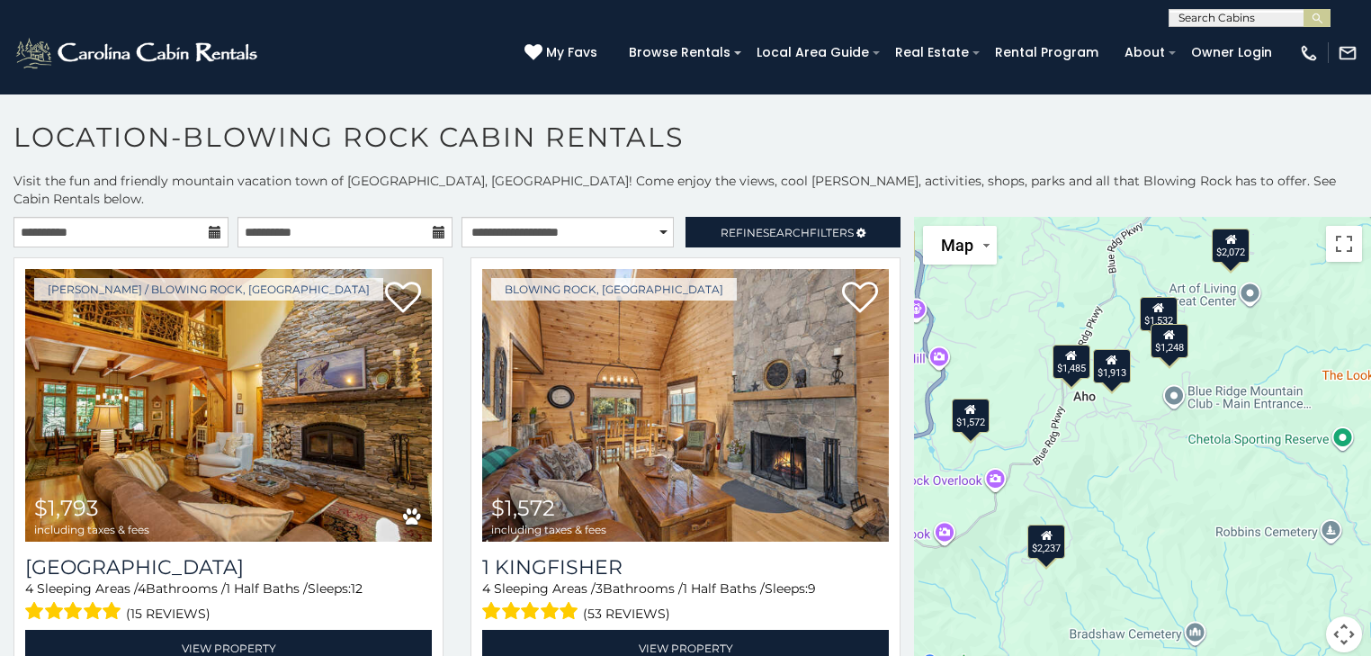
drag, startPoint x: 1109, startPoint y: 366, endPoint x: 1210, endPoint y: 433, distance: 121.2
click at [1210, 433] on div "$1,793 $1,572 $1,697 $1,772 $2,237 $1,409 $1,485 $1,502 $1,542 $1,687 $1,221 $1…" at bounding box center [1142, 445] width 457 height 457
click at [587, 51] on span "My Favs" at bounding box center [571, 52] width 51 height 19
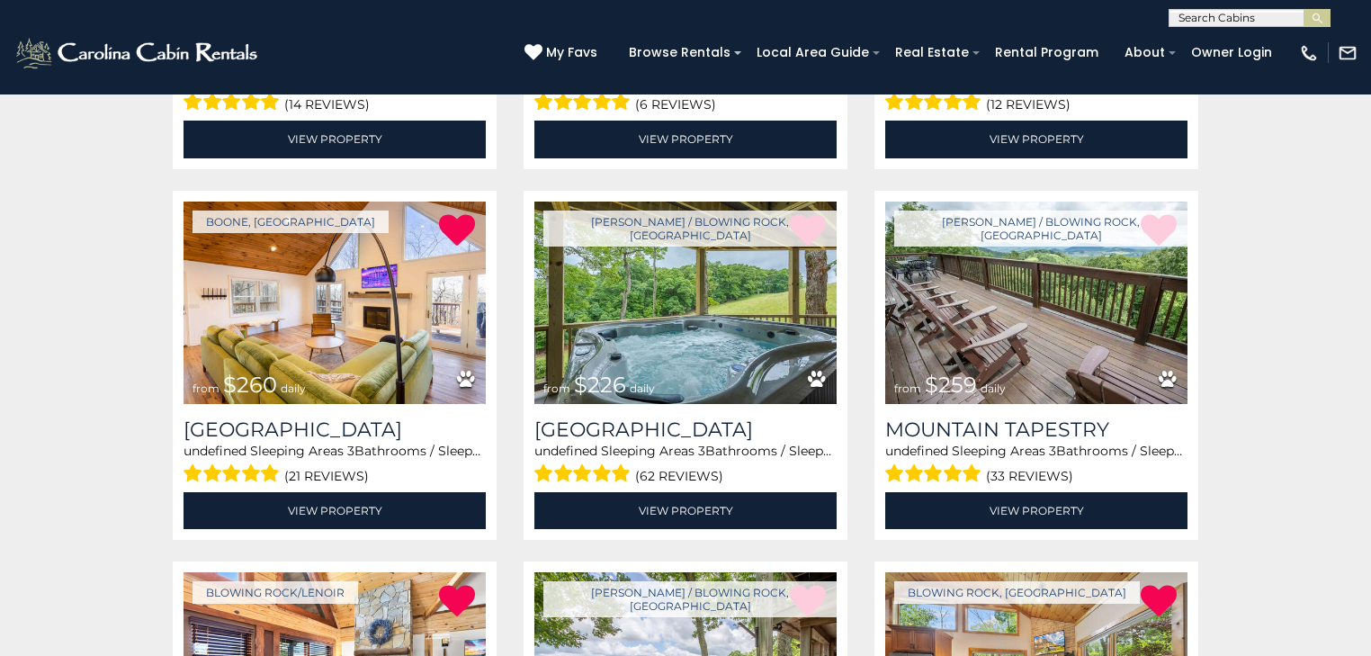
scroll to position [1007, 0]
